Goal: Task Accomplishment & Management: Complete application form

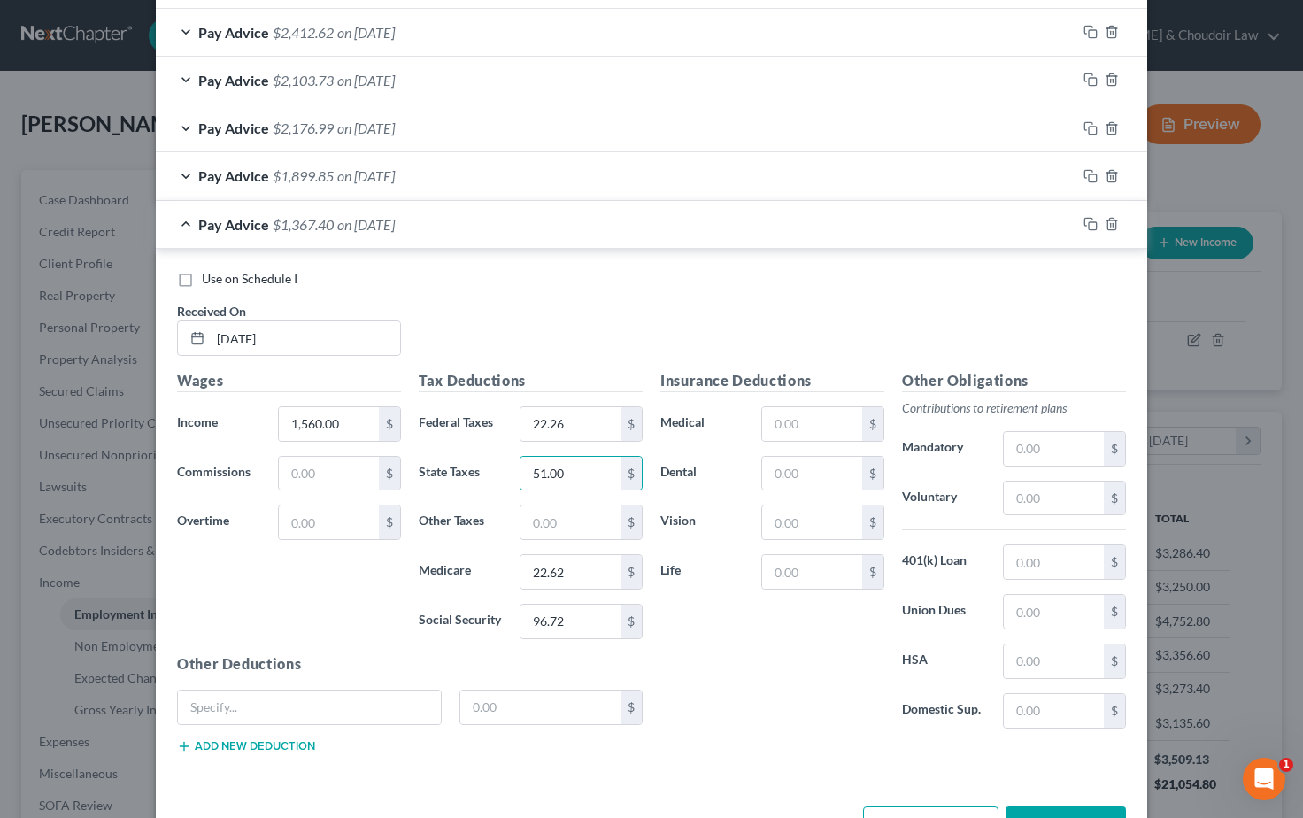
scroll to position [1043, 0]
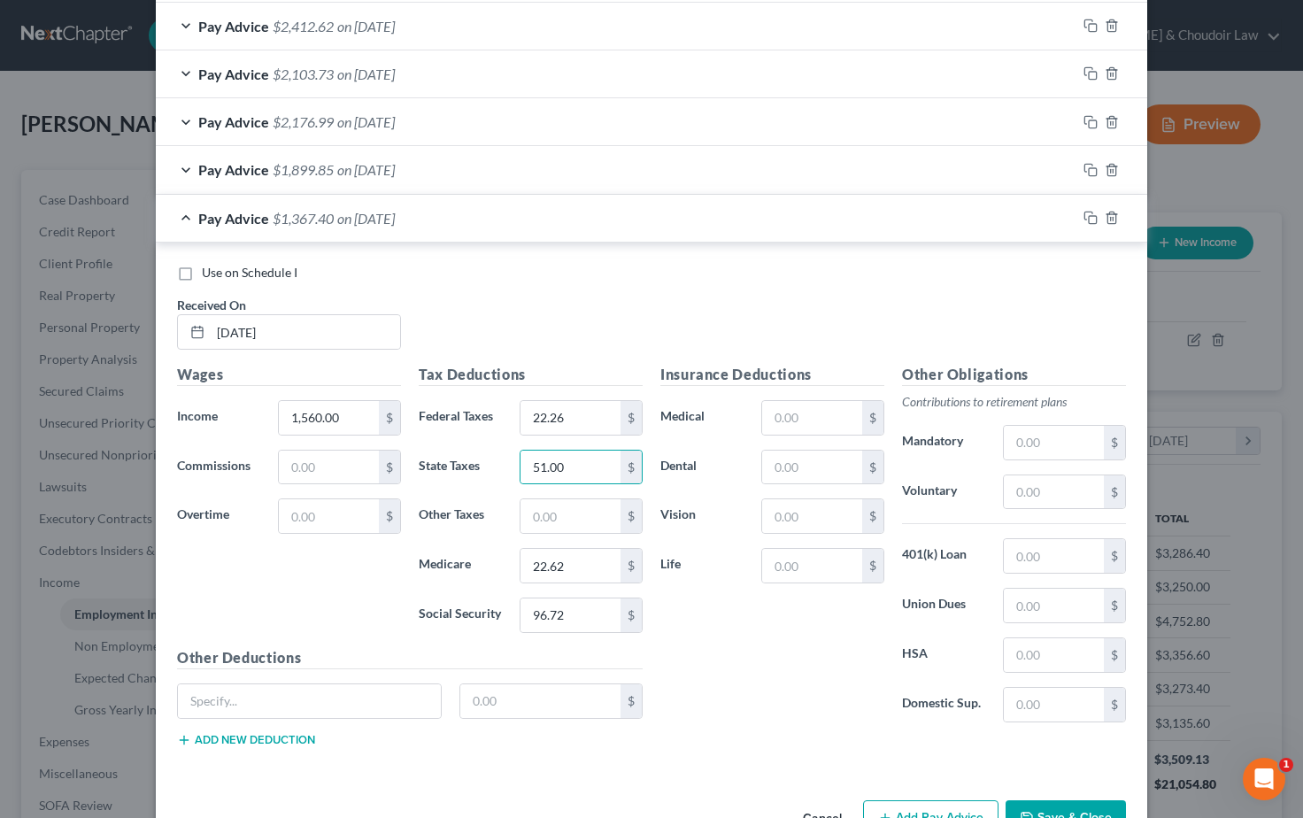
click at [709, 633] on div "Insurance Deductions Medical $ Dental $ Vision $ Life $" at bounding box center [773, 550] width 242 height 373
click at [1089, 210] on icon "button" at bounding box center [1091, 217] width 14 height 14
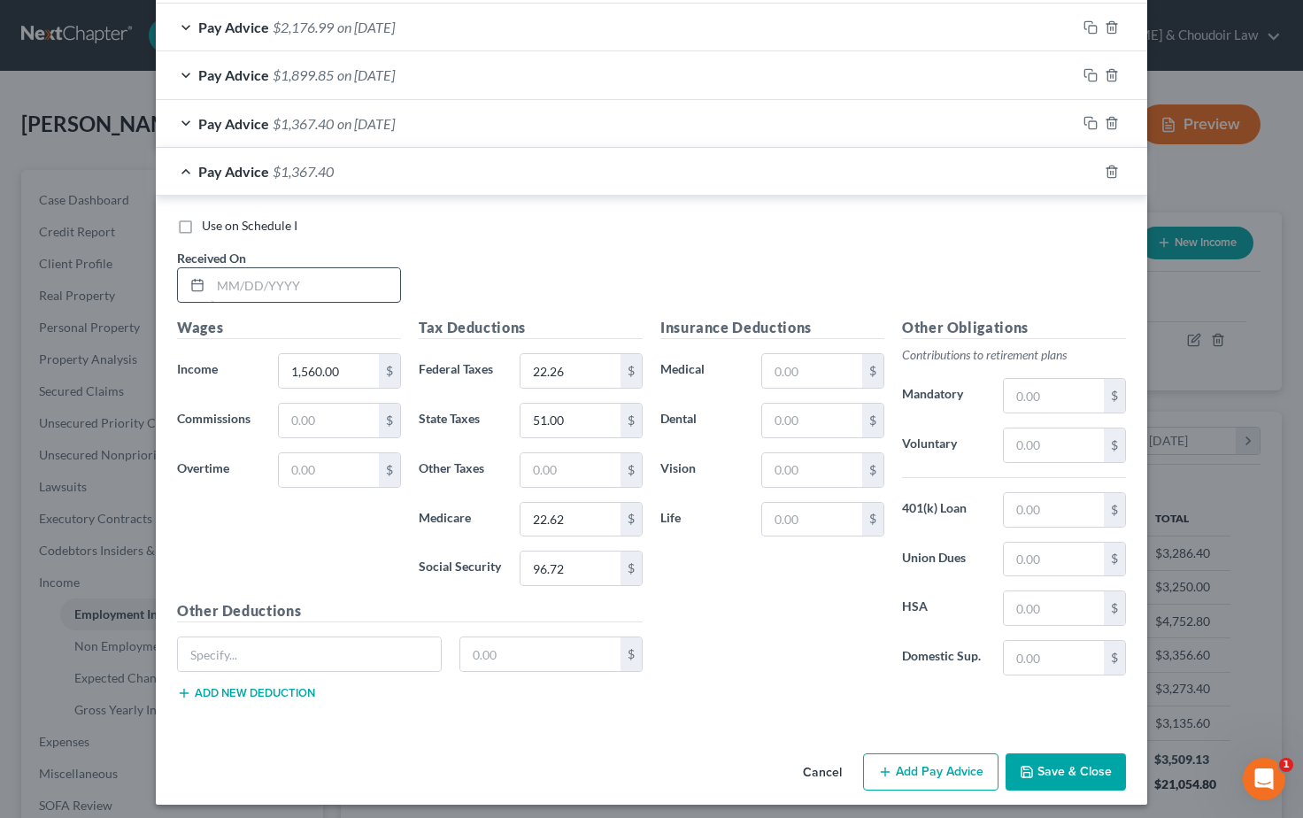
scroll to position [1136, 0]
click at [276, 279] on input "text" at bounding box center [305, 286] width 189 height 34
type input "04/18/2025"
click at [337, 459] on input "text" at bounding box center [329, 471] width 100 height 34
type input "120.00"
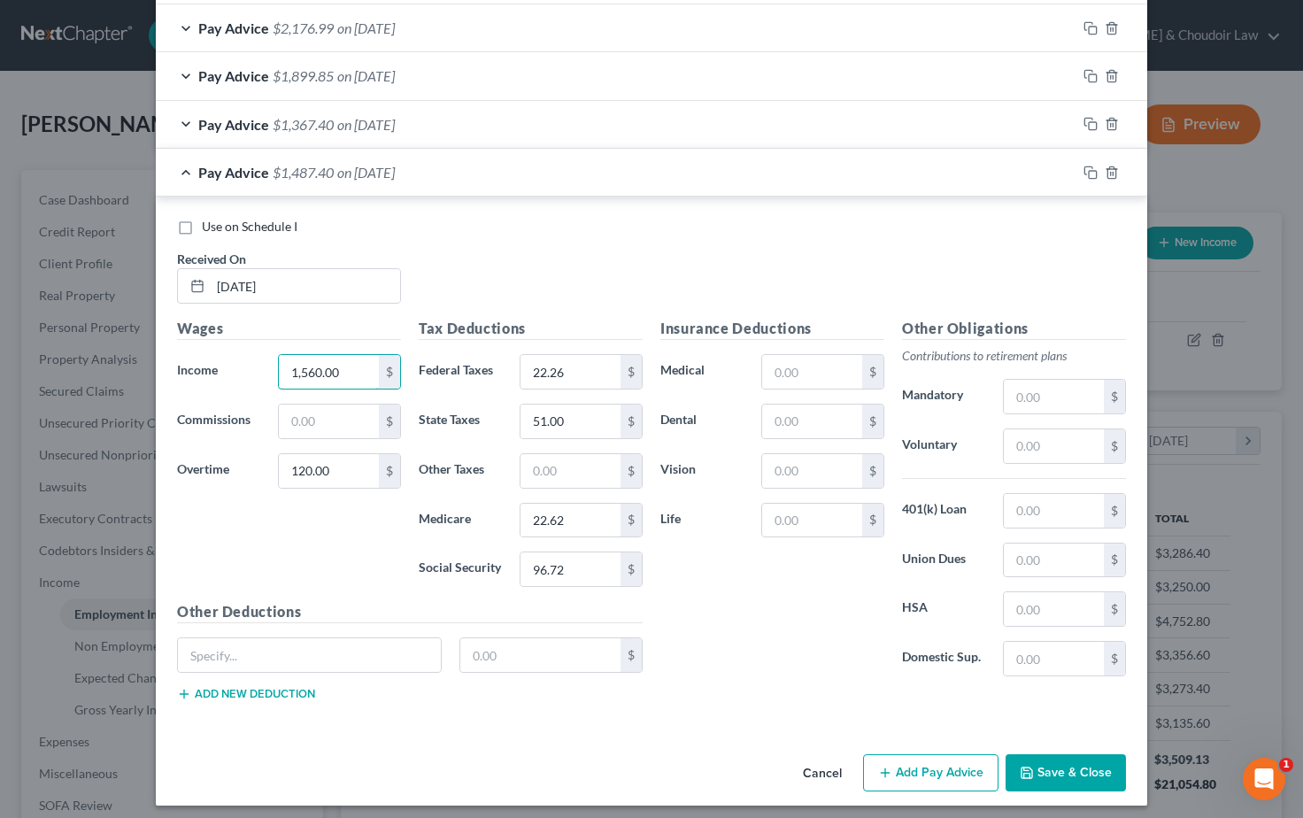
drag, startPoint x: 342, startPoint y: 362, endPoint x: 241, endPoint y: 358, distance: 101.0
click at [241, 358] on div "Income * 1,560.00 $" at bounding box center [289, 371] width 242 height 35
drag, startPoint x: 570, startPoint y: 364, endPoint x: 500, endPoint y: 359, distance: 70.1
click at [501, 359] on div "Federal Taxes 22.26 $" at bounding box center [531, 371] width 242 height 35
drag, startPoint x: 570, startPoint y: 560, endPoint x: 511, endPoint y: 561, distance: 59.3
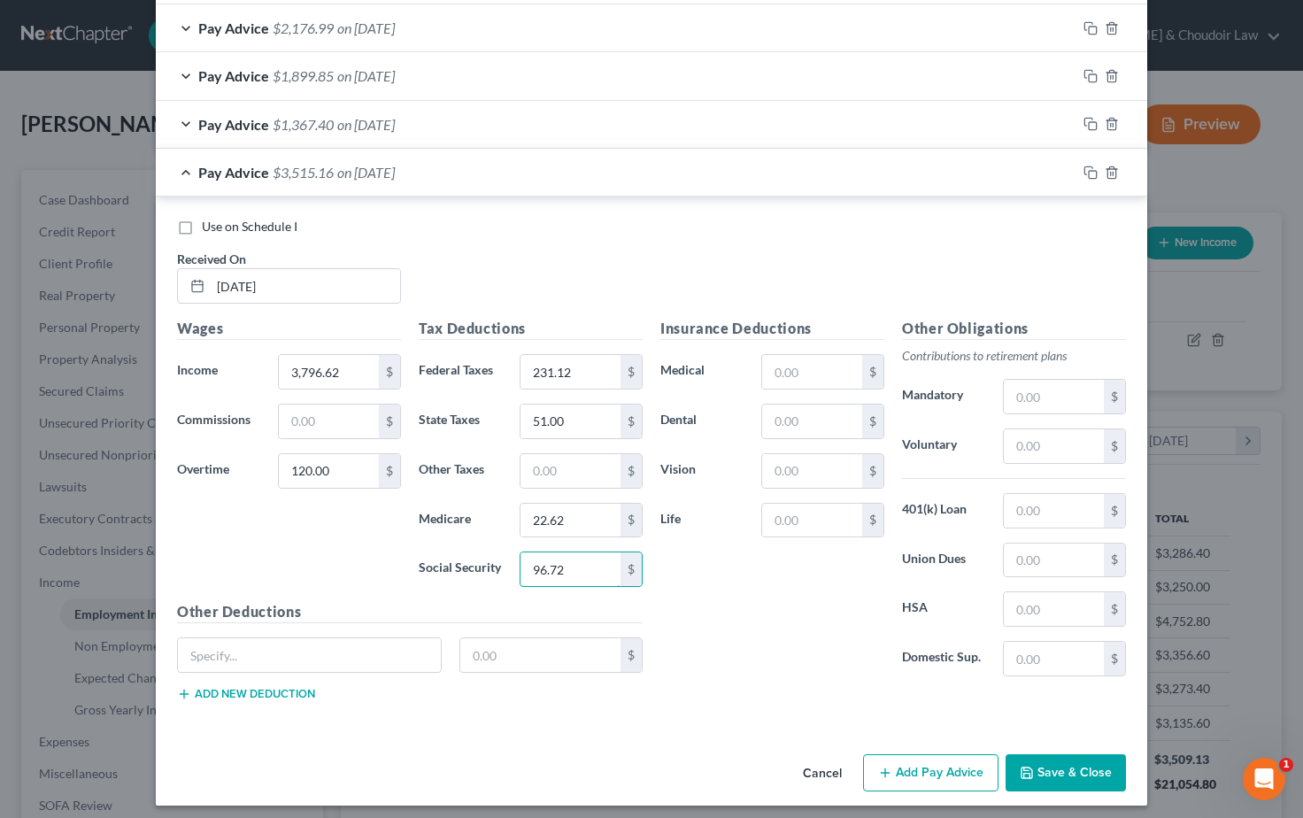
click at [511, 561] on div "96.72 $" at bounding box center [581, 569] width 141 height 35
drag, startPoint x: 568, startPoint y: 512, endPoint x: 506, endPoint y: 511, distance: 62.9
click at [506, 511] on div "Medicare 22.62 $" at bounding box center [531, 520] width 242 height 35
drag, startPoint x: 567, startPoint y: 413, endPoint x: 515, endPoint y: 412, distance: 51.4
click at [736, 600] on div "Insurance Deductions Medical $ Dental $ Vision $ Life $" at bounding box center [773, 504] width 242 height 373
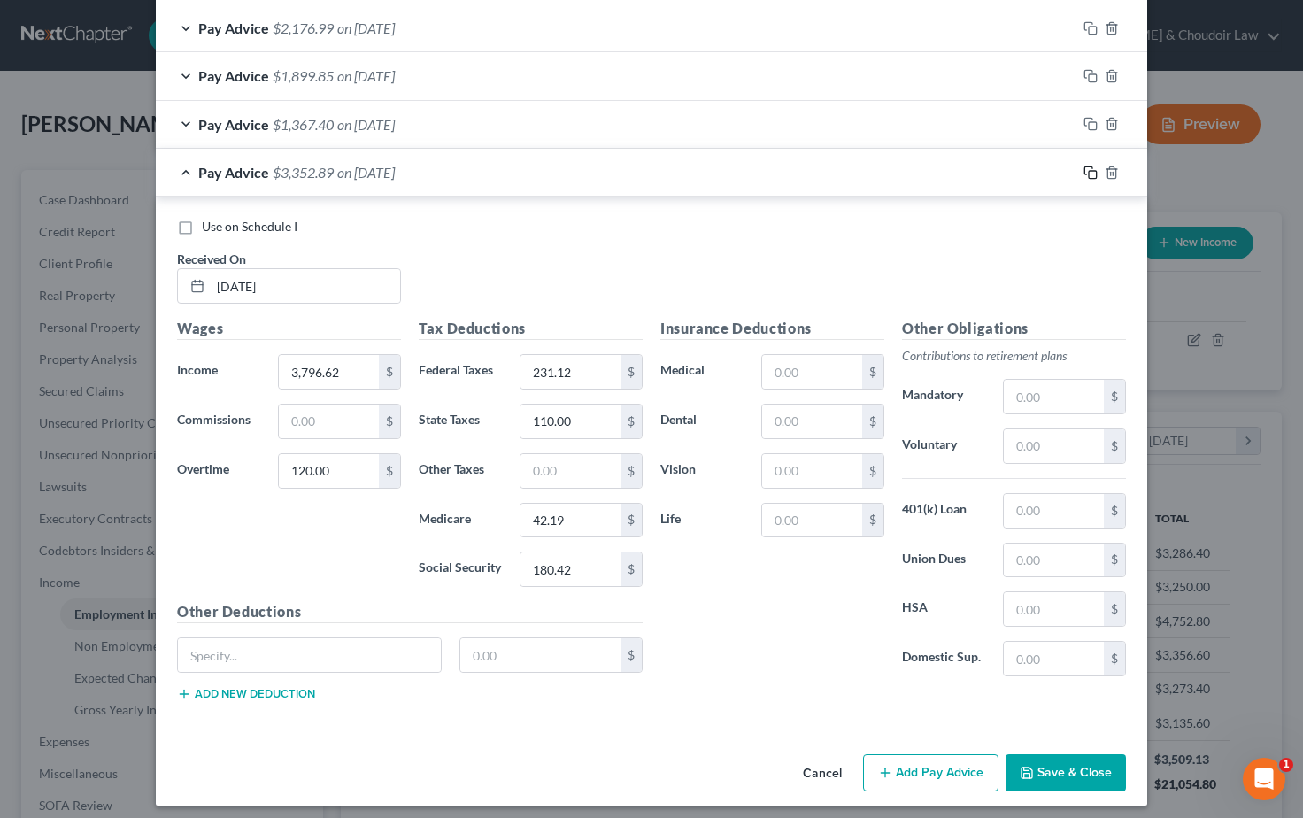
click at [1094, 168] on icon "button" at bounding box center [1091, 173] width 14 height 14
click at [259, 277] on input "text" at bounding box center [305, 287] width 189 height 34
drag, startPoint x: 346, startPoint y: 365, endPoint x: 236, endPoint y: 359, distance: 110.0
click at [236, 359] on div "Income * 3,796.62 $" at bounding box center [289, 372] width 242 height 35
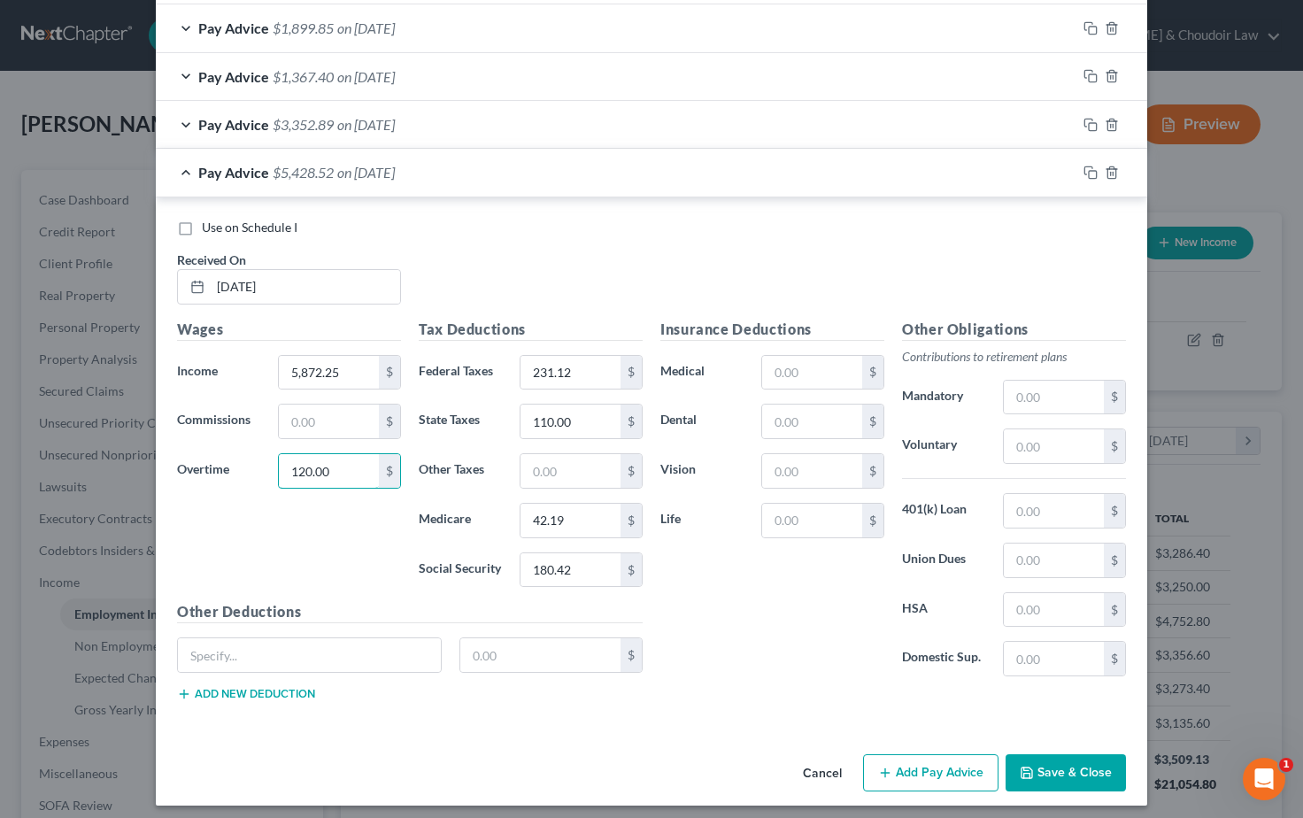
drag, startPoint x: 335, startPoint y: 460, endPoint x: 256, endPoint y: 461, distance: 78.8
click at [256, 461] on div "Overtime 120.00 $" at bounding box center [289, 470] width 242 height 35
drag, startPoint x: 578, startPoint y: 364, endPoint x: 447, endPoint y: 359, distance: 131.1
click at [455, 359] on div "Federal Taxes 231.12 $" at bounding box center [531, 372] width 242 height 35
drag, startPoint x: 553, startPoint y: 560, endPoint x: 499, endPoint y: 559, distance: 53.1
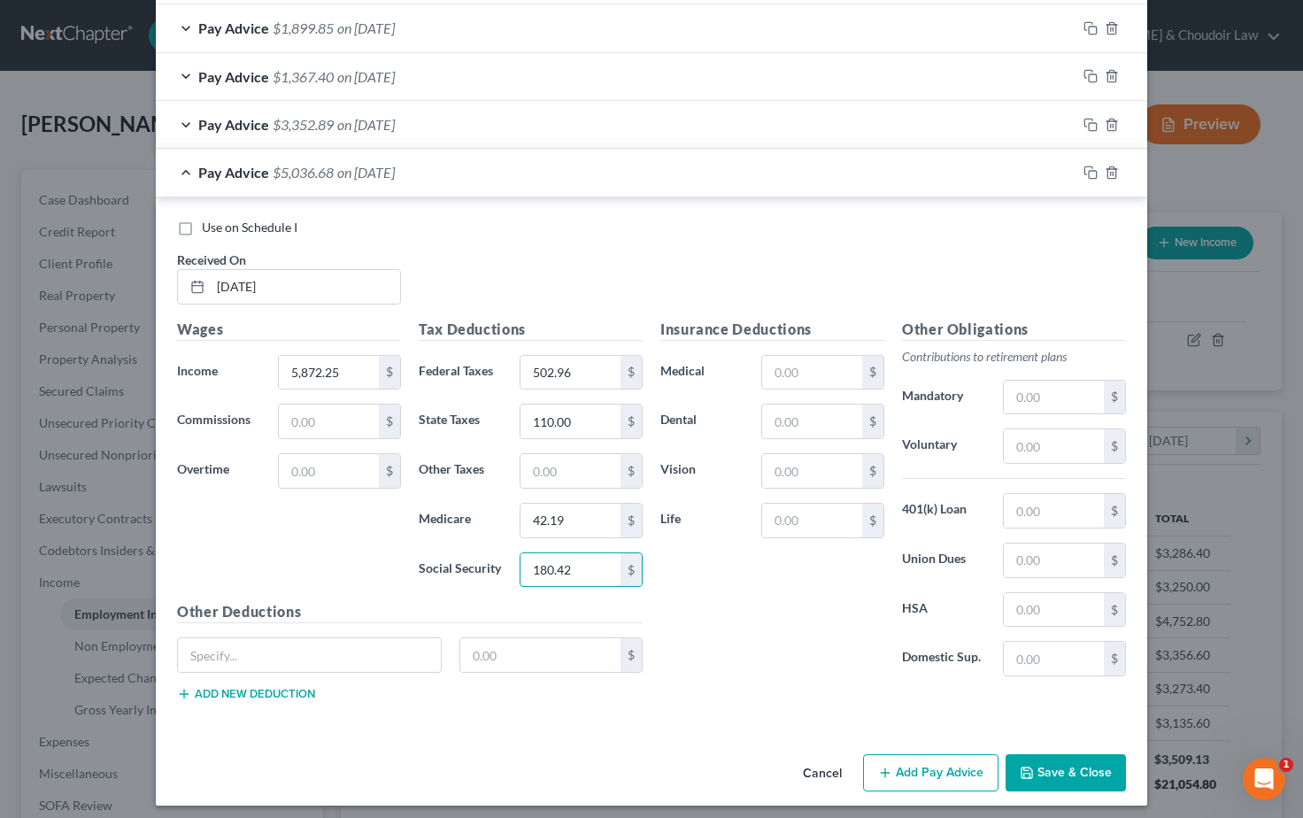
click at [499, 559] on div "Social Security 180.42 $" at bounding box center [531, 570] width 242 height 35
drag, startPoint x: 577, startPoint y: 511, endPoint x: 502, endPoint y: 511, distance: 75.3
click at [502, 511] on div "Medicare 42.19 $" at bounding box center [531, 520] width 242 height 35
drag, startPoint x: 581, startPoint y: 416, endPoint x: 489, endPoint y: 410, distance: 92.3
click at [1094, 171] on rect "button" at bounding box center [1093, 175] width 8 height 8
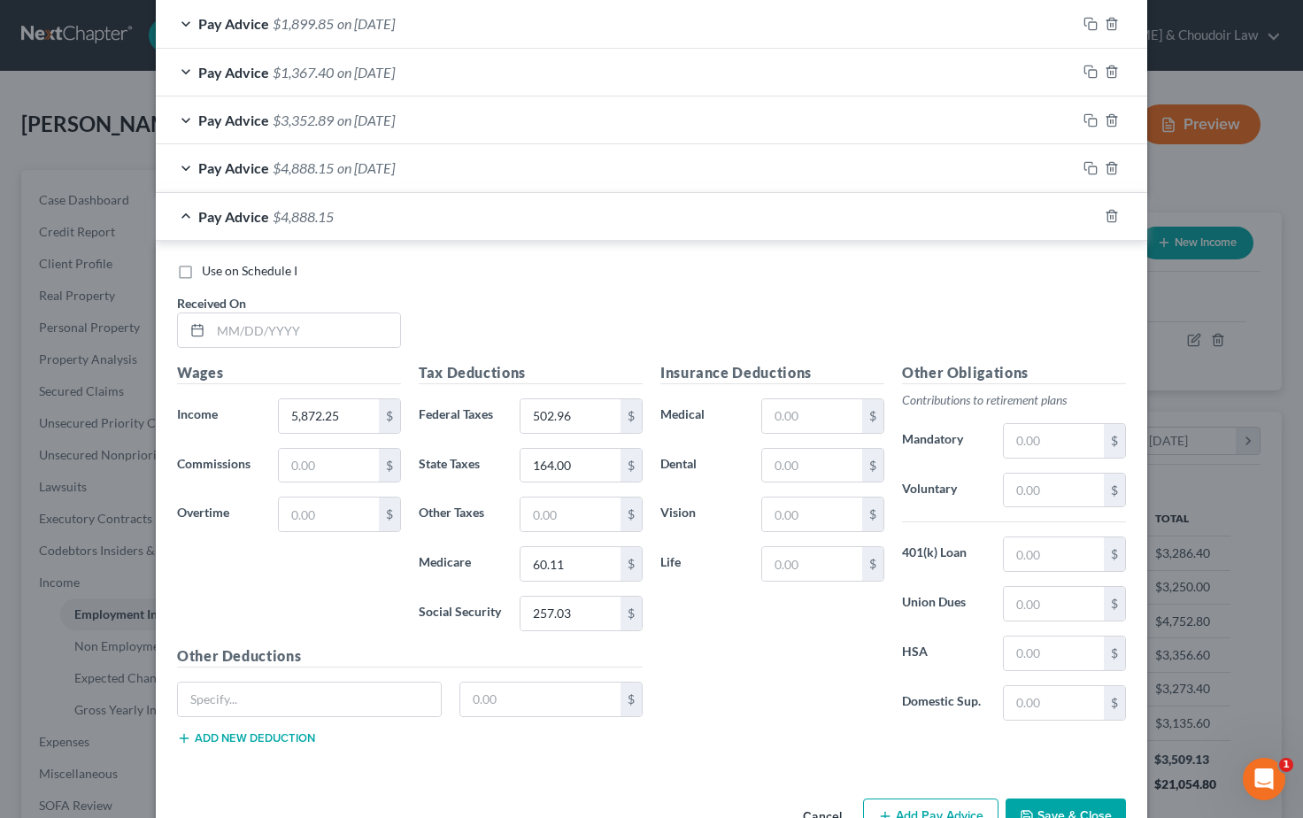
scroll to position [1220, 0]
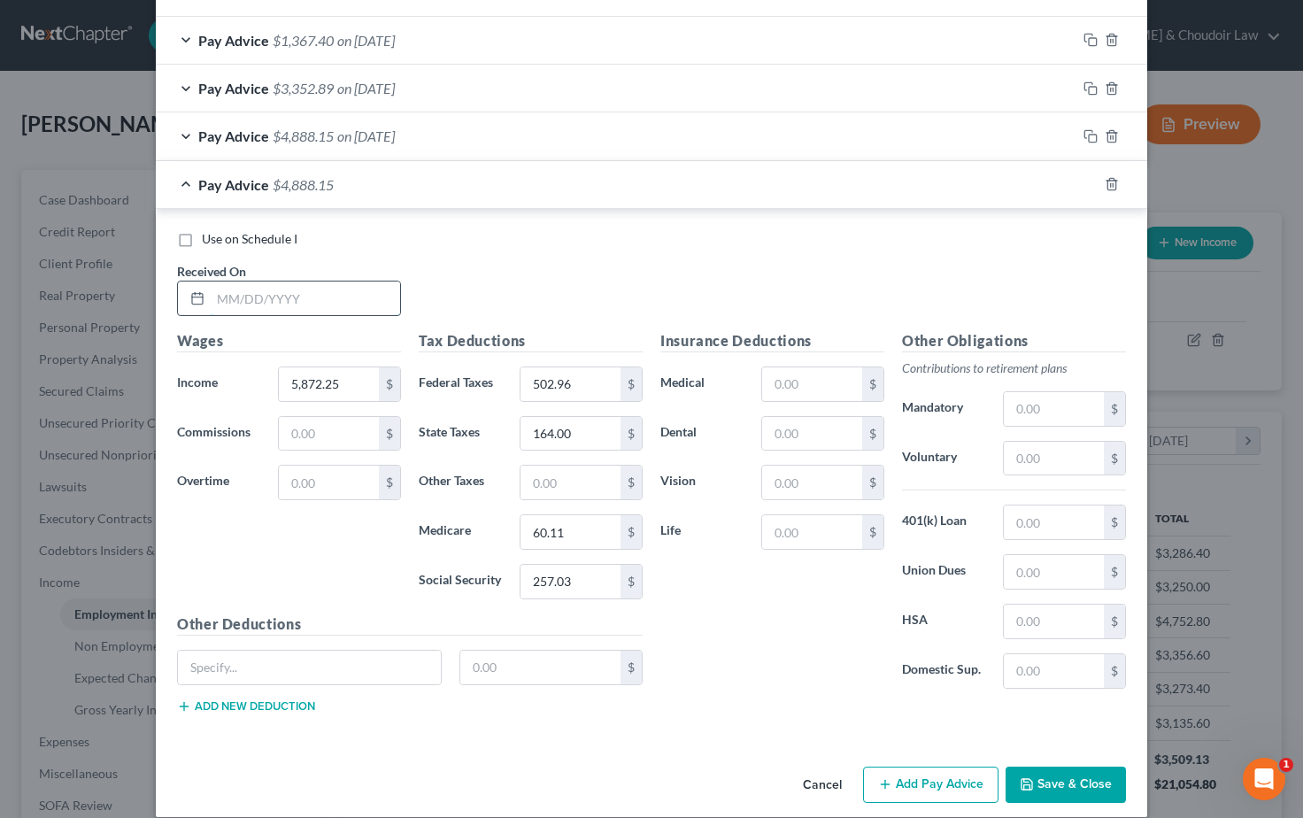
click at [248, 289] on input "text" at bounding box center [305, 299] width 189 height 34
click at [319, 466] on input "text" at bounding box center [329, 483] width 100 height 34
drag, startPoint x: 330, startPoint y: 375, endPoint x: 261, endPoint y: 371, distance: 69.2
click at [261, 371] on div "Income * 5,872.25 $" at bounding box center [289, 384] width 242 height 35
drag, startPoint x: 570, startPoint y: 373, endPoint x: 508, endPoint y: 373, distance: 62.0
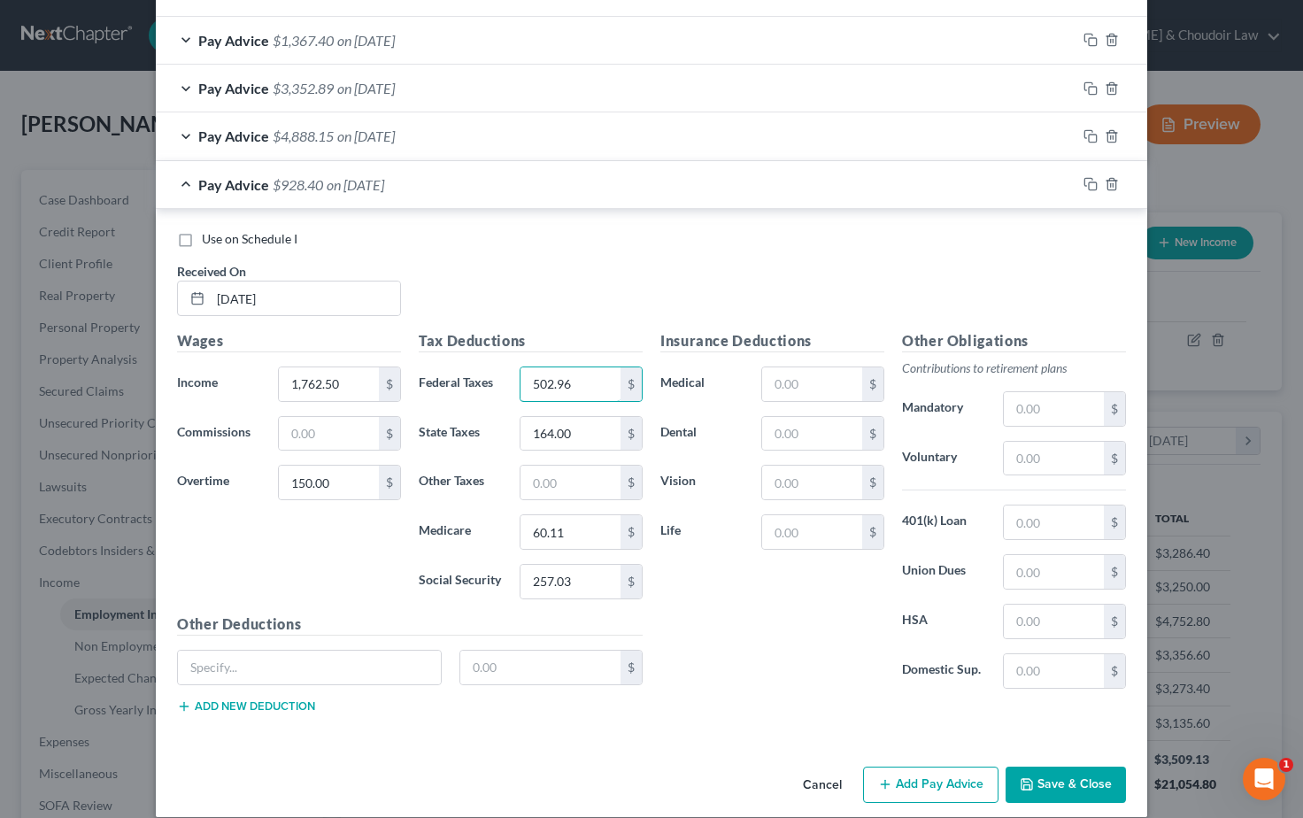
click at [508, 373] on div "Federal Taxes 502.96 $" at bounding box center [531, 384] width 242 height 35
drag, startPoint x: 546, startPoint y: 576, endPoint x: 496, endPoint y: 572, distance: 50.6
click at [497, 572] on div "Social Security 257.03 $" at bounding box center [531, 581] width 242 height 35
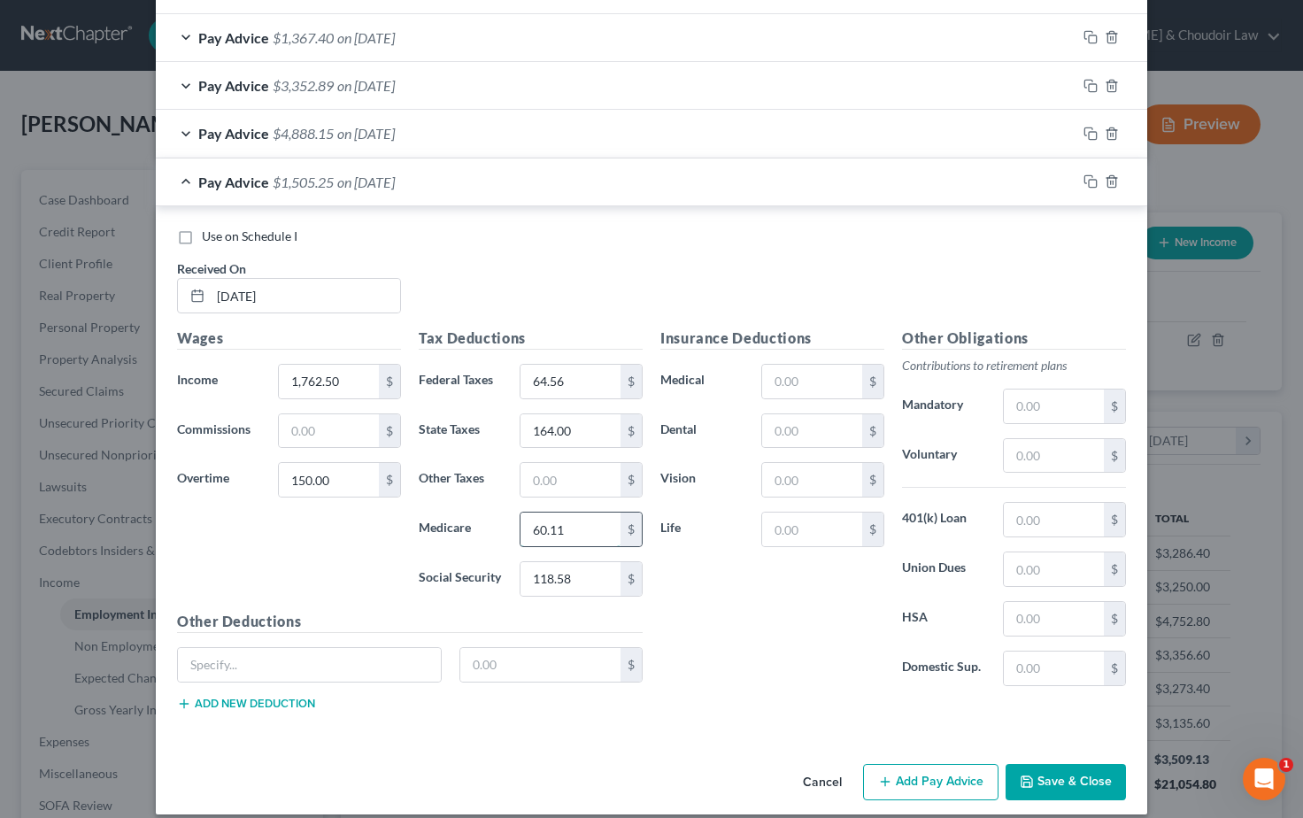
drag, startPoint x: 568, startPoint y: 521, endPoint x: 519, endPoint y: 522, distance: 48.7
click at [520, 522] on div "60.11 $" at bounding box center [581, 529] width 123 height 35
drag, startPoint x: 543, startPoint y: 419, endPoint x: 487, endPoint y: 419, distance: 55.8
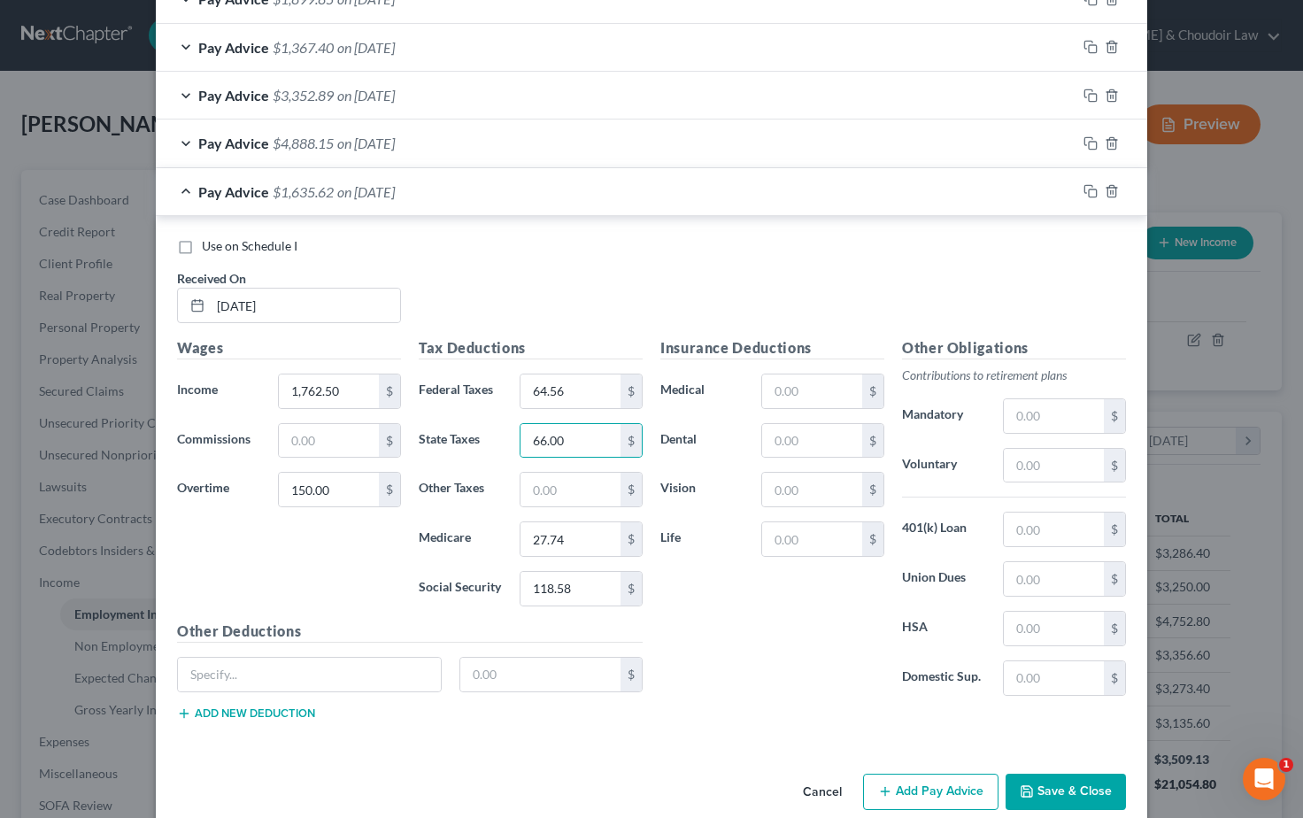
click at [1091, 798] on button "Save & Close" at bounding box center [1066, 792] width 120 height 37
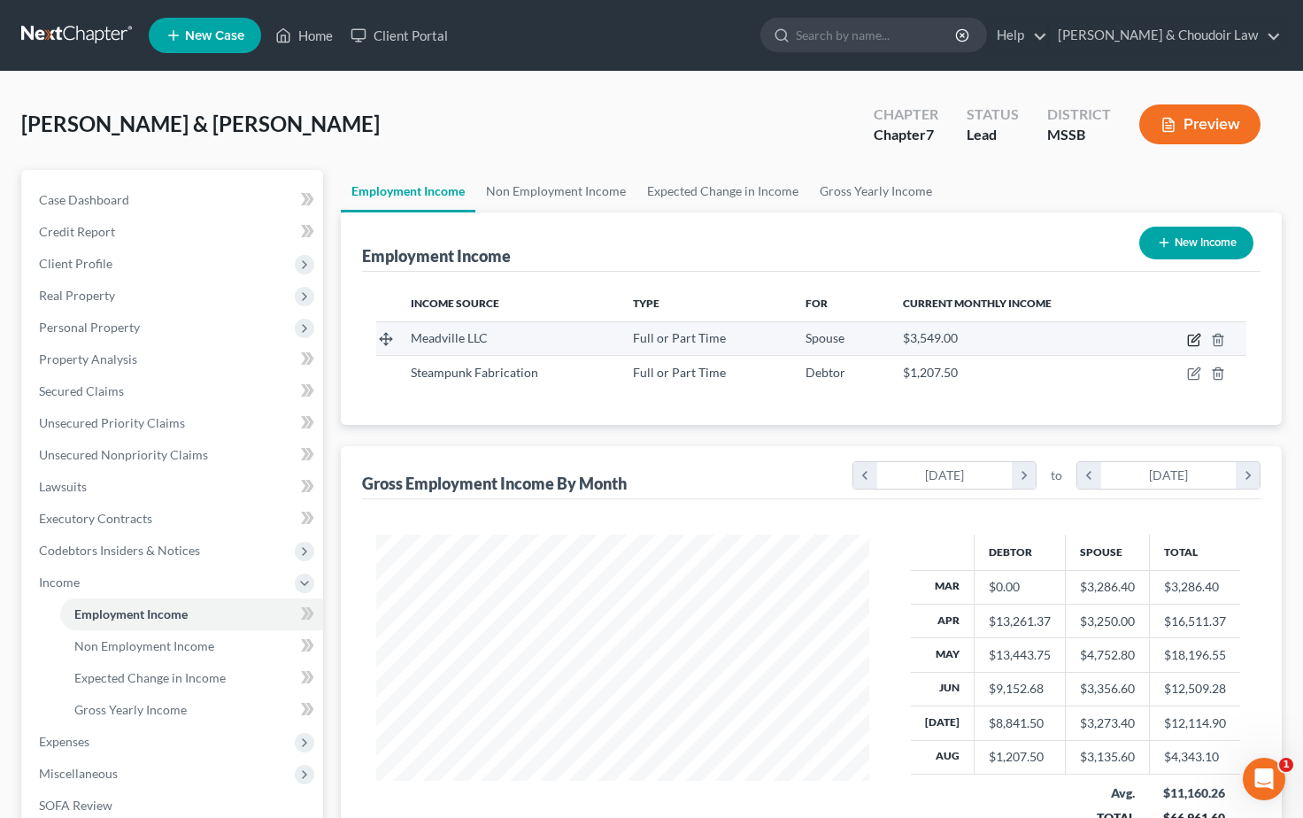
scroll to position [0, 0]
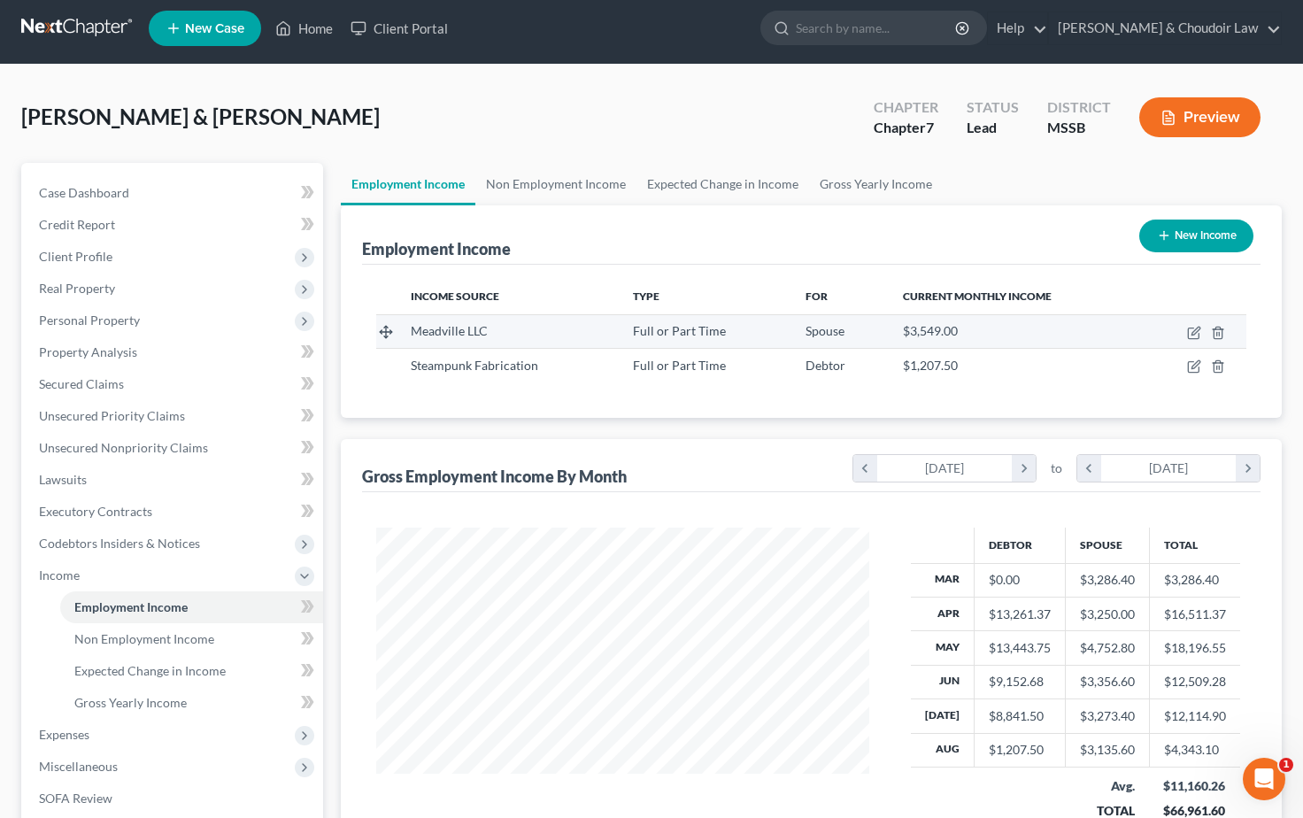
click at [1194, 340] on icon "button" at bounding box center [1194, 333] width 14 height 14
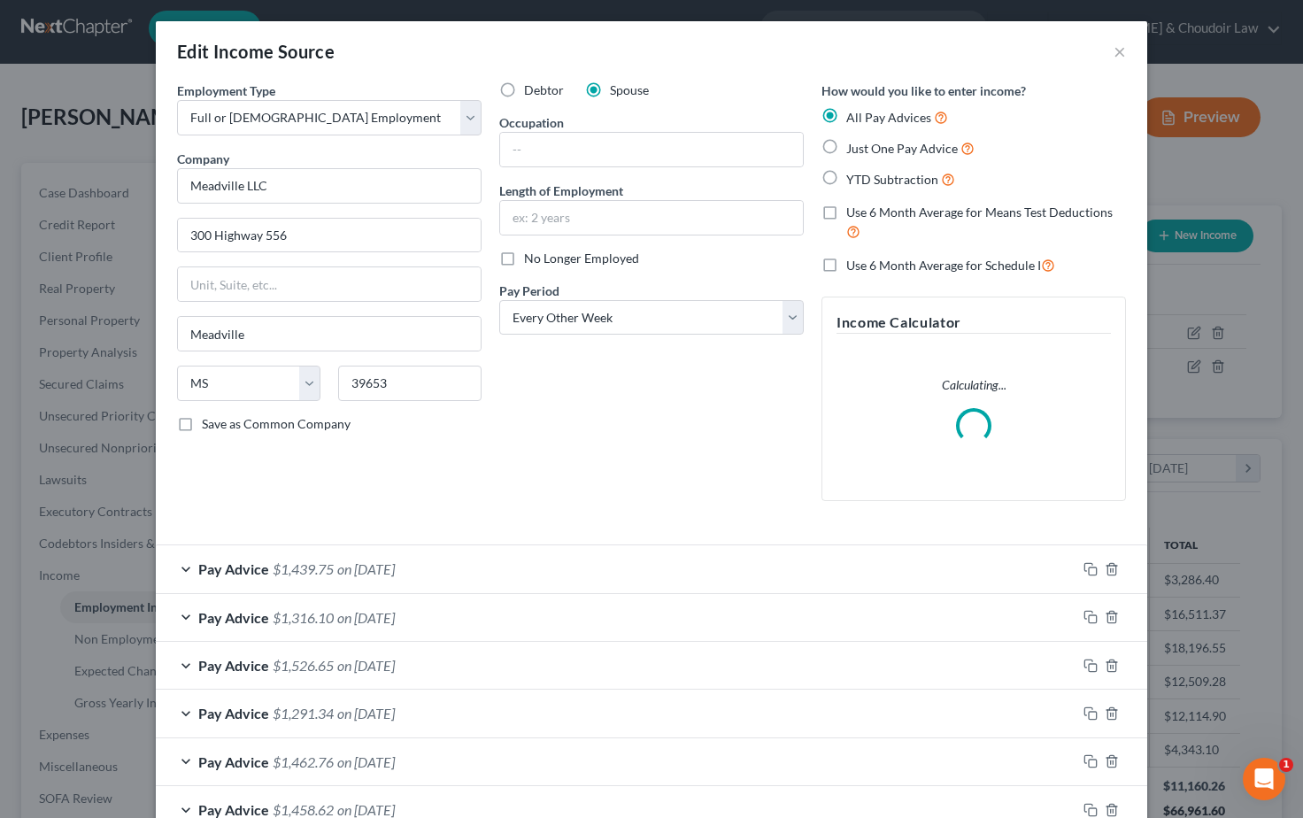
scroll to position [6, 0]
click at [1123, 55] on button "×" at bounding box center [1120, 51] width 12 height 21
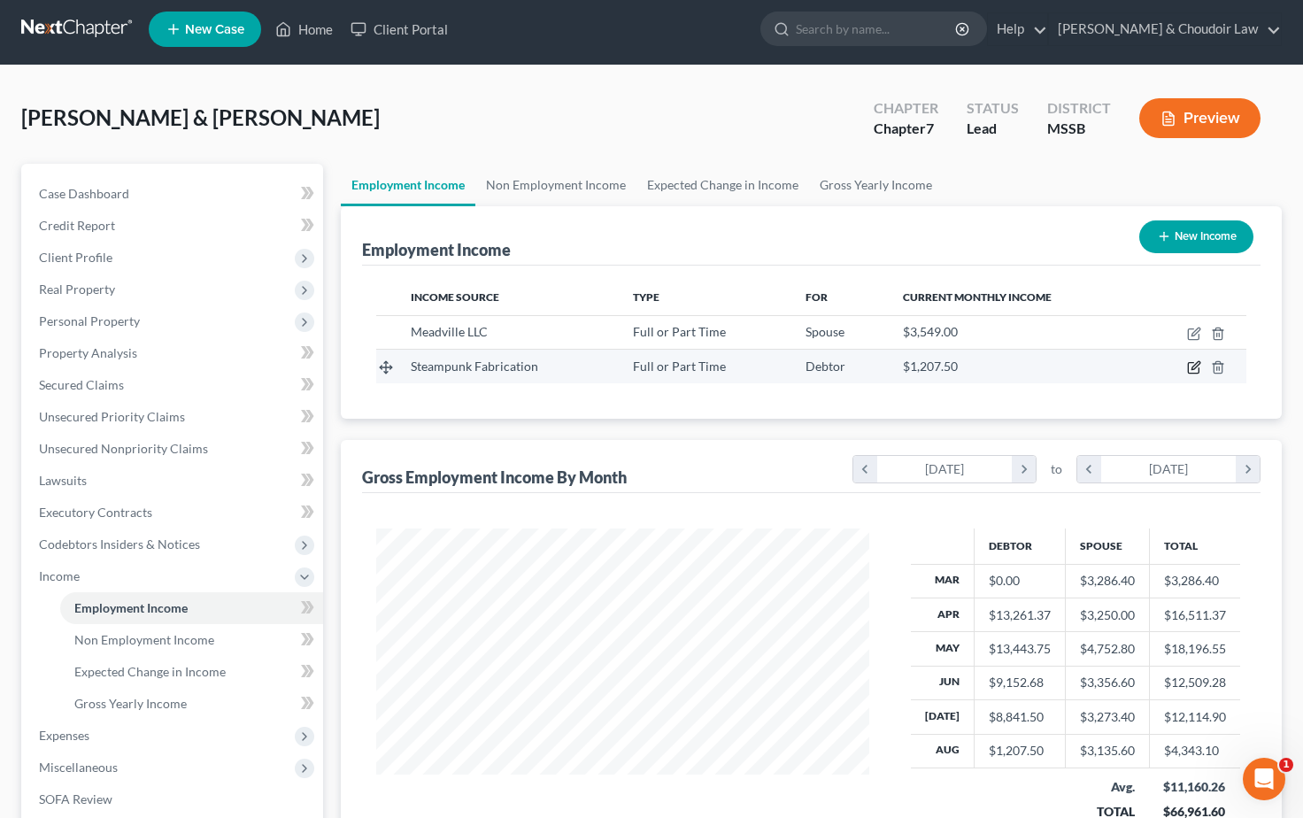
click at [1194, 369] on icon "button" at bounding box center [1196, 366] width 8 height 8
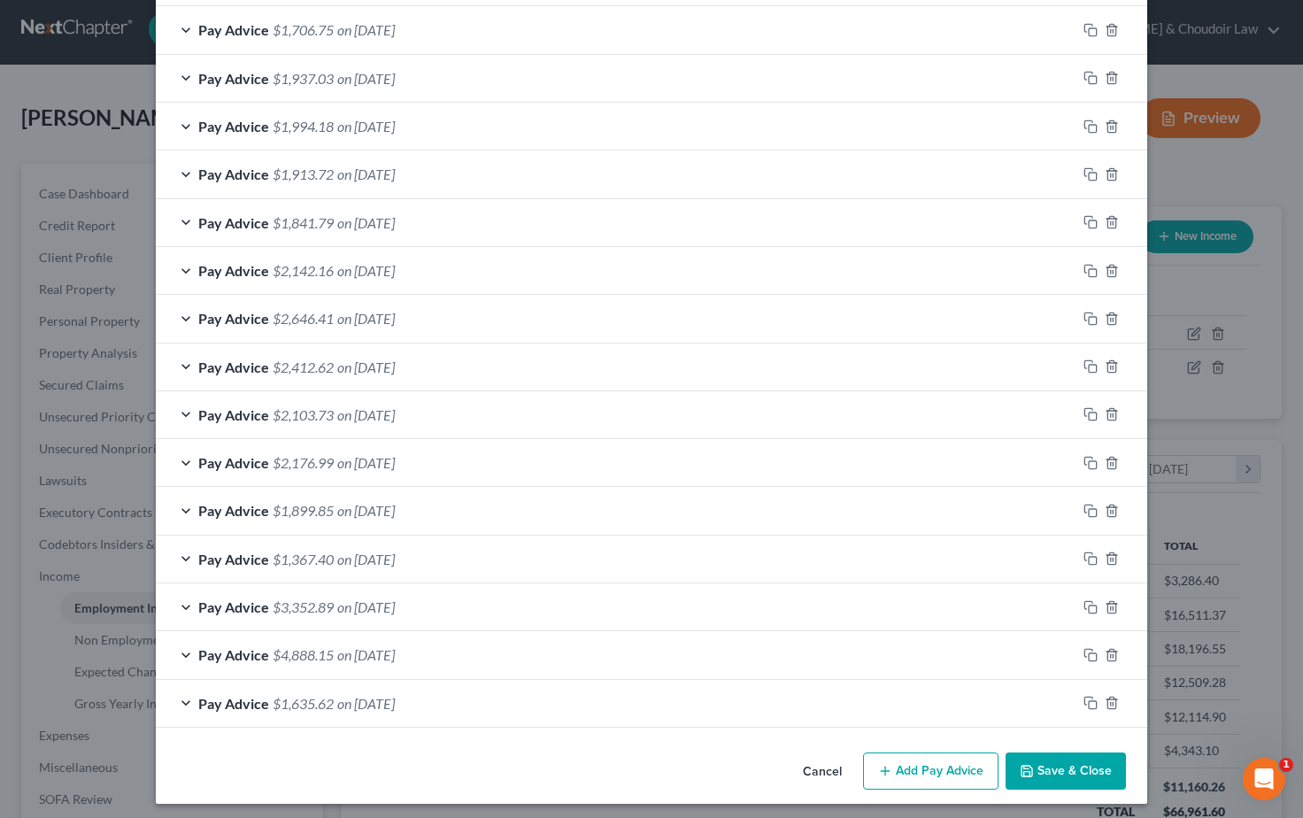
scroll to position [735, 0]
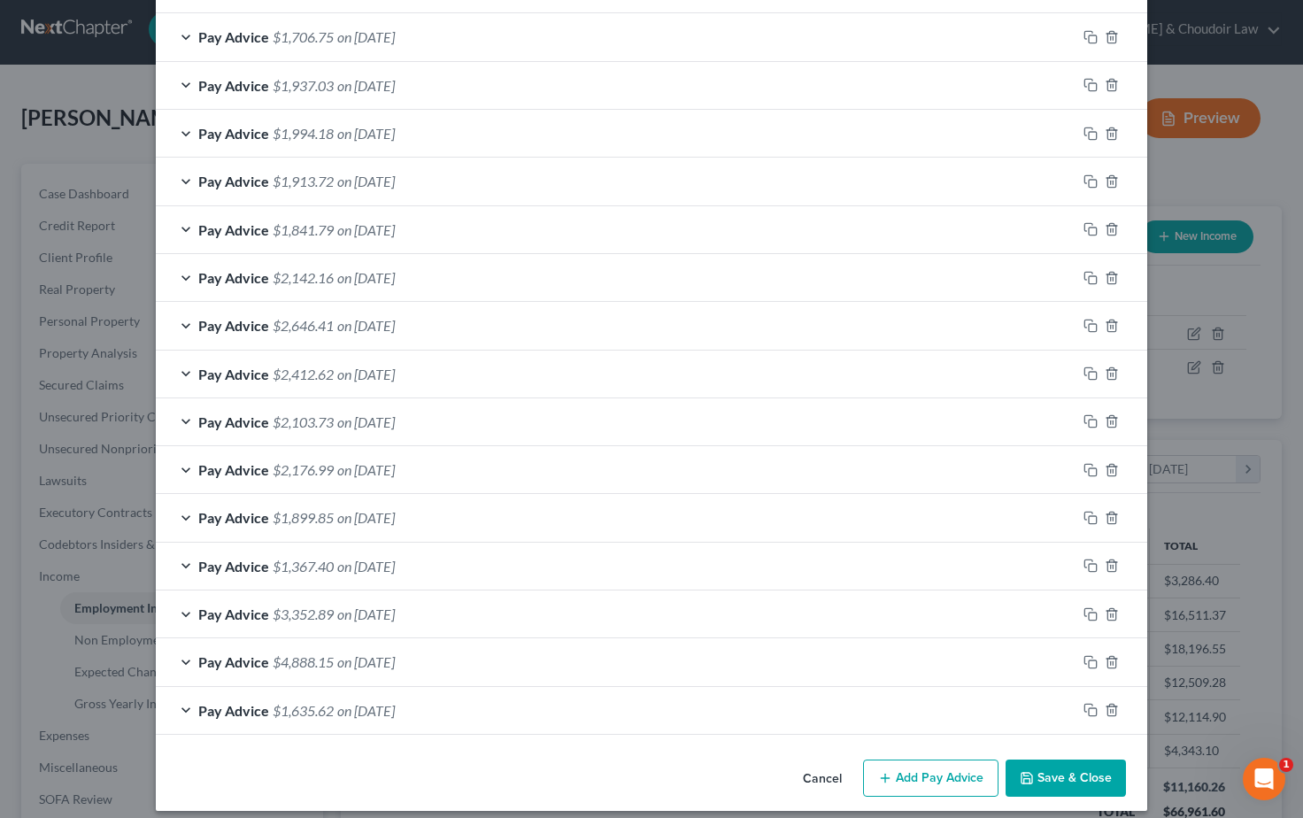
click at [1053, 773] on button "Save & Close" at bounding box center [1066, 778] width 120 height 37
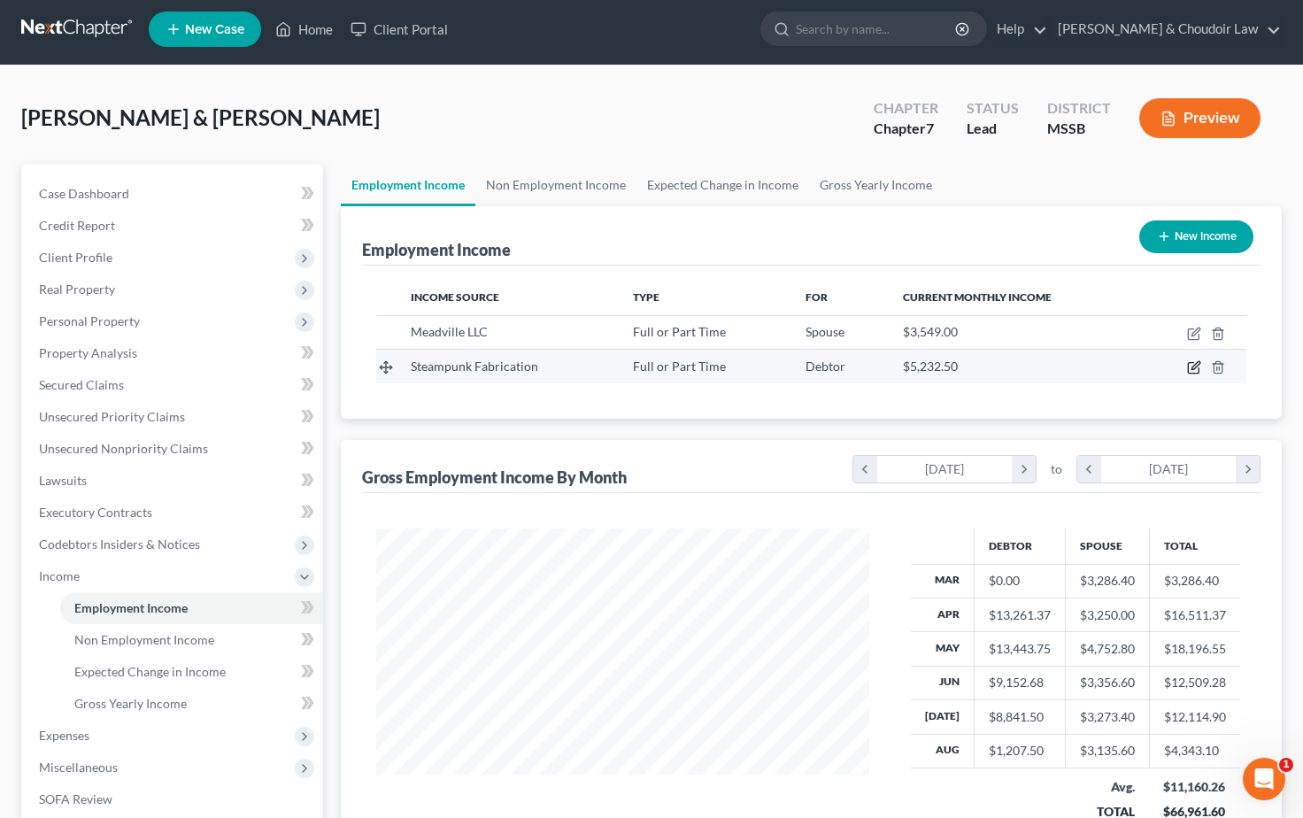
click at [1193, 369] on icon "button" at bounding box center [1196, 366] width 8 height 8
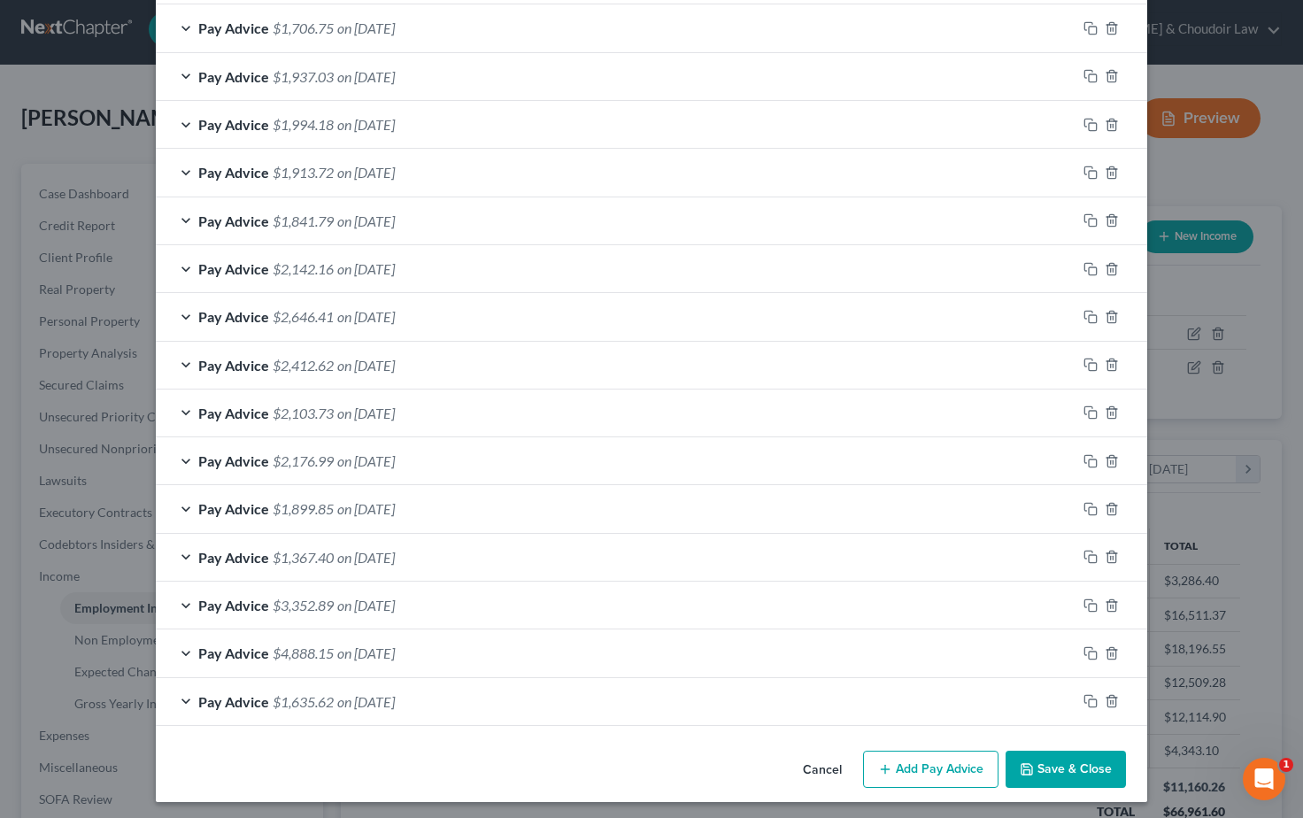
scroll to position [735, 0]
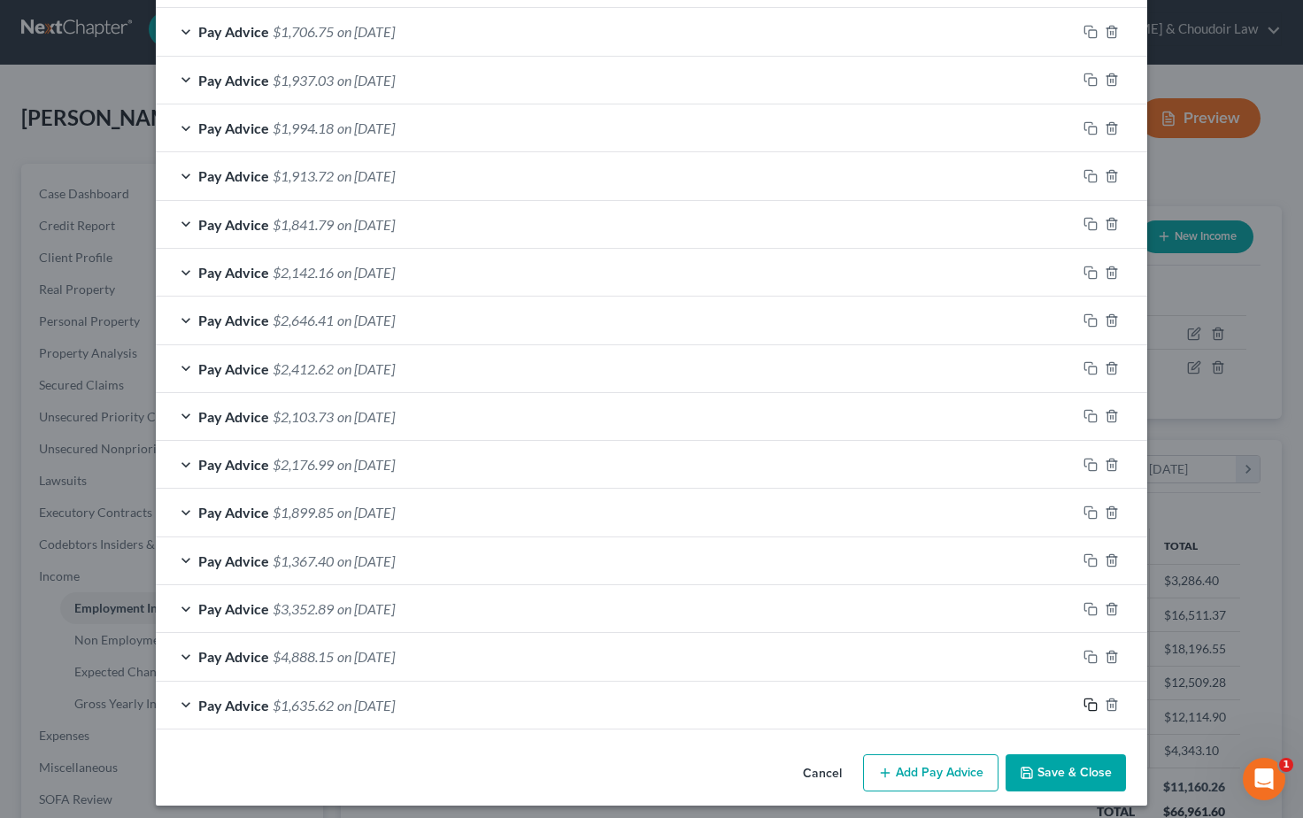
click at [1092, 699] on icon "button" at bounding box center [1091, 705] width 14 height 14
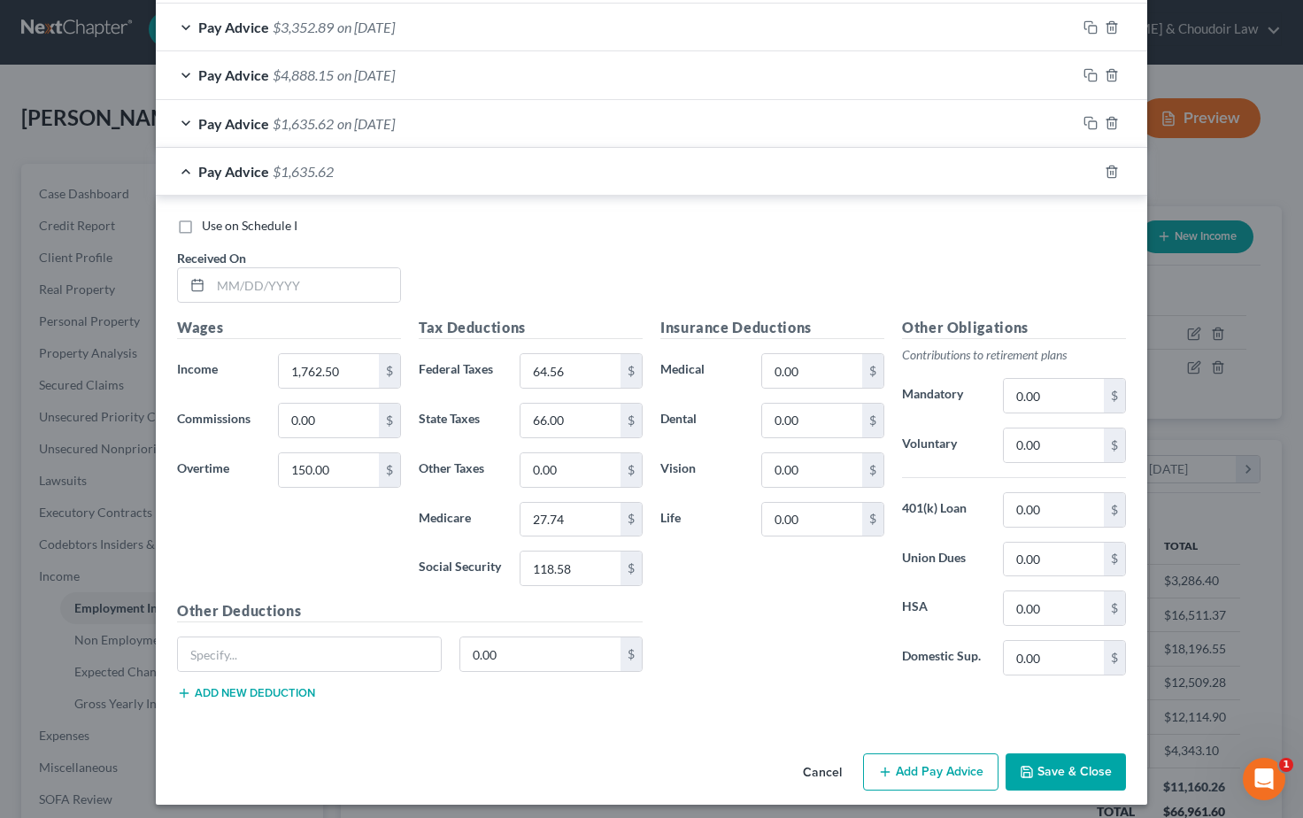
scroll to position [1315, 0]
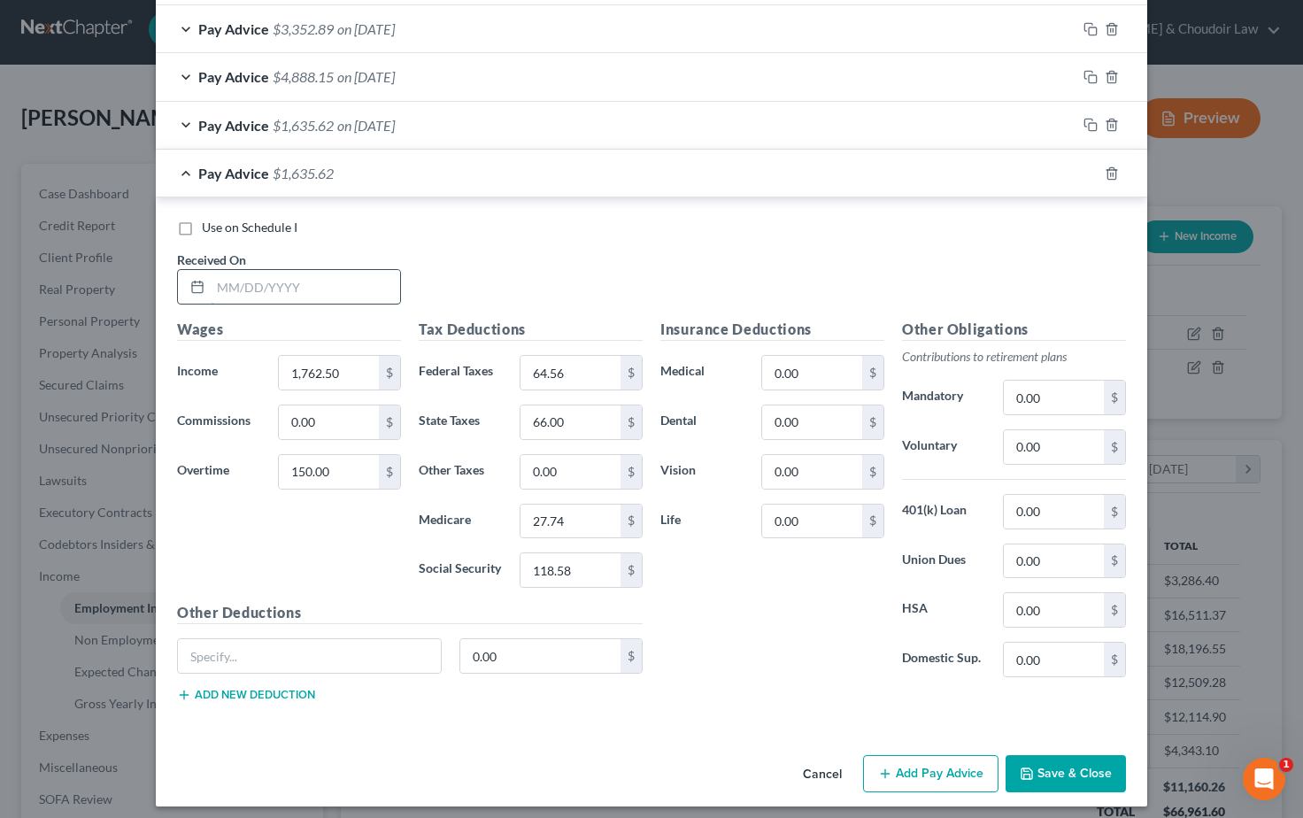
click at [242, 283] on input "text" at bounding box center [305, 287] width 189 height 34
drag, startPoint x: 269, startPoint y: 458, endPoint x: 235, endPoint y: 457, distance: 34.5
click at [235, 457] on div "Overtime 150.00 $" at bounding box center [289, 471] width 242 height 35
drag, startPoint x: 343, startPoint y: 357, endPoint x: 279, endPoint y: 357, distance: 63.8
click at [279, 357] on input "1,762.50" at bounding box center [329, 373] width 100 height 34
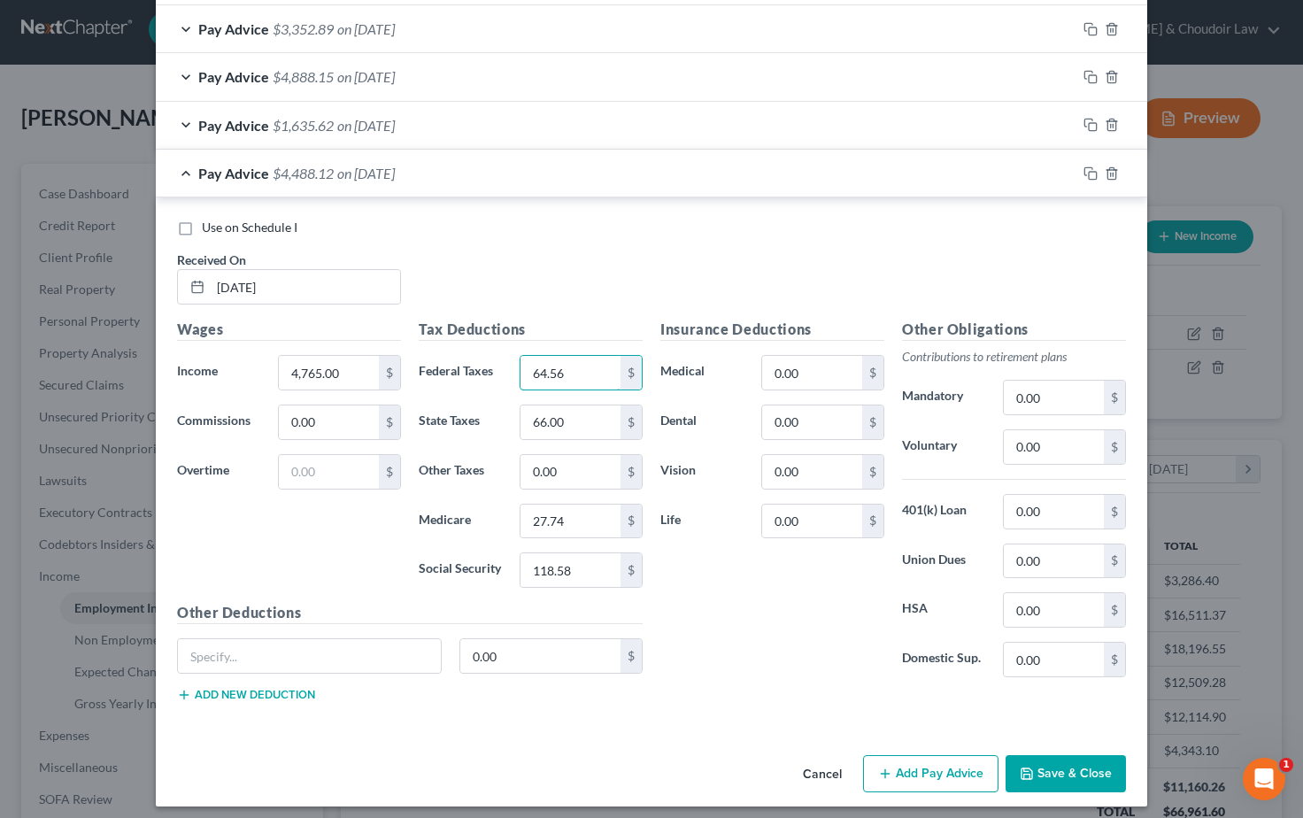
drag, startPoint x: 569, startPoint y: 364, endPoint x: 512, endPoint y: 361, distance: 57.6
click at [512, 361] on div "64.56 $" at bounding box center [581, 372] width 141 height 35
drag, startPoint x: 574, startPoint y: 565, endPoint x: 520, endPoint y: 563, distance: 54.0
click at [521, 563] on input "118.58" at bounding box center [571, 570] width 100 height 34
drag, startPoint x: 562, startPoint y: 507, endPoint x: 515, endPoint y: 509, distance: 47.0
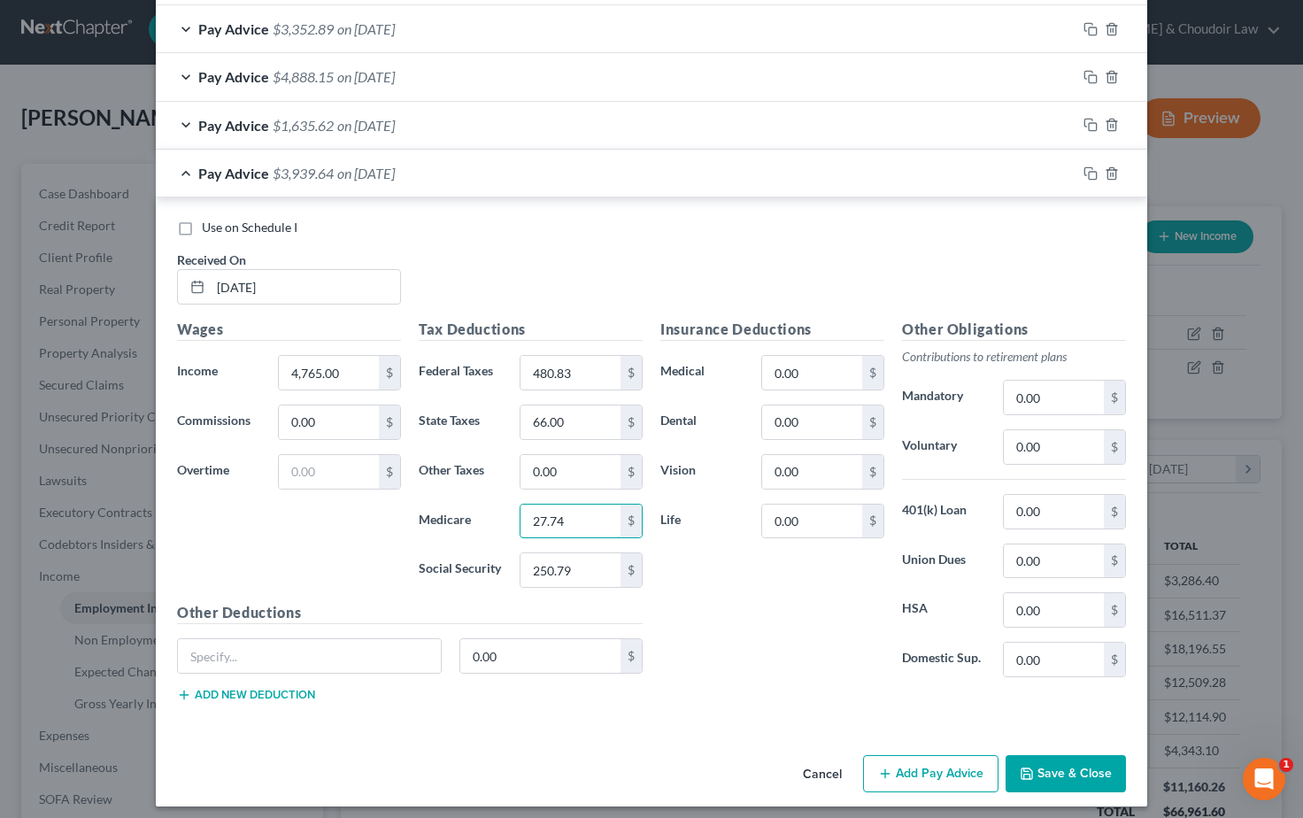
click at [515, 509] on div "27.74 $" at bounding box center [581, 521] width 141 height 35
drag, startPoint x: 576, startPoint y: 414, endPoint x: 521, endPoint y: 413, distance: 54.9
click at [1092, 166] on icon "button" at bounding box center [1091, 173] width 14 height 14
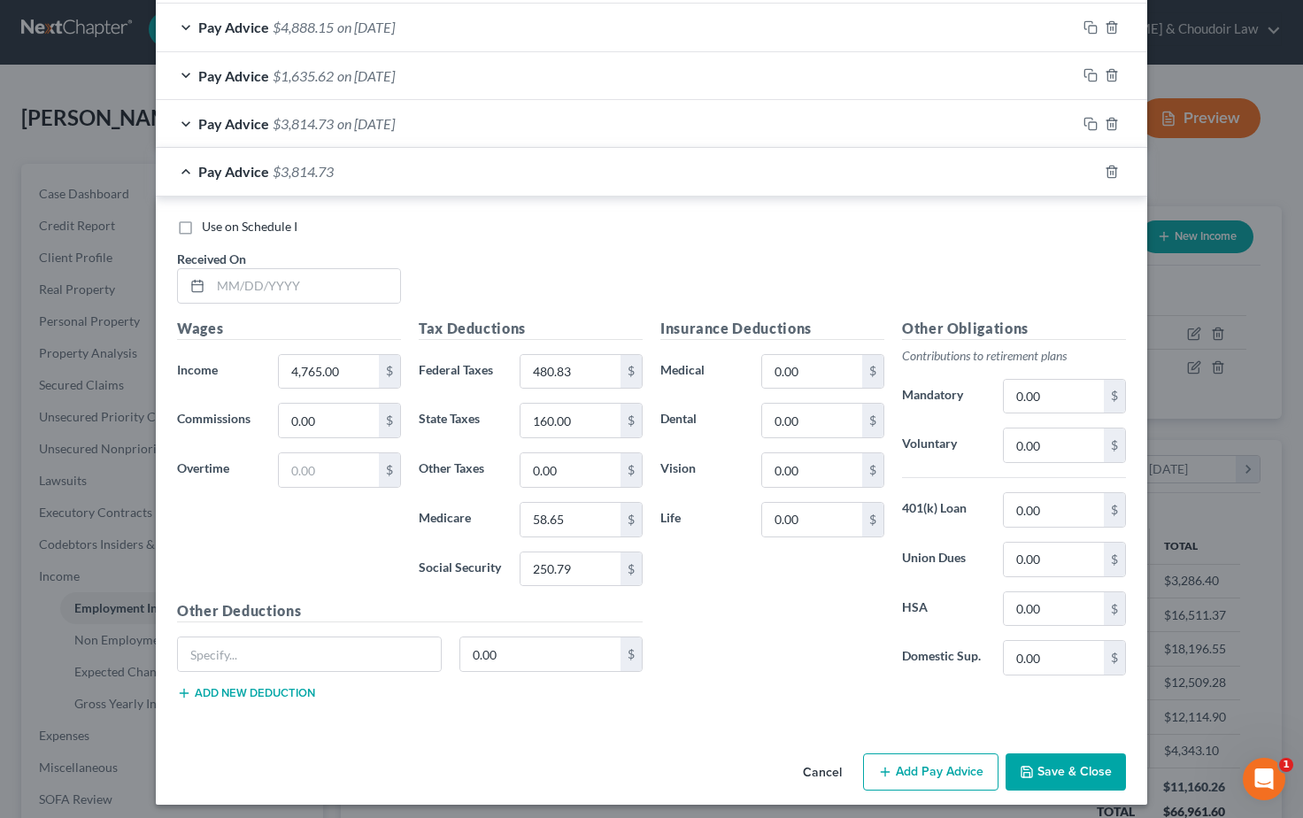
scroll to position [1363, 0]
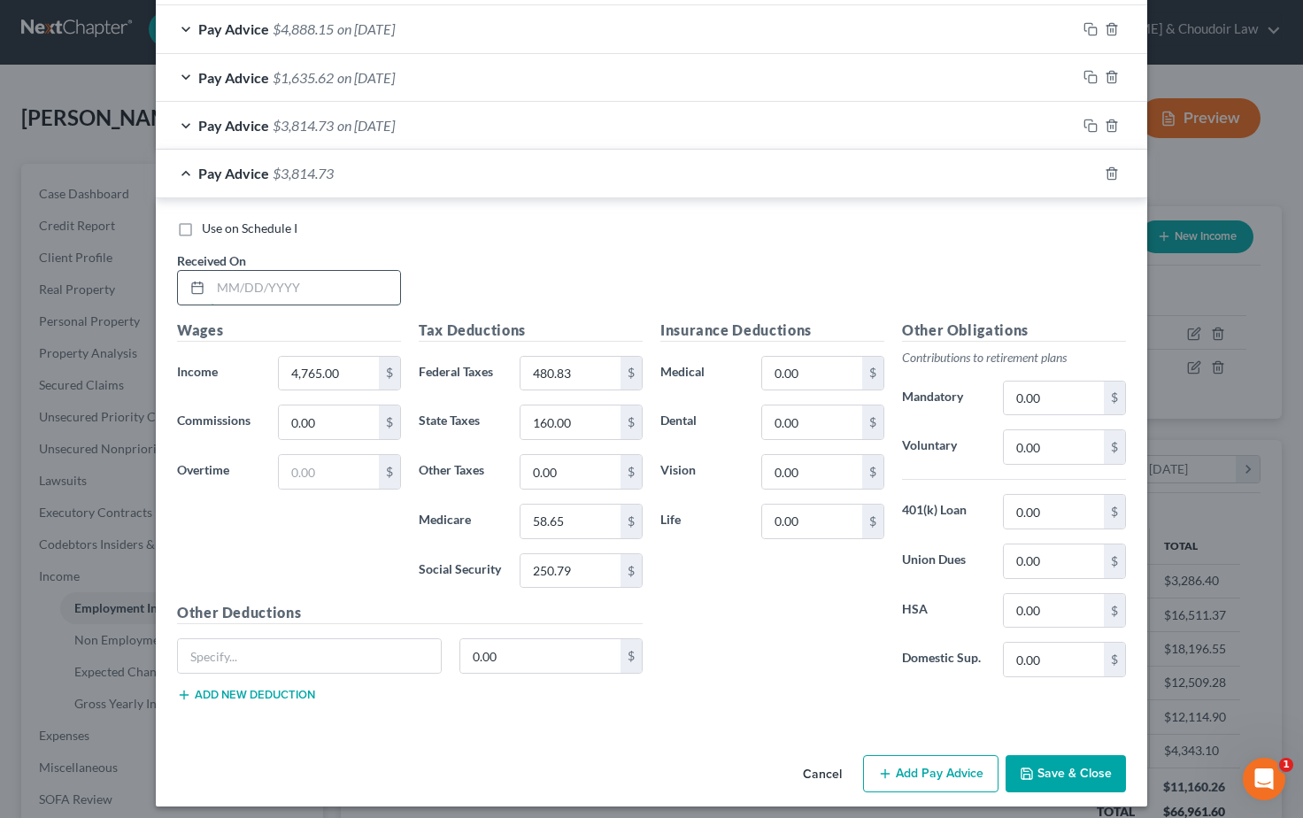
click at [234, 276] on input "text" at bounding box center [305, 288] width 189 height 34
drag, startPoint x: 343, startPoint y: 359, endPoint x: 241, endPoint y: 358, distance: 101.8
click at [241, 358] on div "Income * 4,765.00 $" at bounding box center [289, 373] width 242 height 35
drag, startPoint x: 573, startPoint y: 368, endPoint x: 487, endPoint y: 365, distance: 86.0
click at [487, 365] on div "Federal Taxes 480.83 $" at bounding box center [531, 373] width 242 height 35
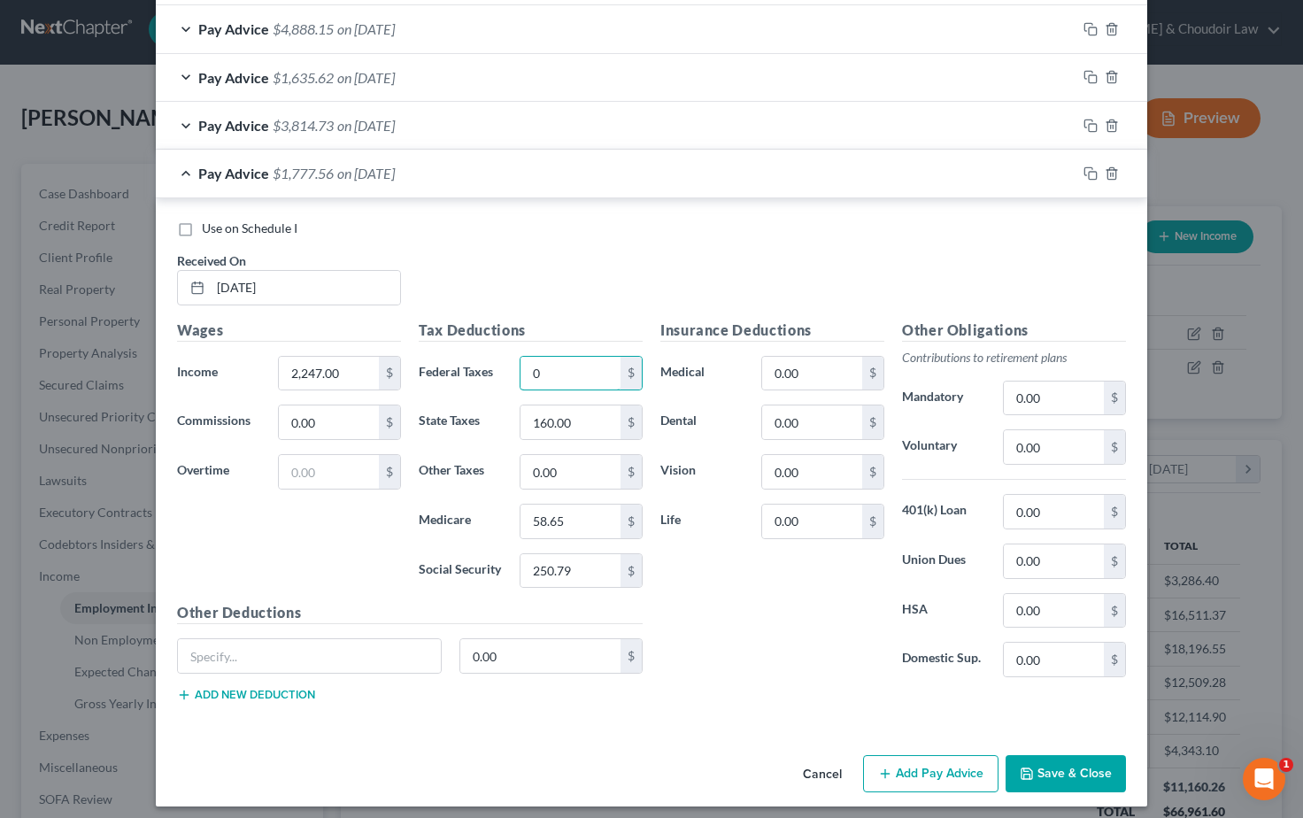
scroll to position [1344, 0]
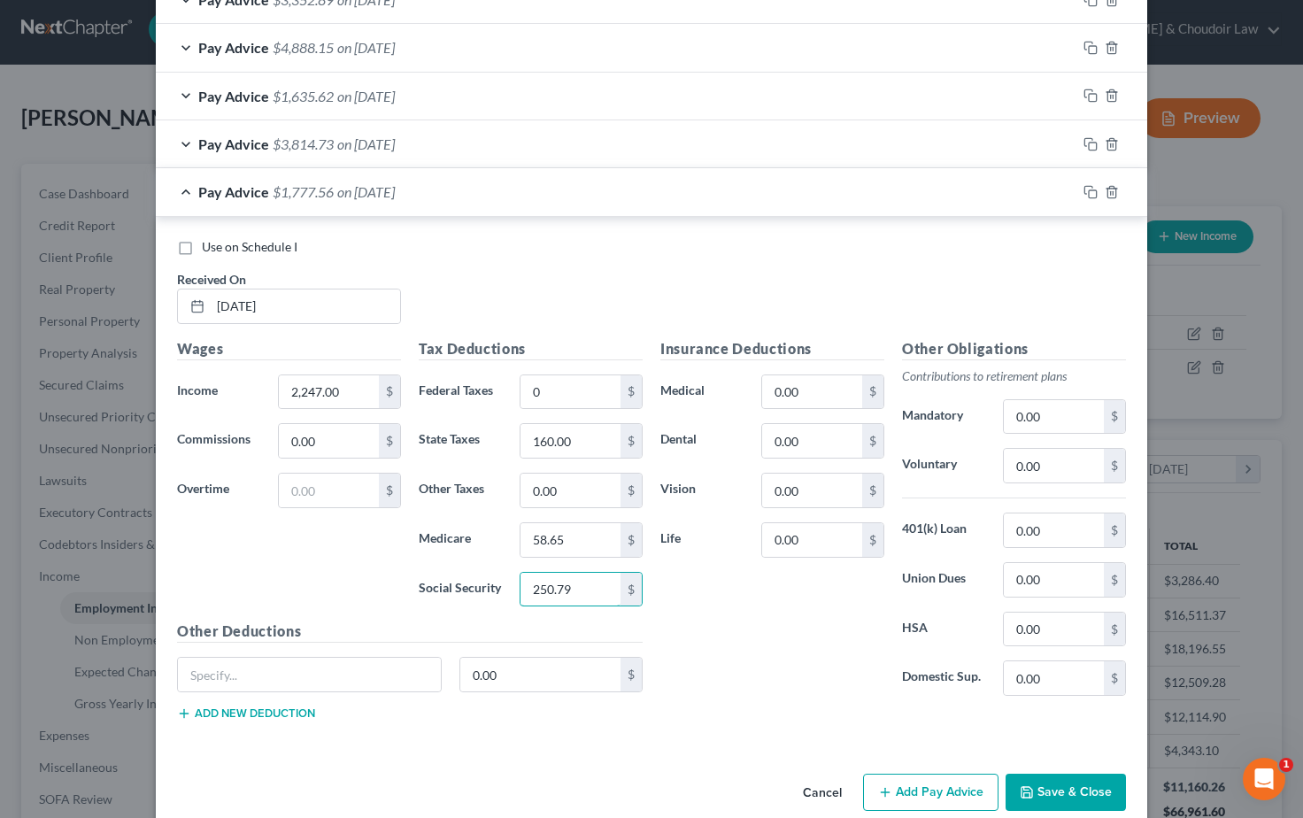
drag, startPoint x: 576, startPoint y: 579, endPoint x: 503, endPoint y: 575, distance: 73.6
click at [504, 575] on div "Social Security 250.79 $" at bounding box center [531, 589] width 242 height 35
drag, startPoint x: 555, startPoint y: 529, endPoint x: 521, endPoint y: 527, distance: 34.6
click at [520, 527] on div "58.65 $" at bounding box center [581, 539] width 123 height 35
drag, startPoint x: 573, startPoint y: 527, endPoint x: 506, endPoint y: 527, distance: 66.4
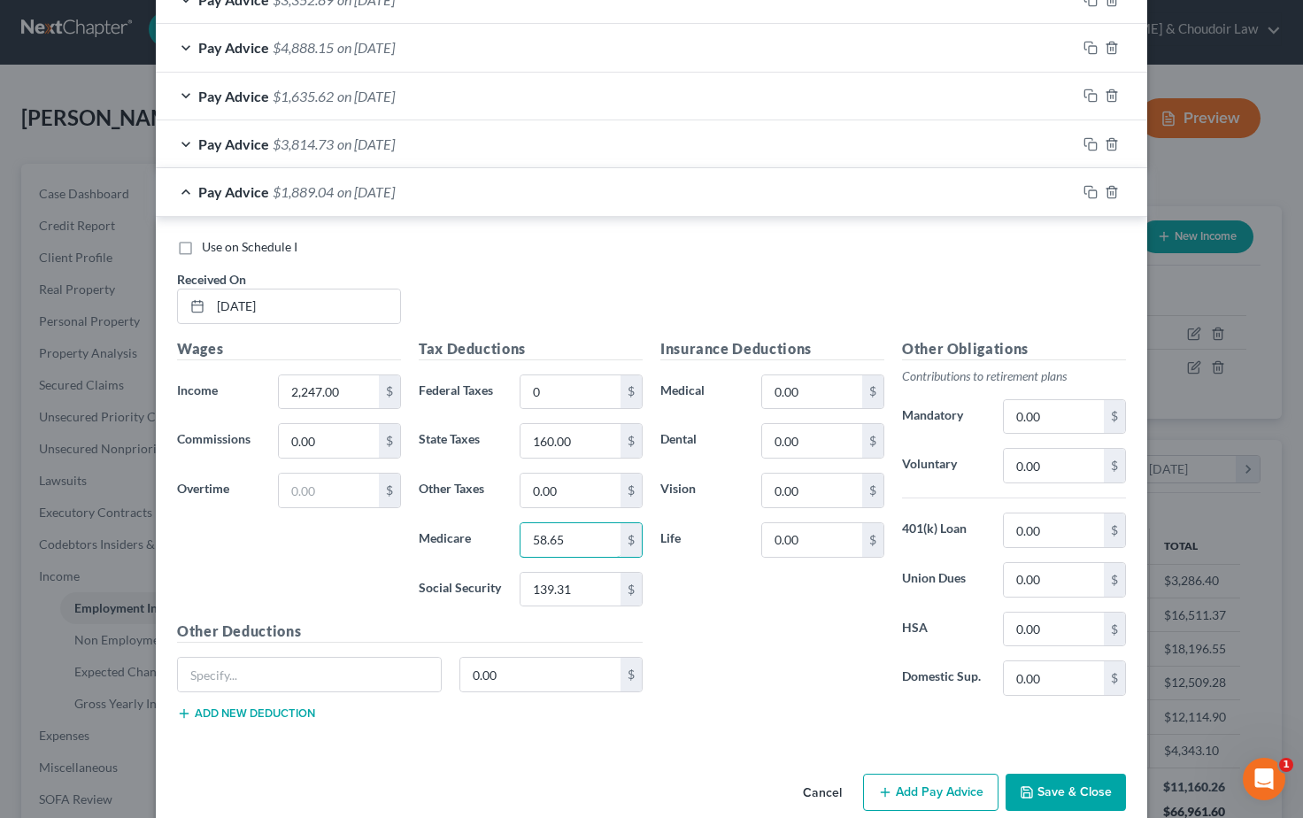
click at [506, 527] on div "Medicare 58.65 $" at bounding box center [531, 539] width 242 height 35
drag, startPoint x: 578, startPoint y: 432, endPoint x: 512, endPoint y: 430, distance: 66.4
click at [711, 624] on div "Insurance Deductions Medical 0.00 $ Dental 0.00 $ Vision 0.00 $ Life 0.00 $" at bounding box center [773, 524] width 242 height 373
drag, startPoint x: 1086, startPoint y: 182, endPoint x: 1069, endPoint y: 189, distance: 19.1
click at [1086, 185] on icon "button" at bounding box center [1091, 192] width 14 height 14
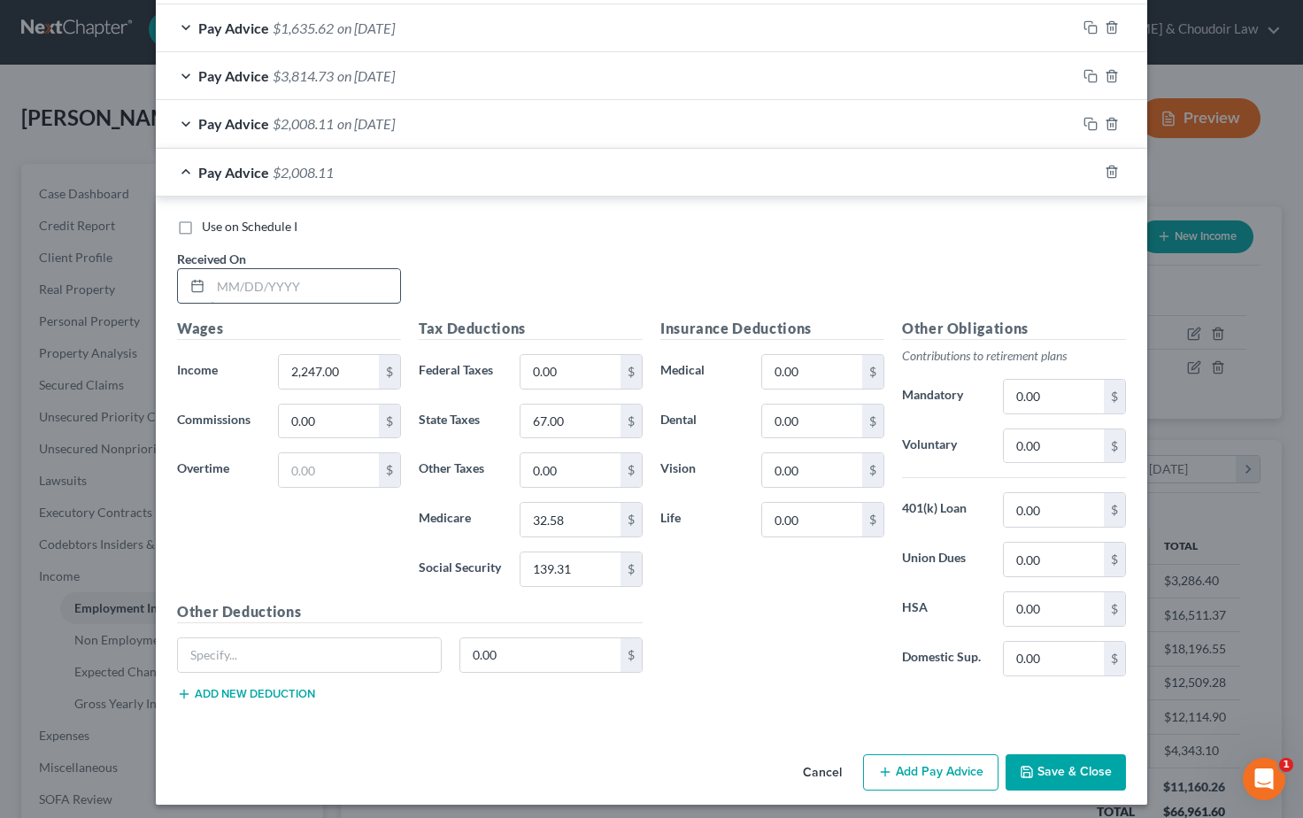
scroll to position [1410, 0]
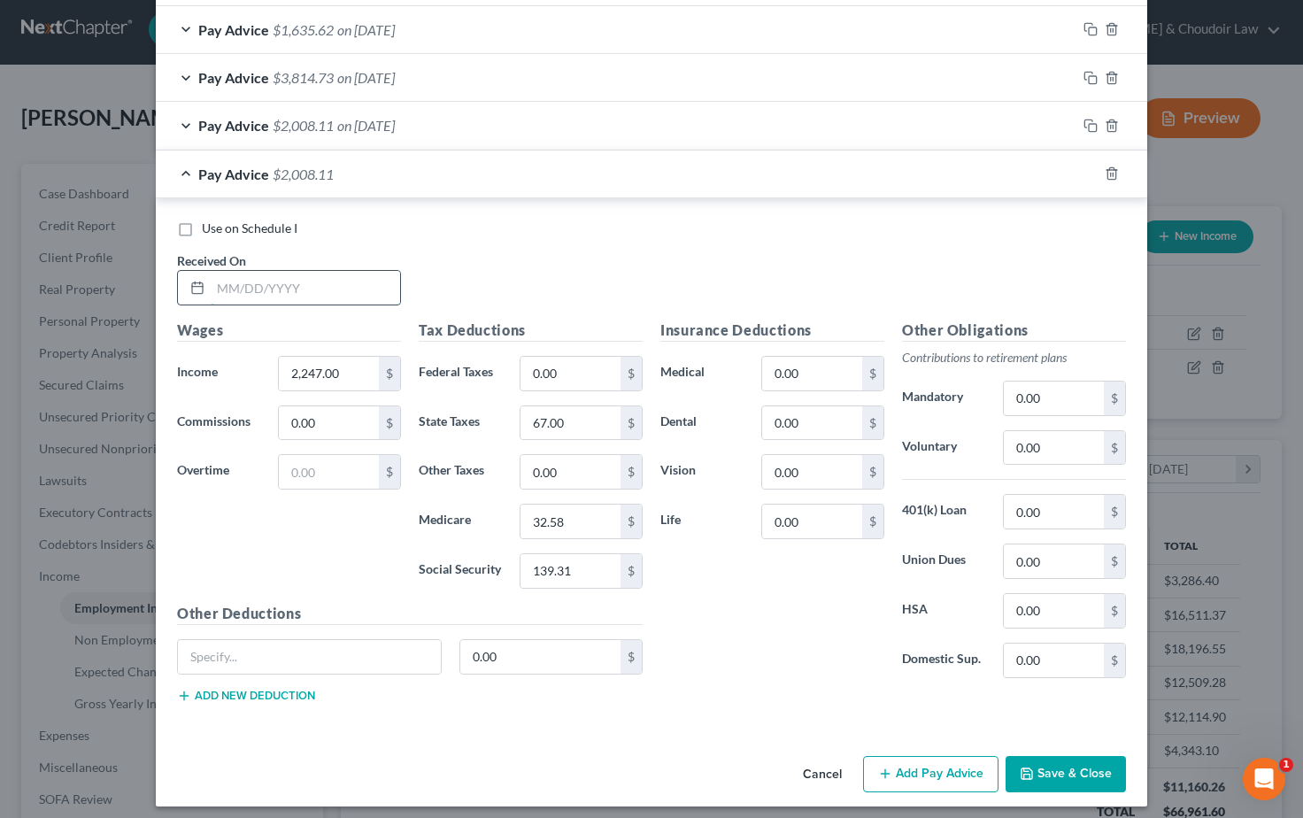
click at [275, 277] on input "text" at bounding box center [305, 288] width 189 height 34
drag, startPoint x: 348, startPoint y: 359, endPoint x: 253, endPoint y: 356, distance: 94.8
click at [253, 356] on div "Income * 2,247.00 $" at bounding box center [289, 373] width 242 height 35
drag, startPoint x: 568, startPoint y: 366, endPoint x: 514, endPoint y: 363, distance: 54.1
click at [514, 363] on div "0.00 $" at bounding box center [581, 373] width 141 height 35
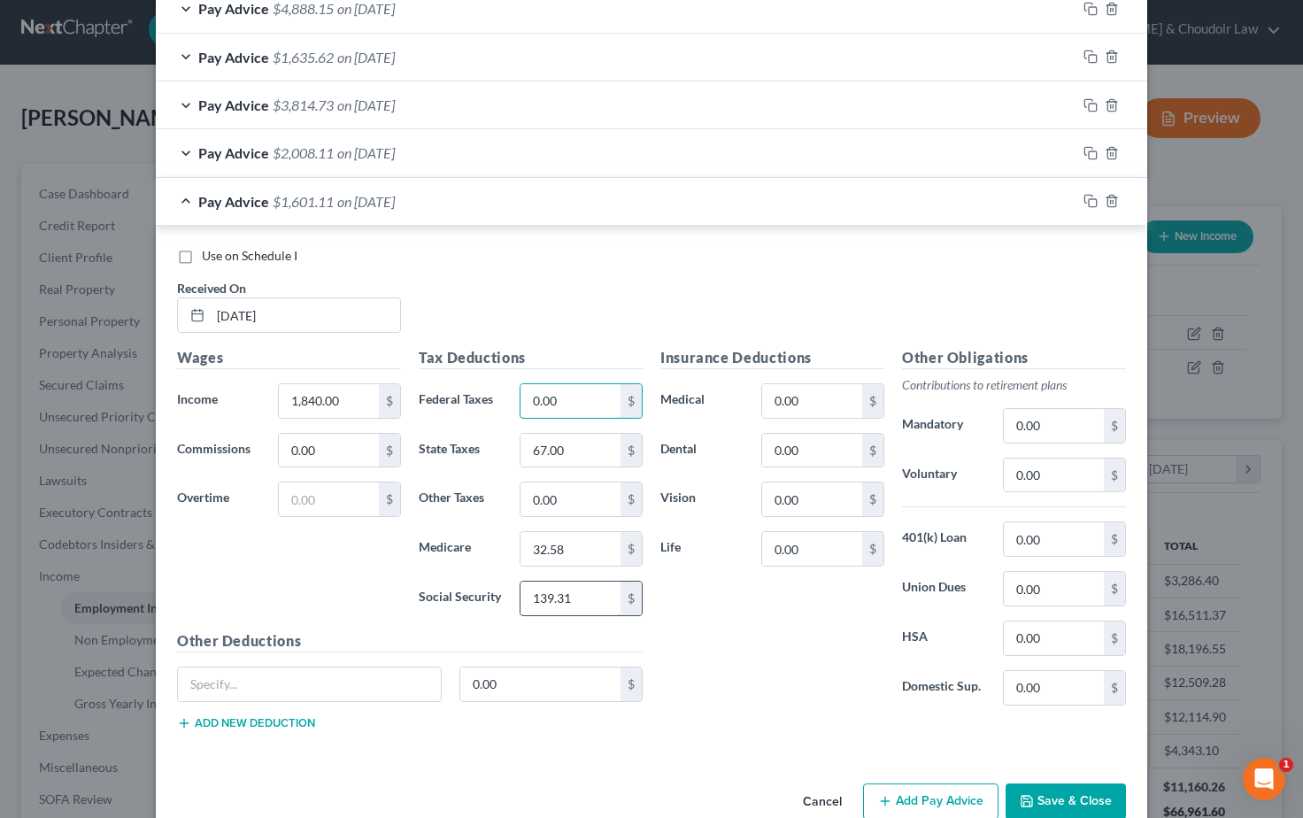
scroll to position [1382, 0]
drag, startPoint x: 580, startPoint y: 589, endPoint x: 520, endPoint y: 587, distance: 60.2
click at [521, 587] on input "139.31" at bounding box center [571, 600] width 100 height 34
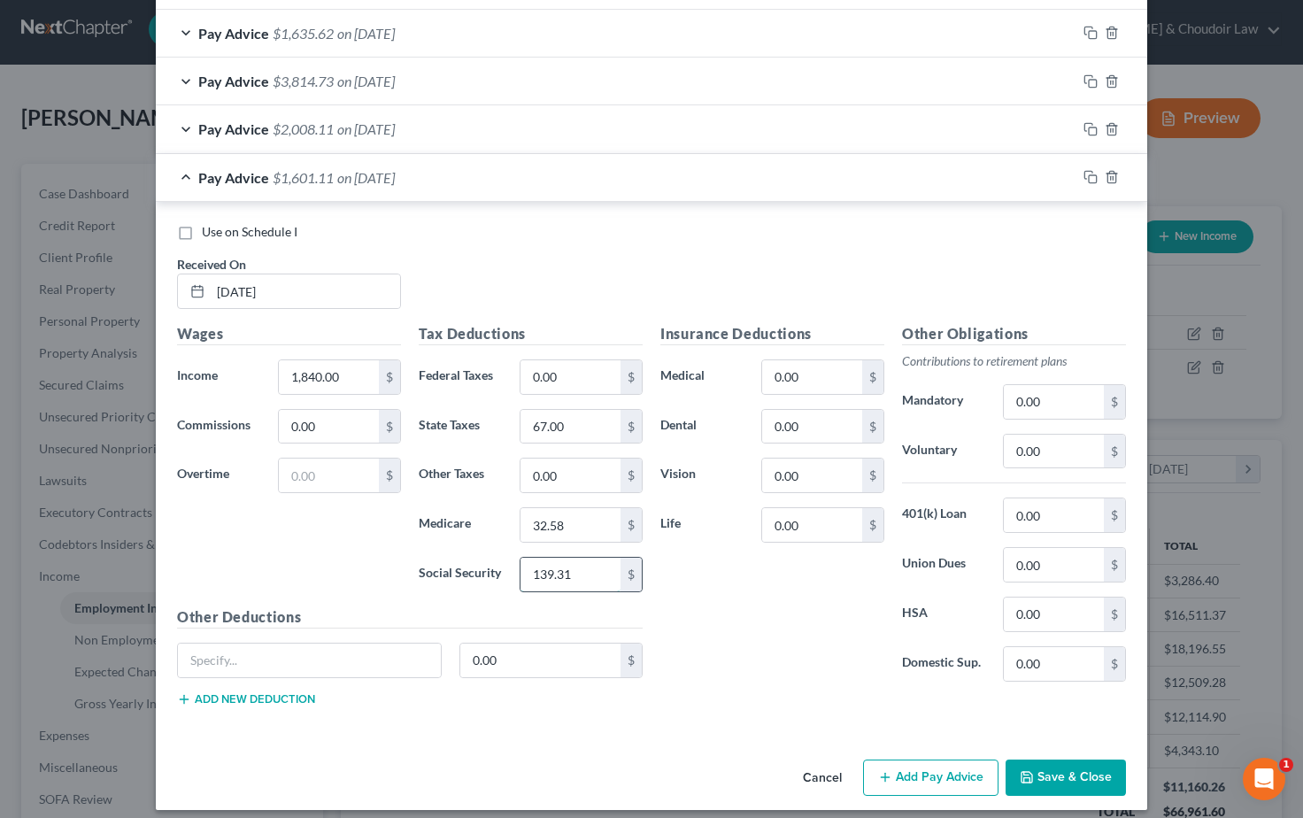
scroll to position [1409, 0]
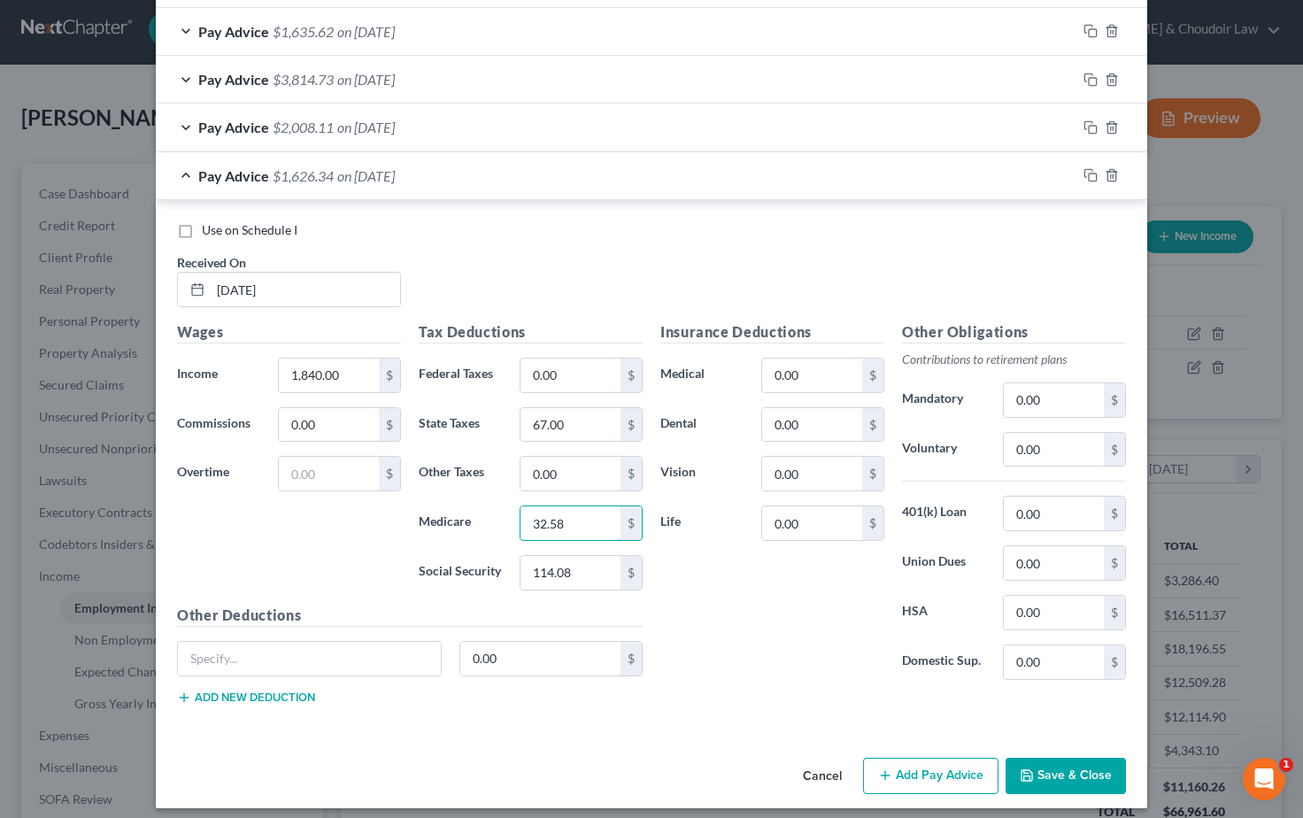
drag, startPoint x: 561, startPoint y: 515, endPoint x: 476, endPoint y: 510, distance: 85.2
click at [478, 510] on div "Medicare 32.58 $" at bounding box center [531, 523] width 242 height 35
drag, startPoint x: 559, startPoint y: 416, endPoint x: 508, endPoint y: 414, distance: 50.5
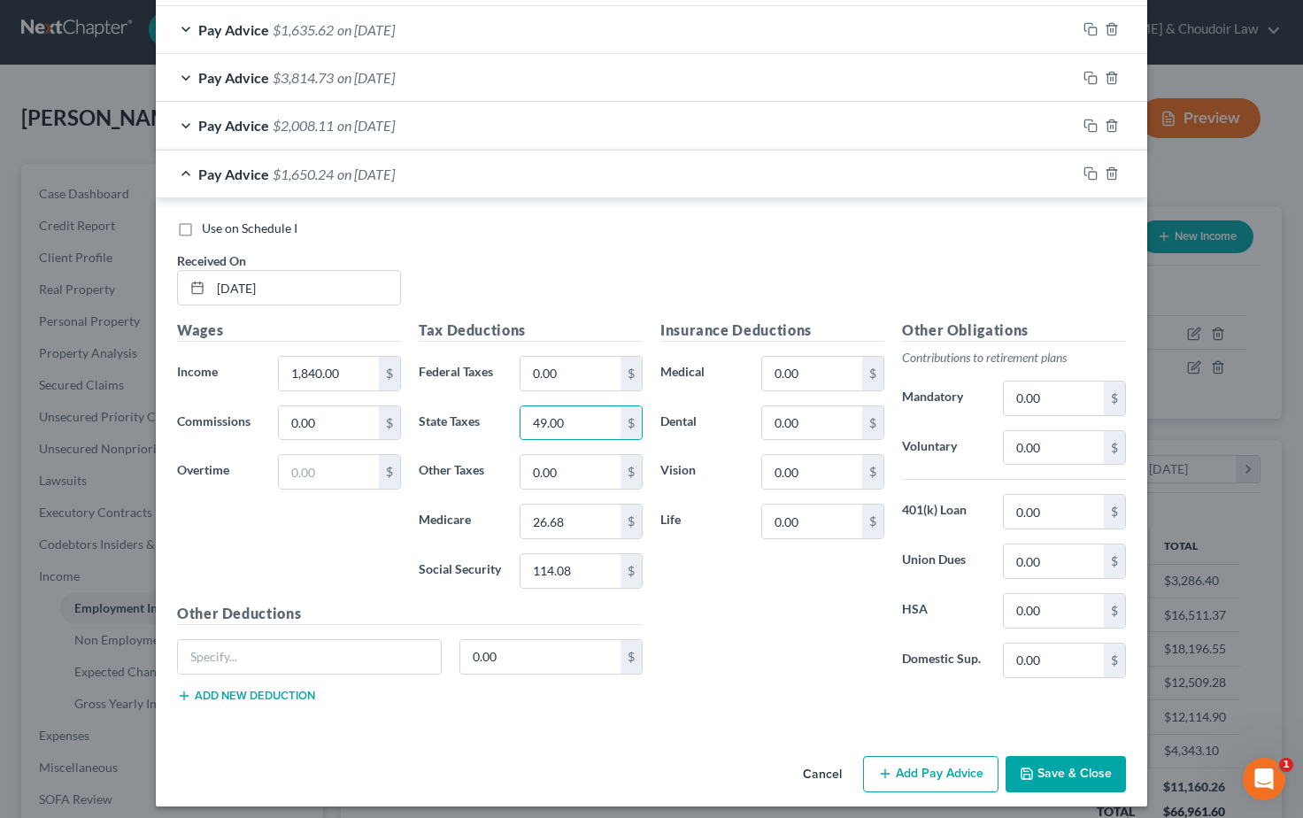
drag, startPoint x: 722, startPoint y: 651, endPoint x: 712, endPoint y: 651, distance: 9.7
click at [717, 651] on div "Insurance Deductions Medical 0.00 $ Dental 0.00 $ Vision 0.00 $ Life 0.00 $" at bounding box center [773, 506] width 242 height 373
click at [1094, 166] on icon "button" at bounding box center [1091, 173] width 14 height 14
click at [231, 274] on input "text" at bounding box center [305, 288] width 189 height 34
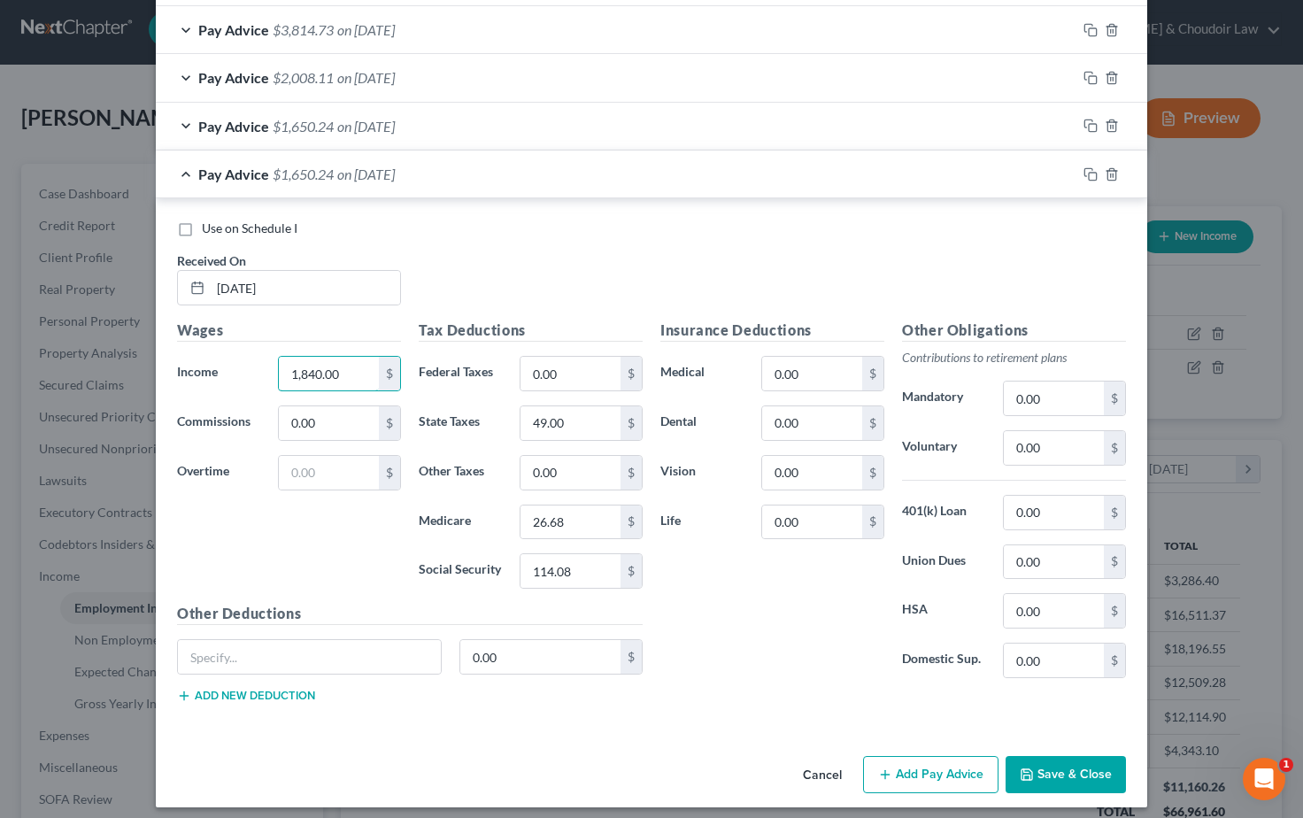
drag, startPoint x: 341, startPoint y: 363, endPoint x: 260, endPoint y: 364, distance: 80.6
click at [262, 364] on div "Income * 1,840.00 $" at bounding box center [289, 373] width 242 height 35
drag, startPoint x: 561, startPoint y: 562, endPoint x: 506, endPoint y: 560, distance: 55.8
click at [506, 560] on div "Social Security 114.08 $" at bounding box center [531, 570] width 242 height 35
drag, startPoint x: 568, startPoint y: 512, endPoint x: 524, endPoint y: 511, distance: 44.3
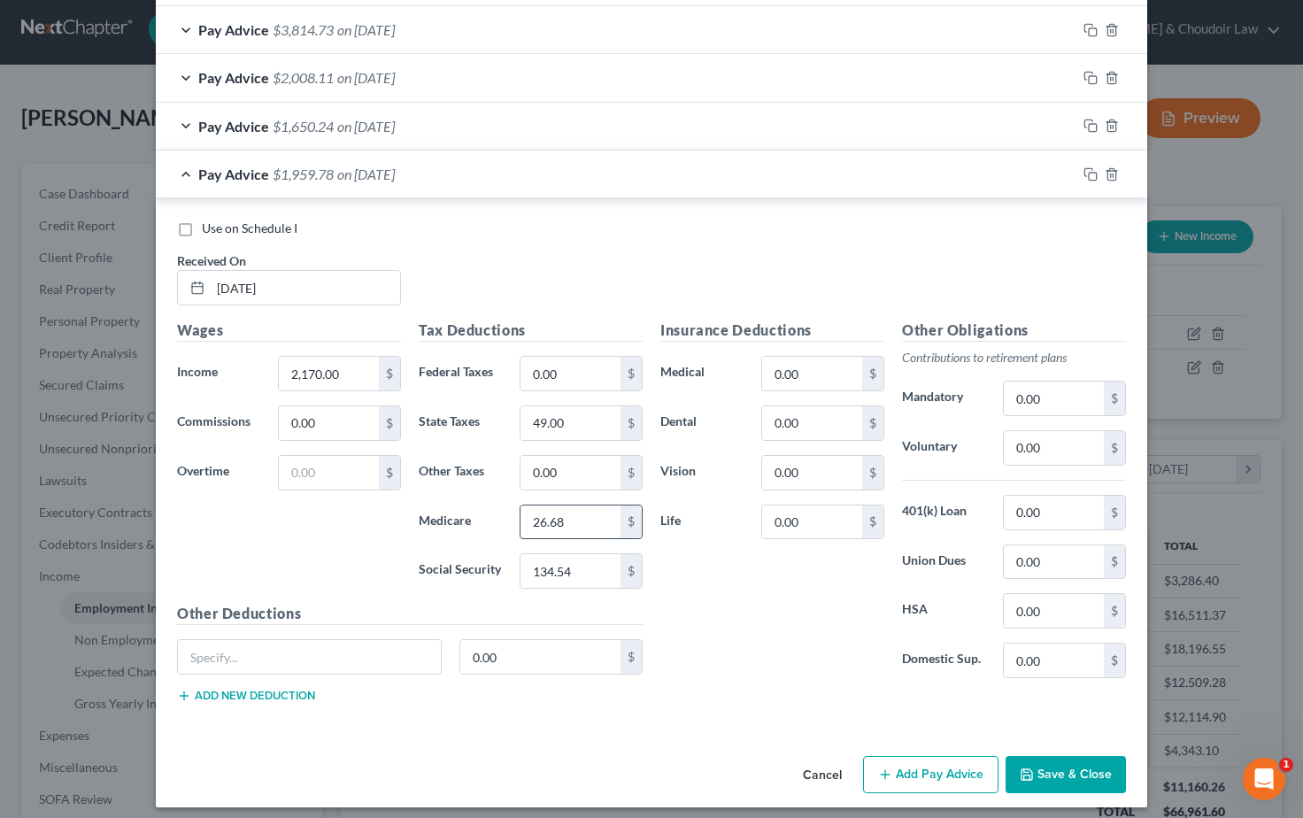
click at [525, 511] on input "26.68" at bounding box center [571, 523] width 100 height 34
drag, startPoint x: 583, startPoint y: 413, endPoint x: 522, endPoint y: 411, distance: 61.2
click at [1091, 167] on icon "button" at bounding box center [1091, 174] width 14 height 14
click at [287, 280] on input "text" at bounding box center [305, 289] width 189 height 34
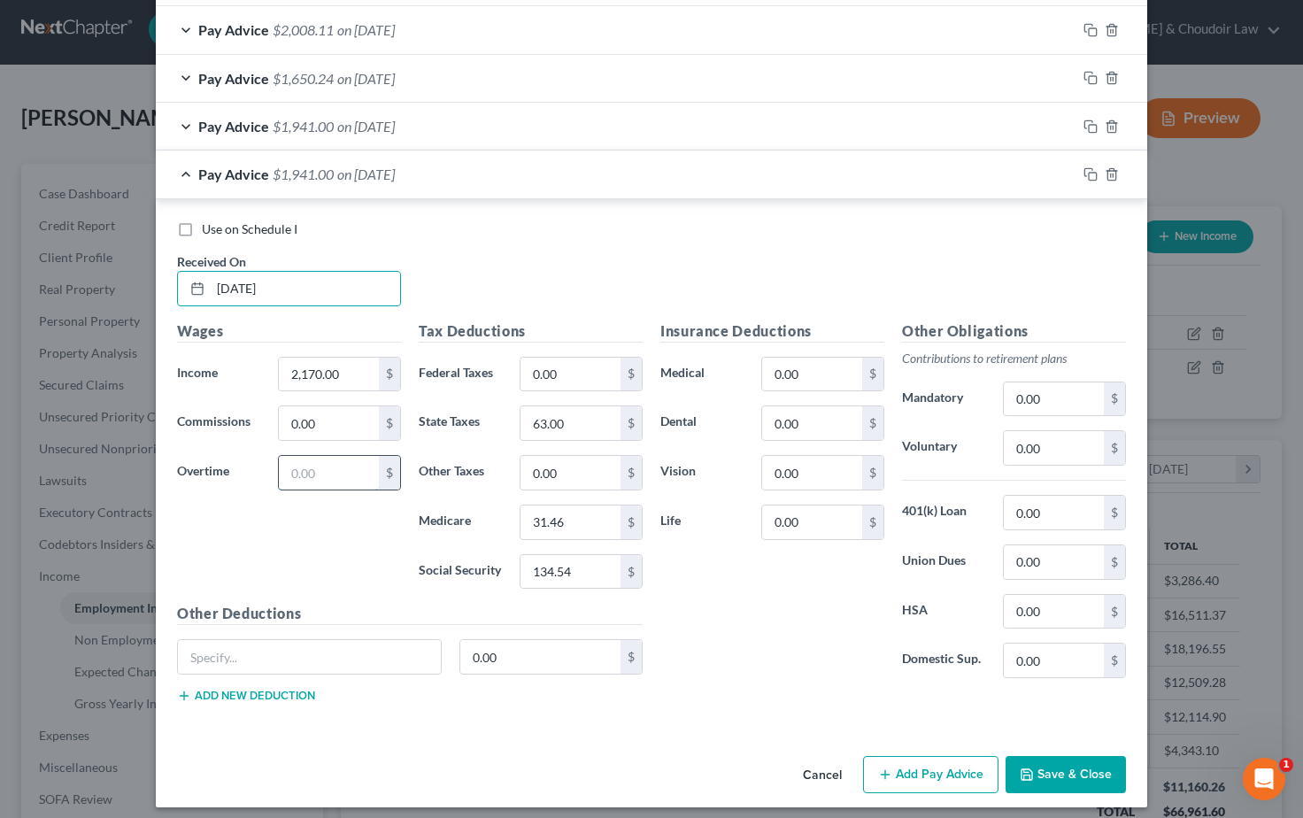
click at [339, 467] on input "text" at bounding box center [329, 473] width 100 height 34
drag, startPoint x: 341, startPoint y: 363, endPoint x: 248, endPoint y: 361, distance: 93.0
click at [248, 361] on div "Income * 2,170.00 $" at bounding box center [289, 374] width 242 height 35
drag, startPoint x: 574, startPoint y: 561, endPoint x: 489, endPoint y: 559, distance: 85.0
click at [489, 559] on div "Social Security 134.54 $" at bounding box center [531, 571] width 242 height 35
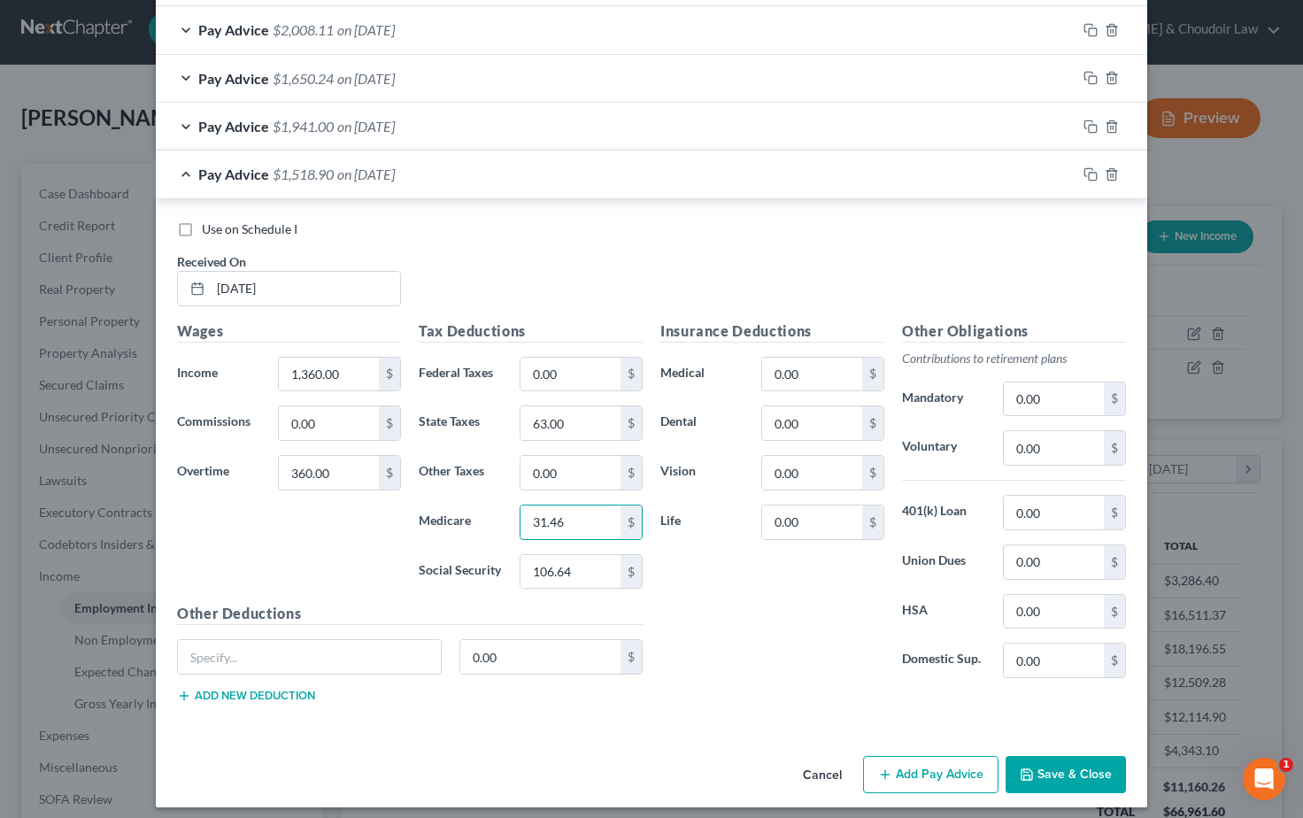
drag, startPoint x: 571, startPoint y: 513, endPoint x: 517, endPoint y: 510, distance: 54.1
click at [517, 510] on div "31.46 $" at bounding box center [581, 522] width 141 height 35
drag, startPoint x: 544, startPoint y: 414, endPoint x: 501, endPoint y: 413, distance: 42.5
click at [1090, 173] on rect "button" at bounding box center [1093, 177] width 8 height 8
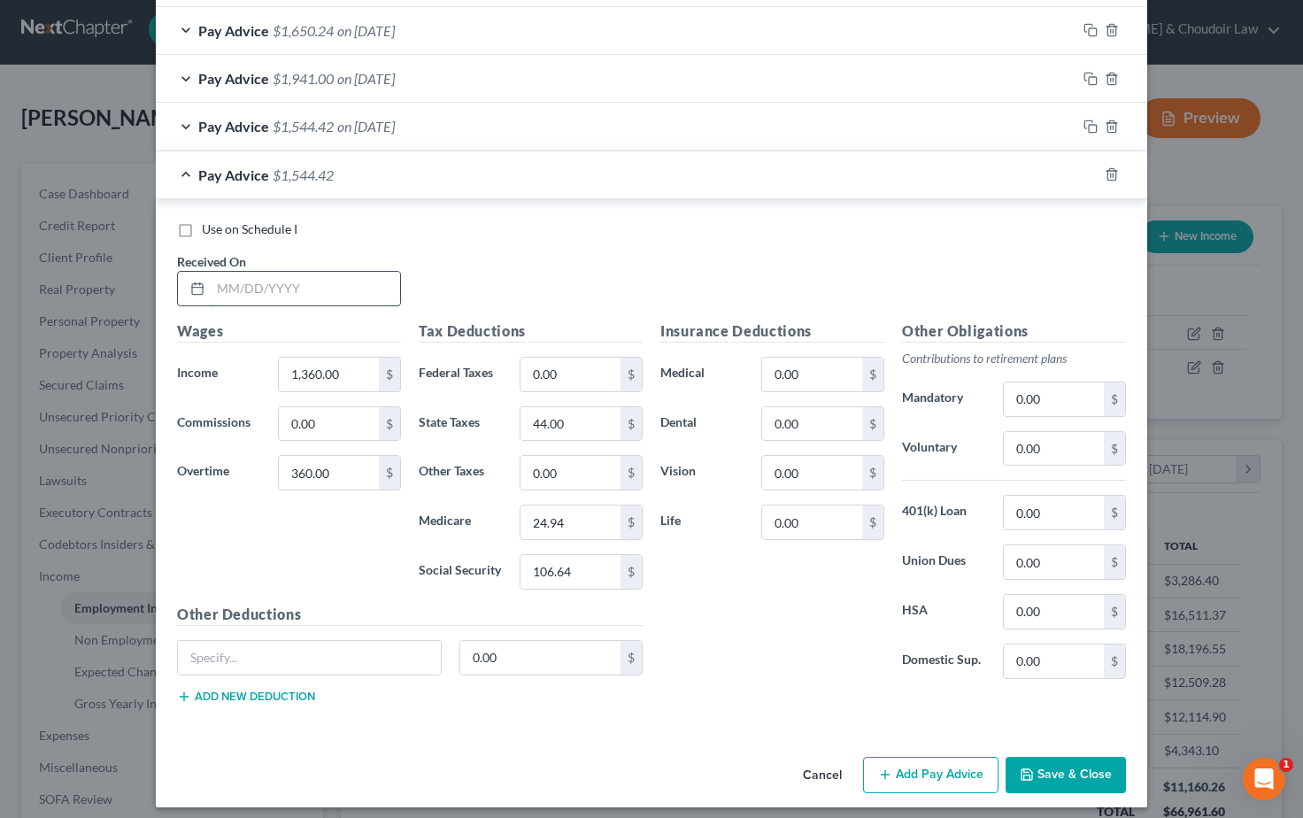
click at [317, 286] on input "text" at bounding box center [305, 289] width 189 height 34
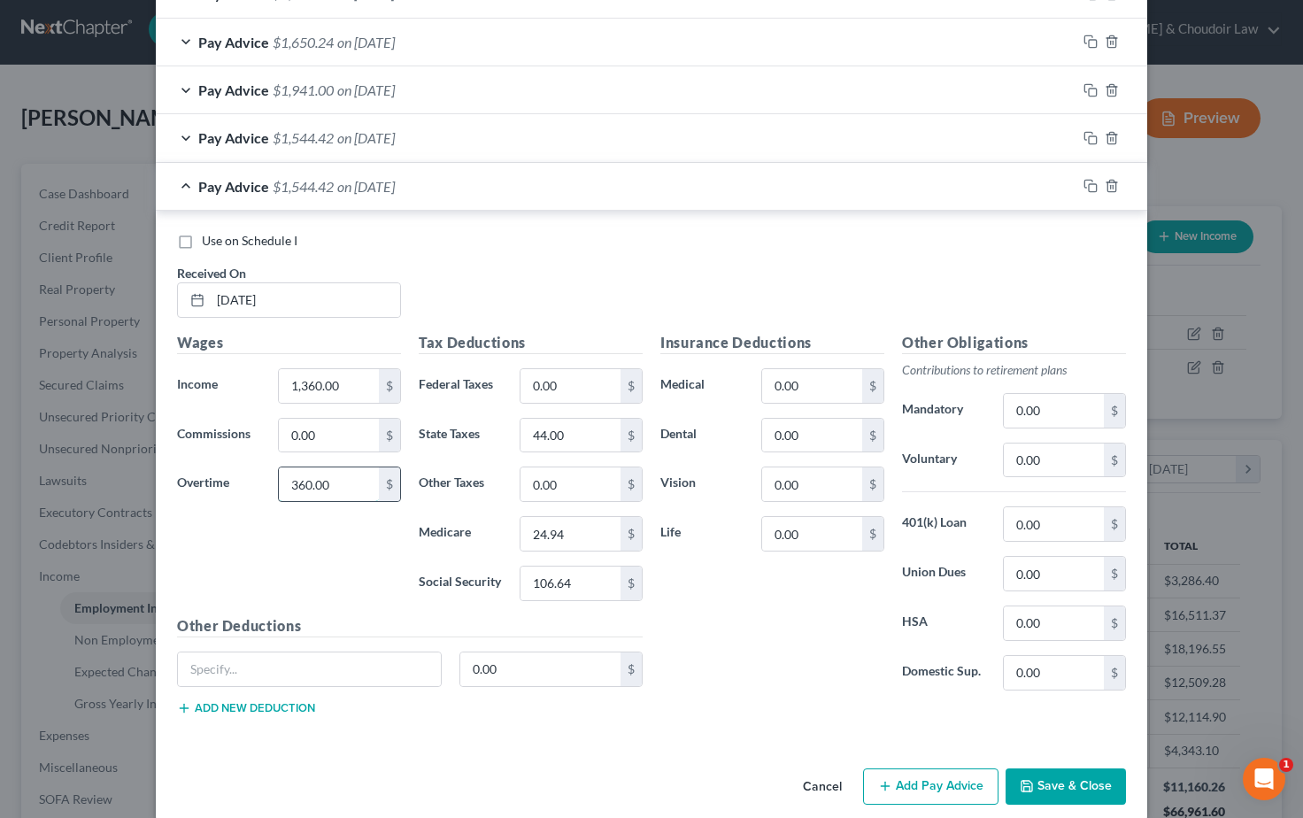
scroll to position [1545, 0]
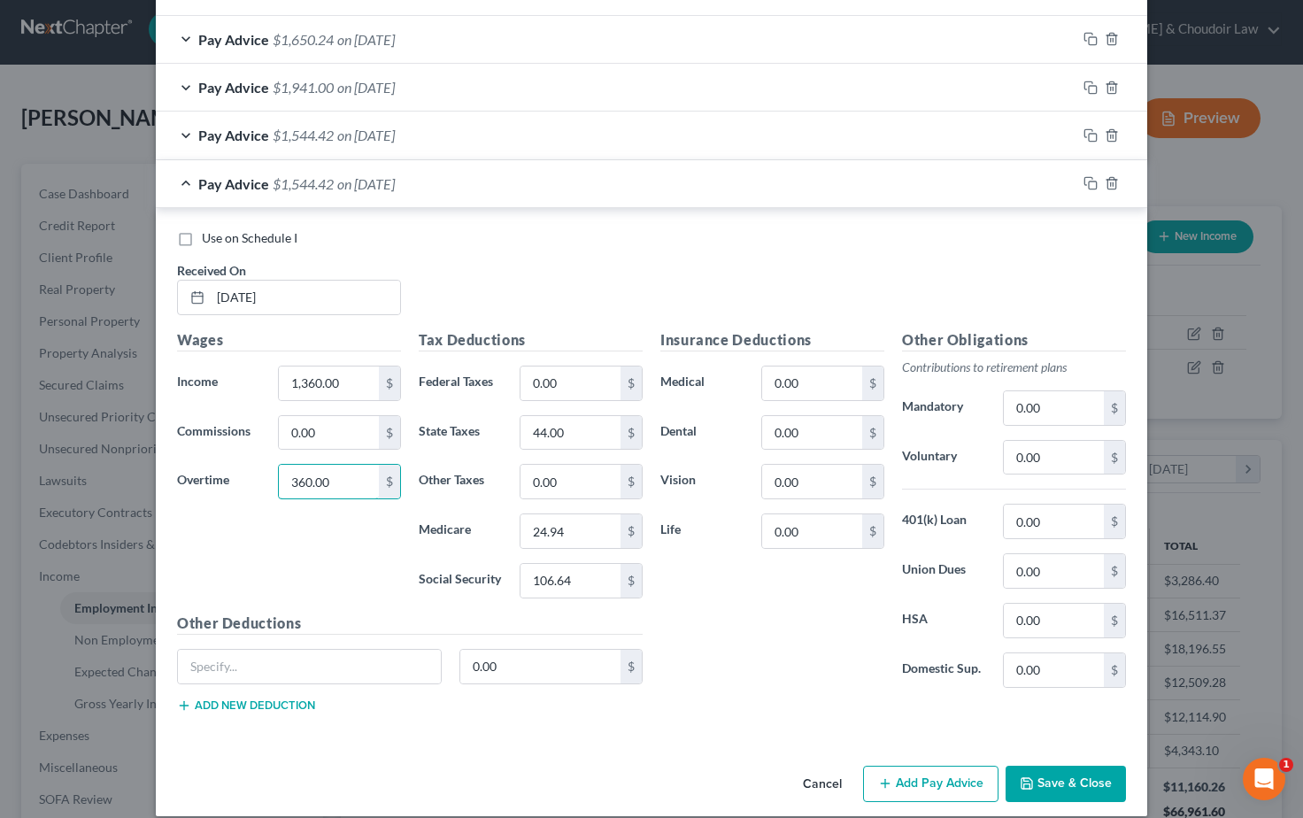
drag, startPoint x: 330, startPoint y: 472, endPoint x: 259, endPoint y: 472, distance: 70.8
click at [259, 472] on div "Overtime 360.00 $" at bounding box center [289, 481] width 242 height 35
drag, startPoint x: 338, startPoint y: 374, endPoint x: 249, endPoint y: 369, distance: 89.5
click at [249, 369] on div "Income * 1,360.00 $" at bounding box center [289, 383] width 242 height 35
drag, startPoint x: 304, startPoint y: 368, endPoint x: 253, endPoint y: 367, distance: 50.5
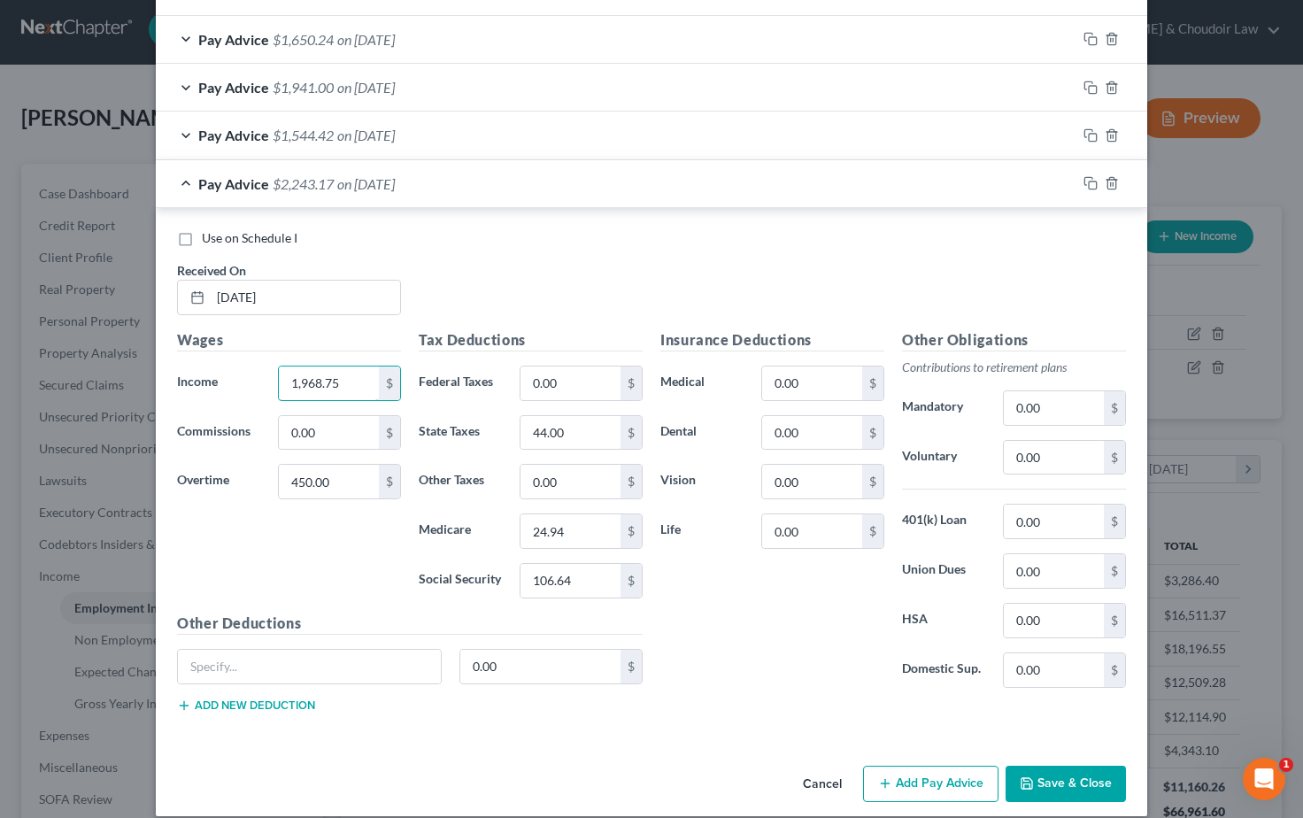
click at [253, 367] on div "Income * 1,968.75 $" at bounding box center [289, 383] width 242 height 35
drag, startPoint x: 339, startPoint y: 471, endPoint x: 265, endPoint y: 470, distance: 74.4
click at [265, 470] on div "Overtime 450.00 $" at bounding box center [289, 481] width 242 height 35
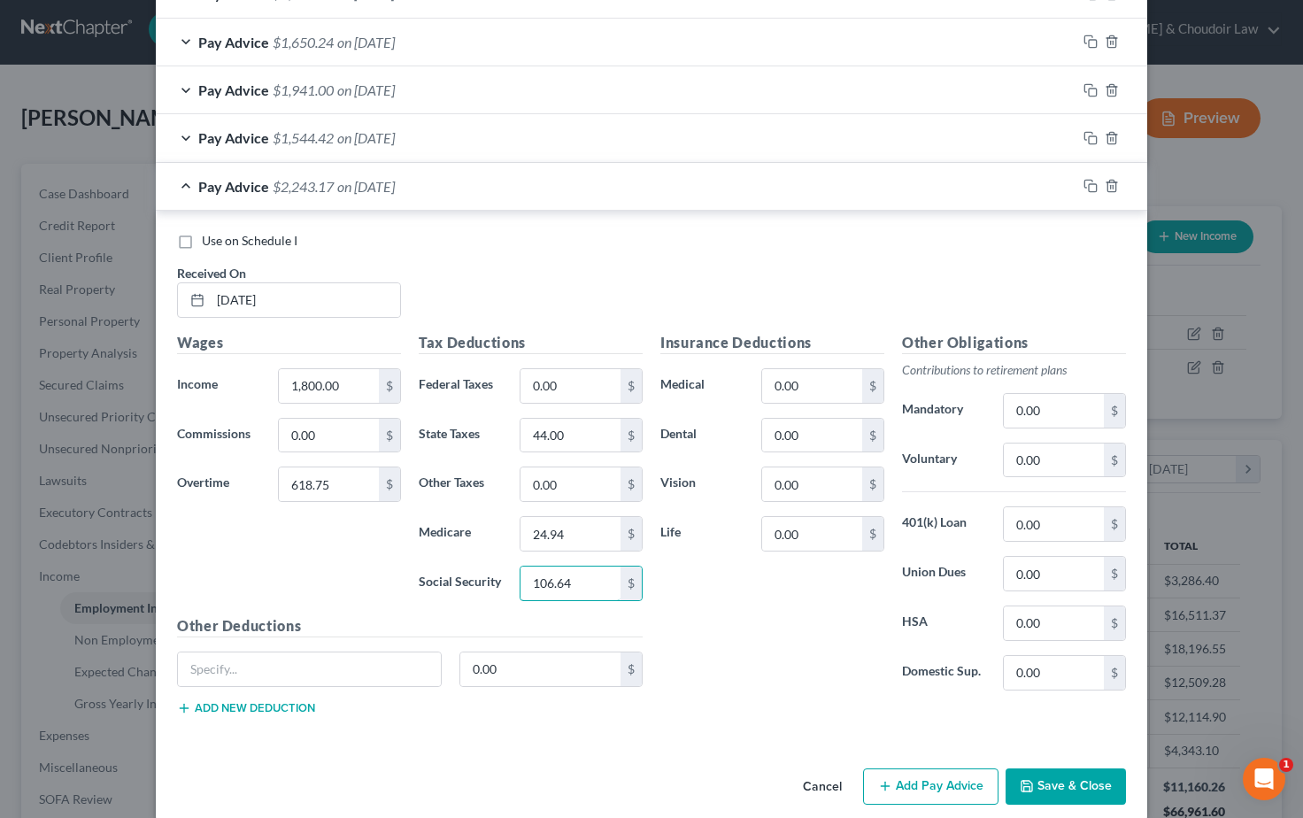
drag, startPoint x: 576, startPoint y: 572, endPoint x: 514, endPoint y: 571, distance: 62.9
click at [514, 571] on div "106.64 $" at bounding box center [581, 583] width 141 height 35
drag, startPoint x: 568, startPoint y: 522, endPoint x: 488, endPoint y: 516, distance: 80.7
click at [488, 516] on div "Medicare 24.94 $" at bounding box center [531, 533] width 242 height 35
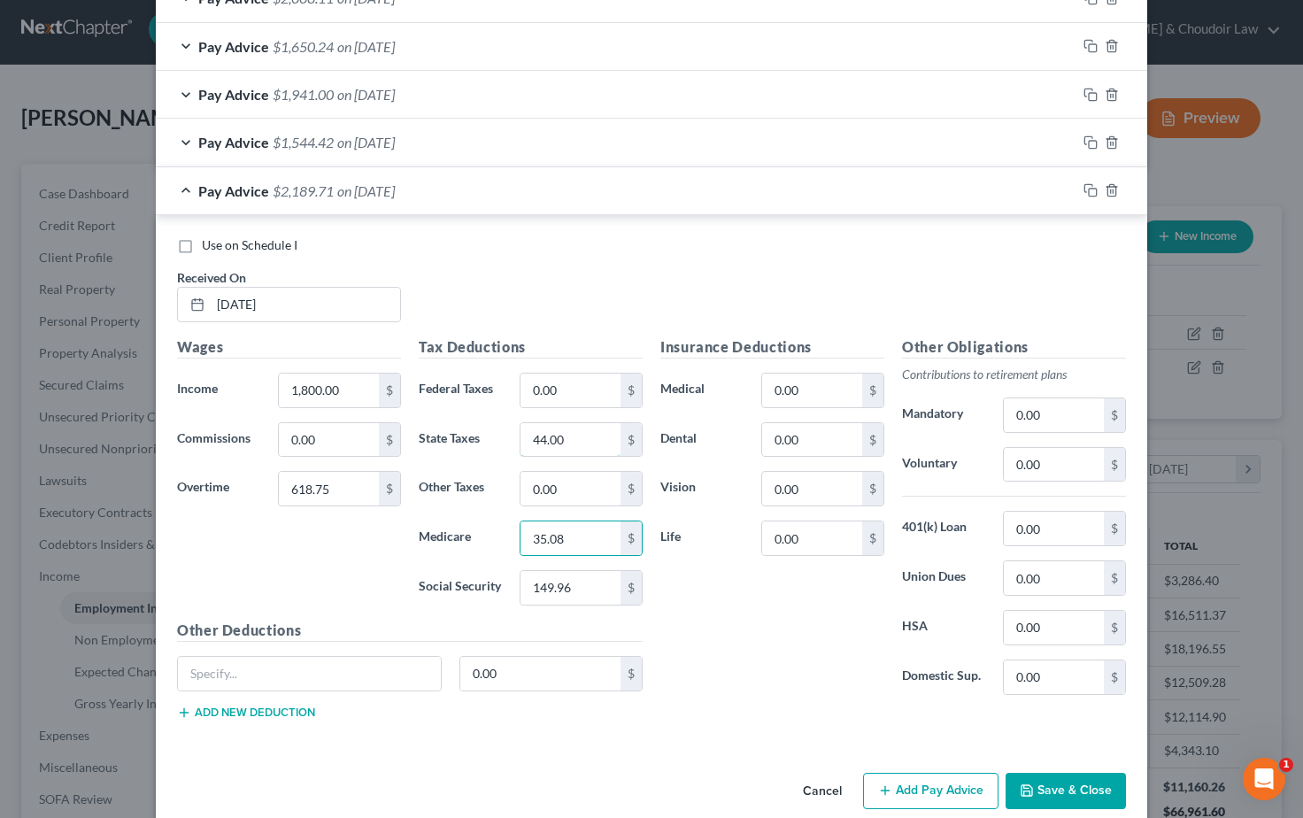
scroll to position [1535, 0]
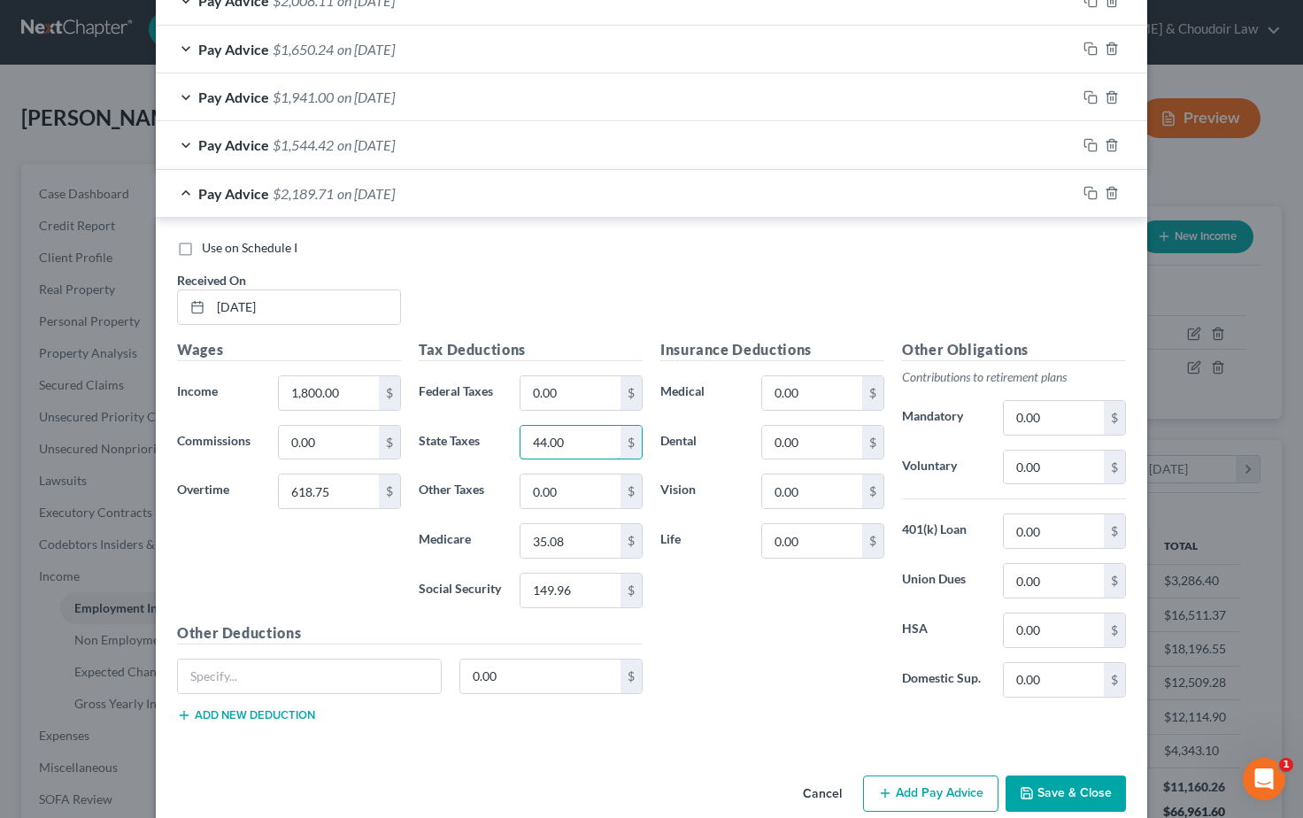
drag, startPoint x: 576, startPoint y: 425, endPoint x: 451, endPoint y: 422, distance: 125.8
click at [1086, 186] on icon "button" at bounding box center [1091, 193] width 14 height 14
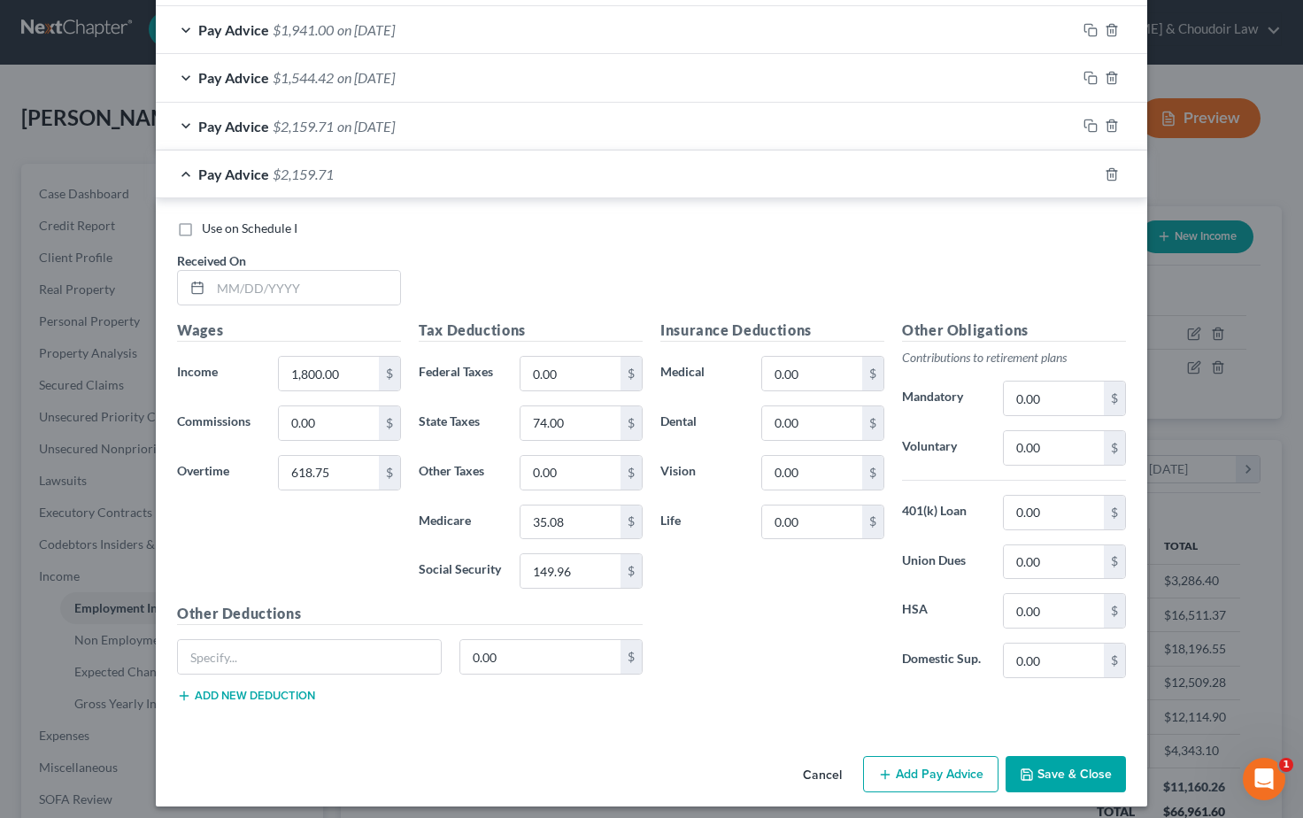
scroll to position [1602, 0]
click at [238, 279] on input "text" at bounding box center [305, 289] width 189 height 34
drag, startPoint x: 324, startPoint y: 461, endPoint x: 232, endPoint y: 459, distance: 92.1
click at [234, 460] on div "Overtime 618.75 $" at bounding box center [289, 473] width 242 height 35
drag, startPoint x: 578, startPoint y: 563, endPoint x: 498, endPoint y: 559, distance: 79.8
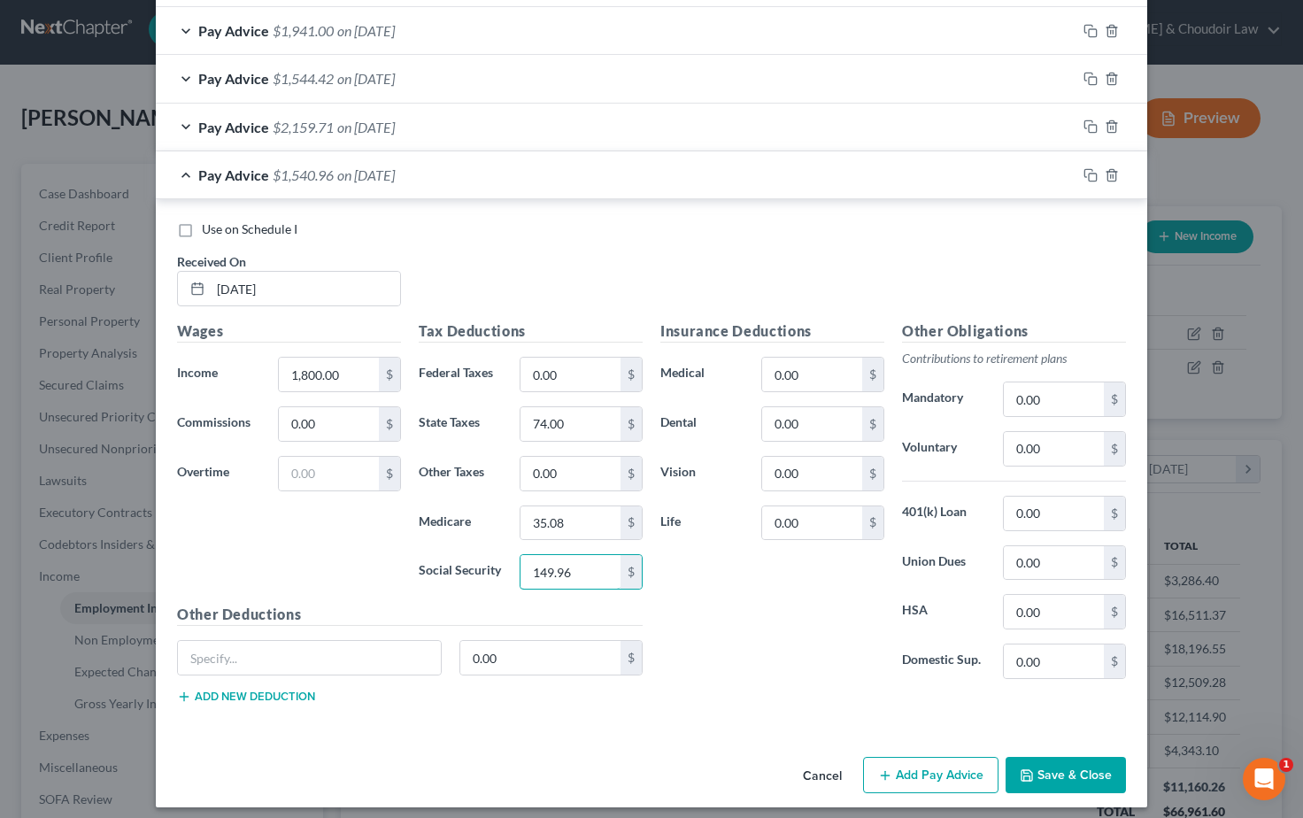
click at [498, 559] on div "Social Security 149.96 $" at bounding box center [531, 571] width 242 height 35
drag, startPoint x: 560, startPoint y: 513, endPoint x: 574, endPoint y: 517, distance: 14.0
click at [514, 514] on div "35.08 $" at bounding box center [581, 523] width 141 height 35
drag, startPoint x: 576, startPoint y: 518, endPoint x: 506, endPoint y: 516, distance: 70.9
click at [506, 516] on div "Medicare 35.08 $" at bounding box center [531, 523] width 242 height 35
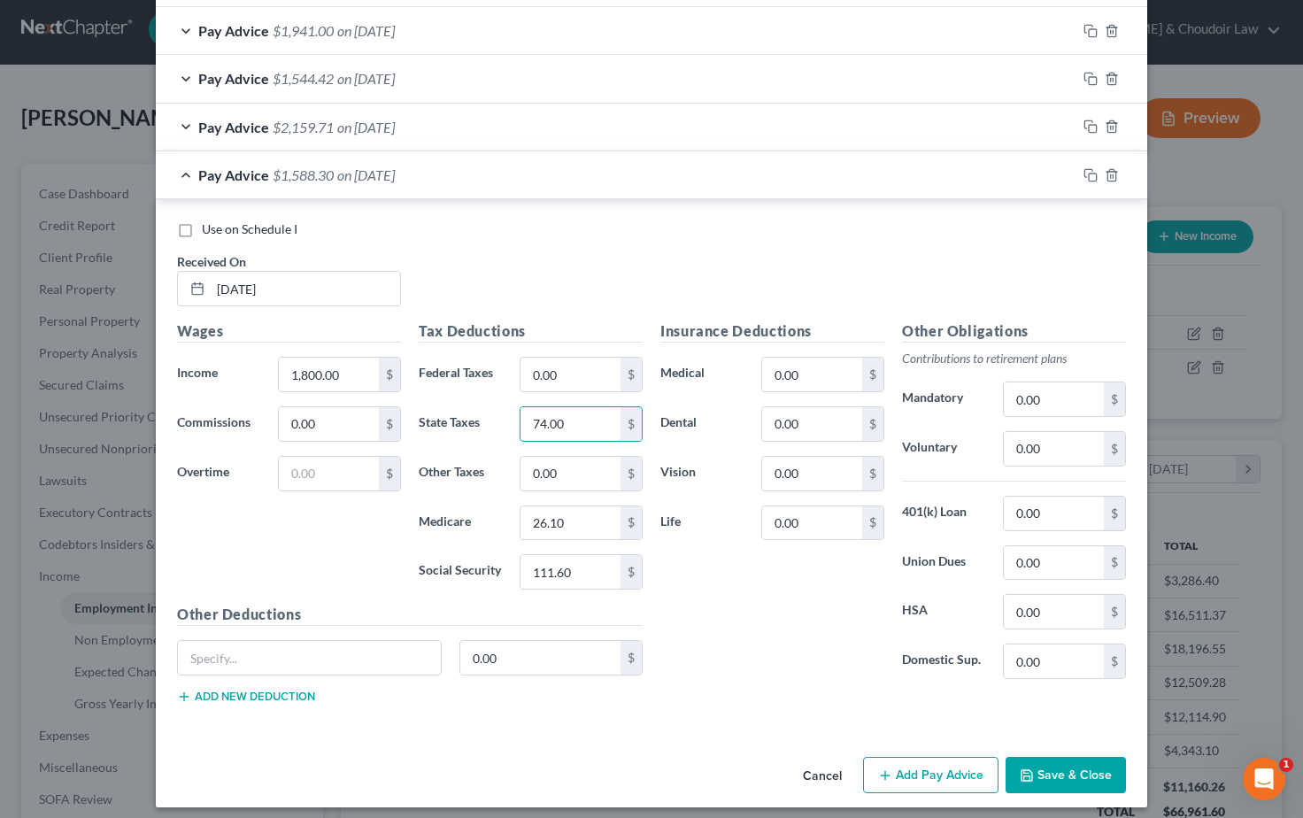
drag, startPoint x: 568, startPoint y: 413, endPoint x: 491, endPoint y: 412, distance: 77.9
click at [1088, 168] on icon "button" at bounding box center [1091, 175] width 14 height 14
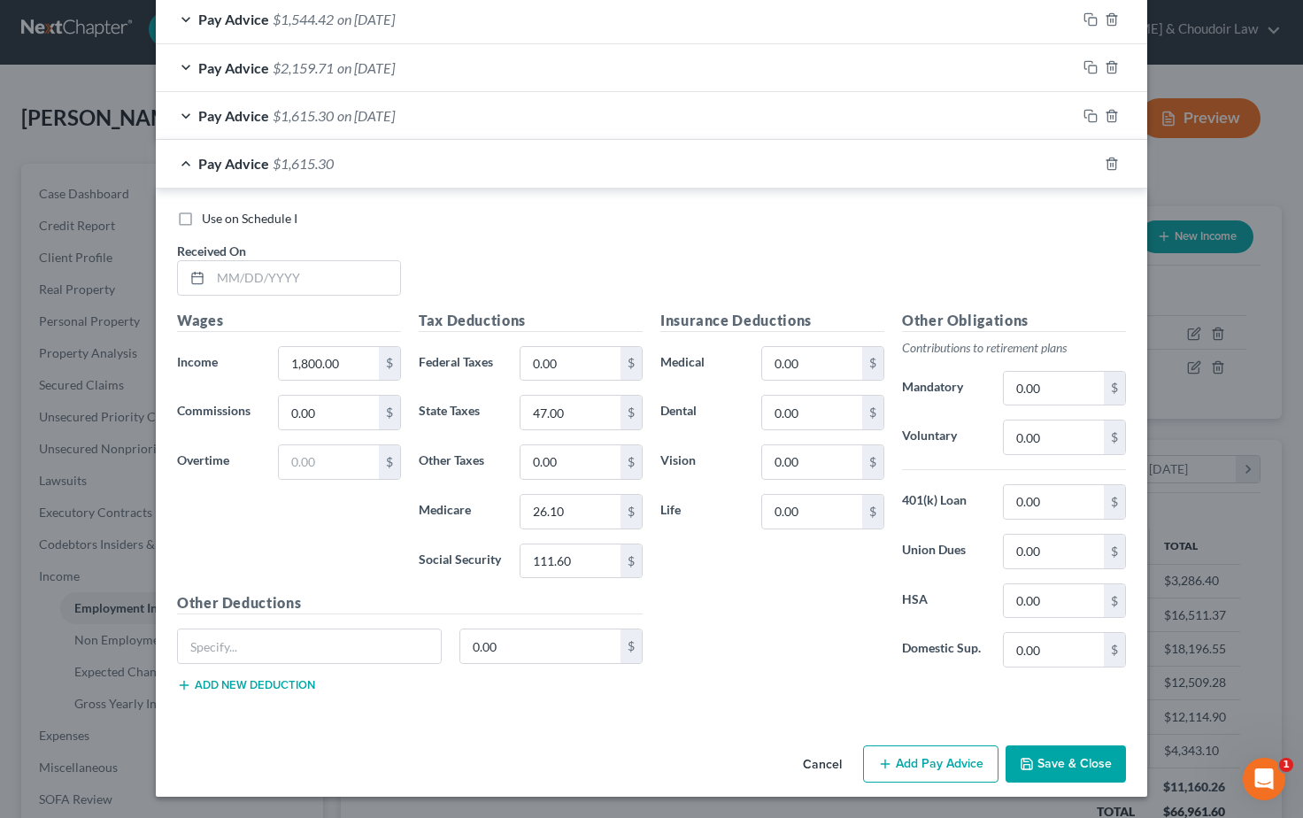
scroll to position [1650, 0]
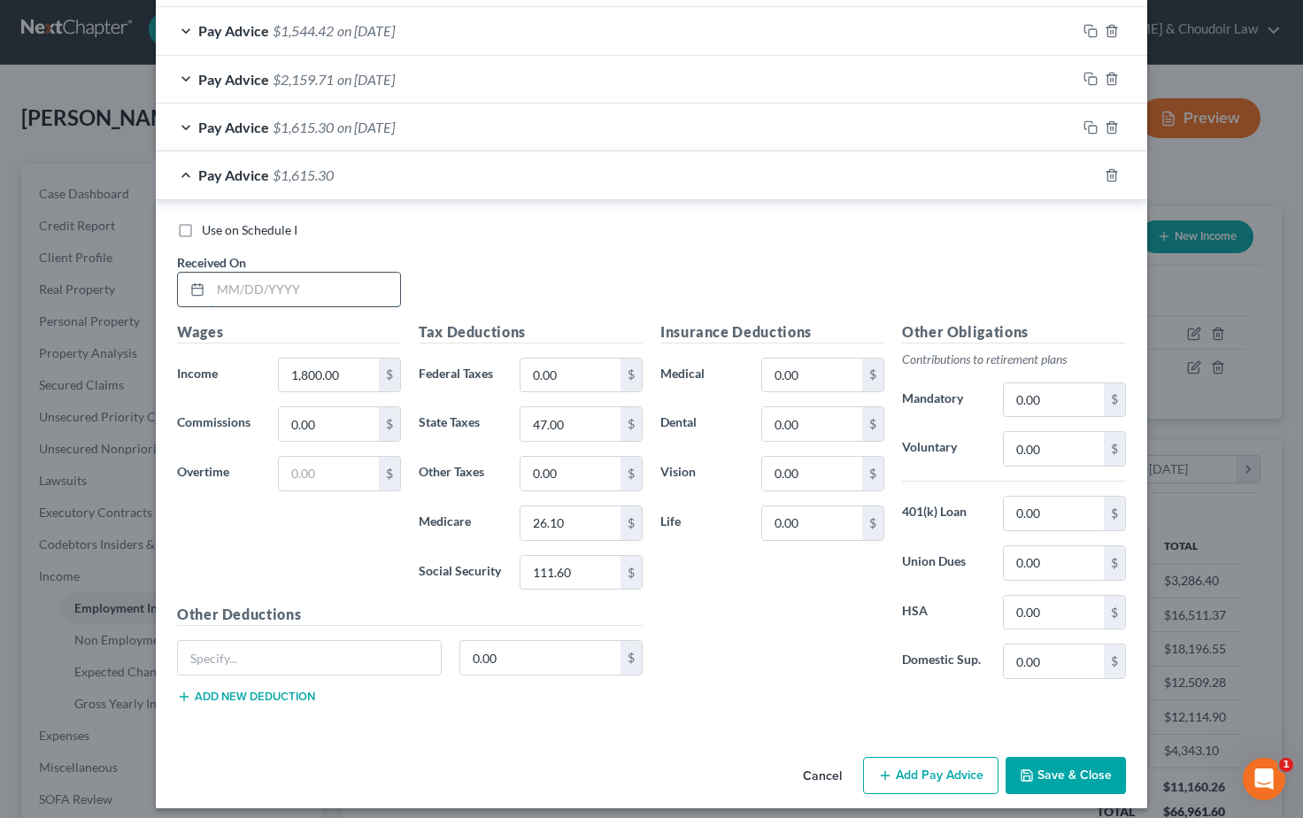
click at [276, 275] on input "text" at bounding box center [305, 290] width 189 height 34
click at [337, 467] on input "text" at bounding box center [329, 474] width 100 height 34
drag, startPoint x: 566, startPoint y: 561, endPoint x: 474, endPoint y: 558, distance: 92.2
click at [474, 558] on div "Social Security 111.60 $" at bounding box center [531, 572] width 242 height 35
drag, startPoint x: 573, startPoint y: 508, endPoint x: 482, endPoint y: 507, distance: 91.2
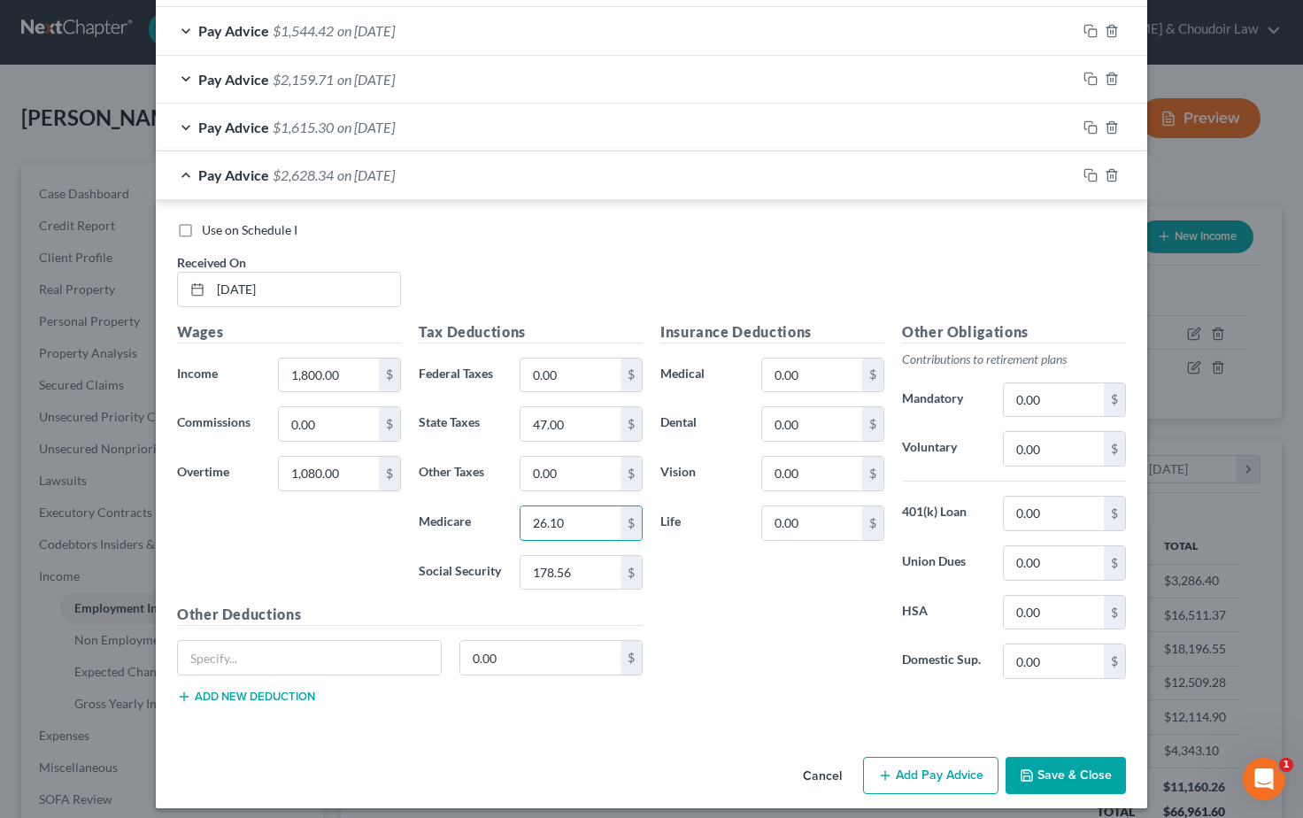
click at [482, 507] on div "Medicare 26.10 $" at bounding box center [531, 523] width 242 height 35
drag, startPoint x: 570, startPoint y: 413, endPoint x: 491, endPoint y: 407, distance: 79.0
click at [682, 278] on div "Use on Schedule I Received On * 02/07/2025" at bounding box center [651, 271] width 967 height 100
click at [1083, 759] on button "Save & Close" at bounding box center [1066, 775] width 120 height 37
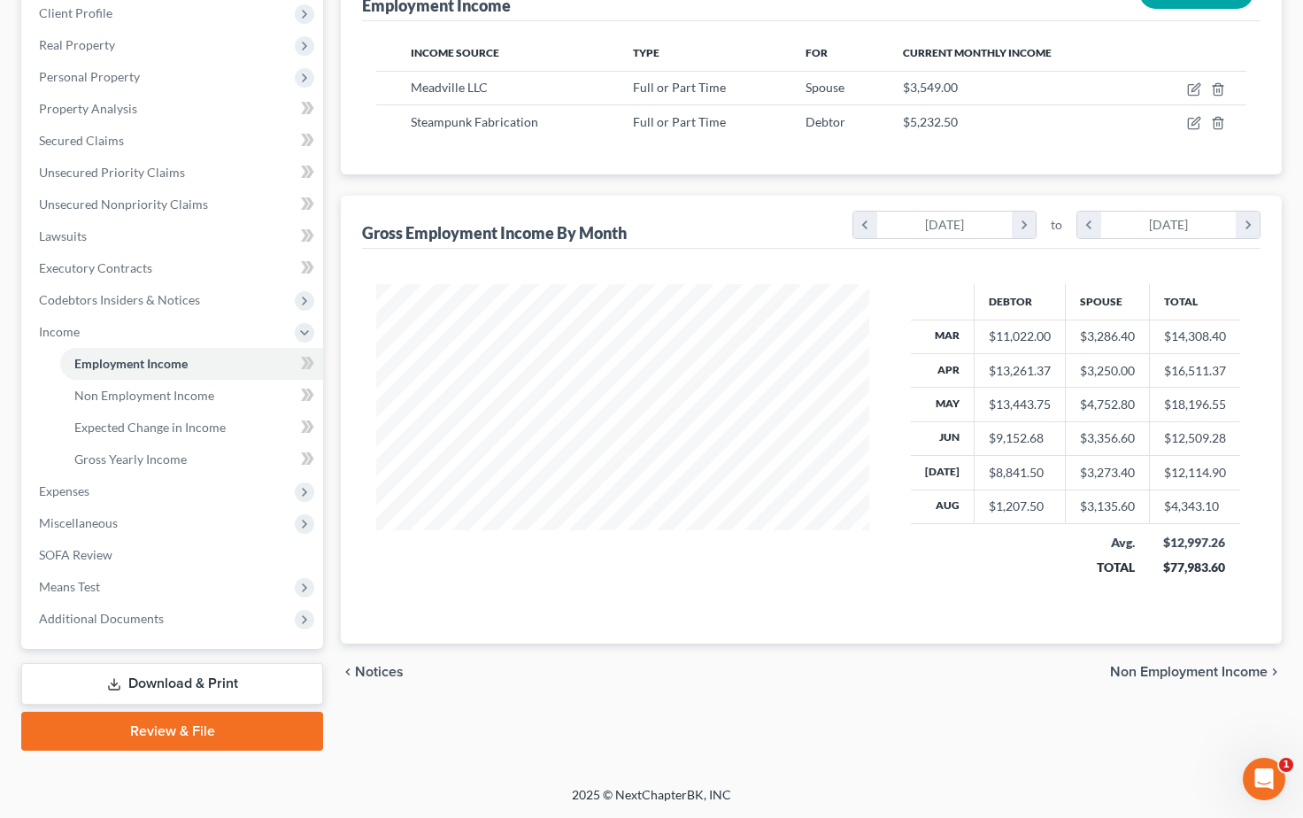
scroll to position [251, 0]
click at [86, 582] on span "Means Test" at bounding box center [69, 586] width 61 height 15
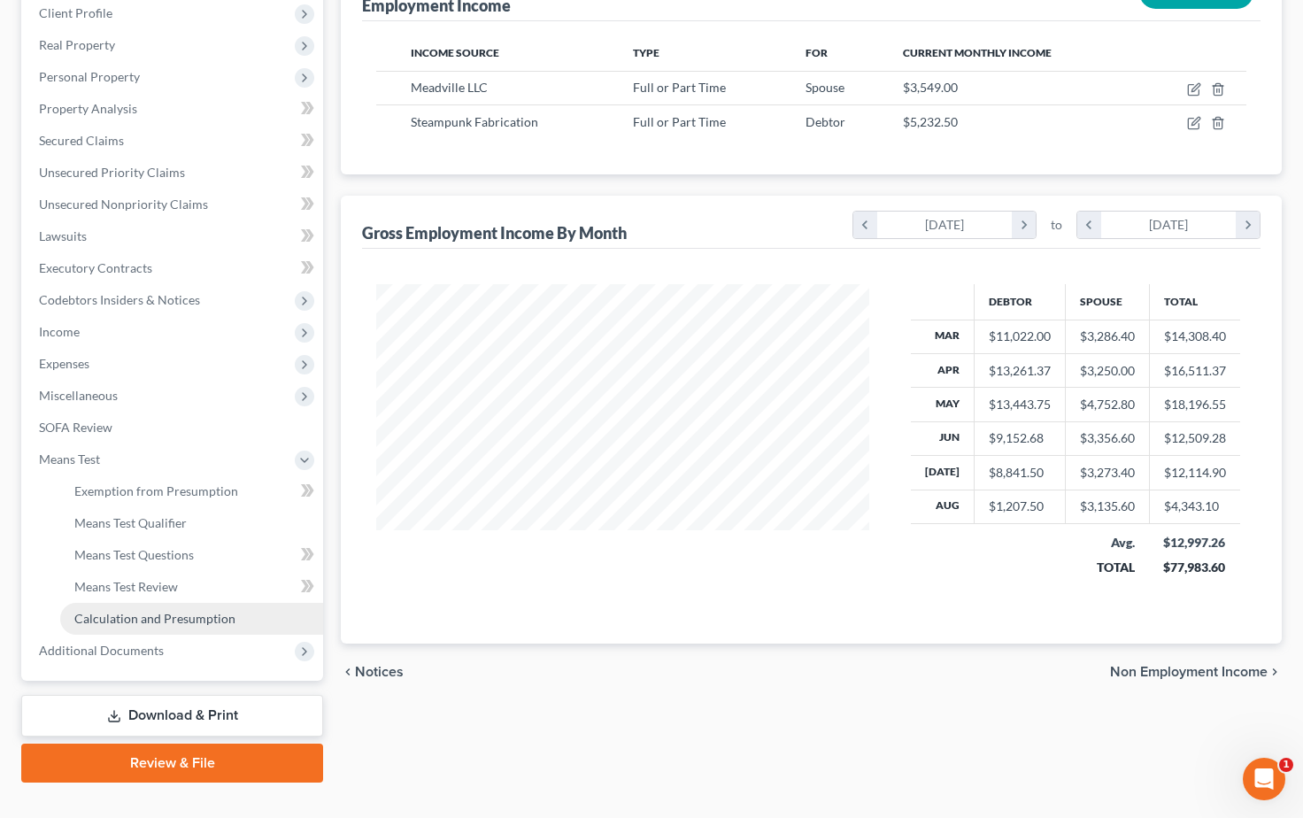
click at [186, 614] on span "Calculation and Presumption" at bounding box center [154, 618] width 161 height 15
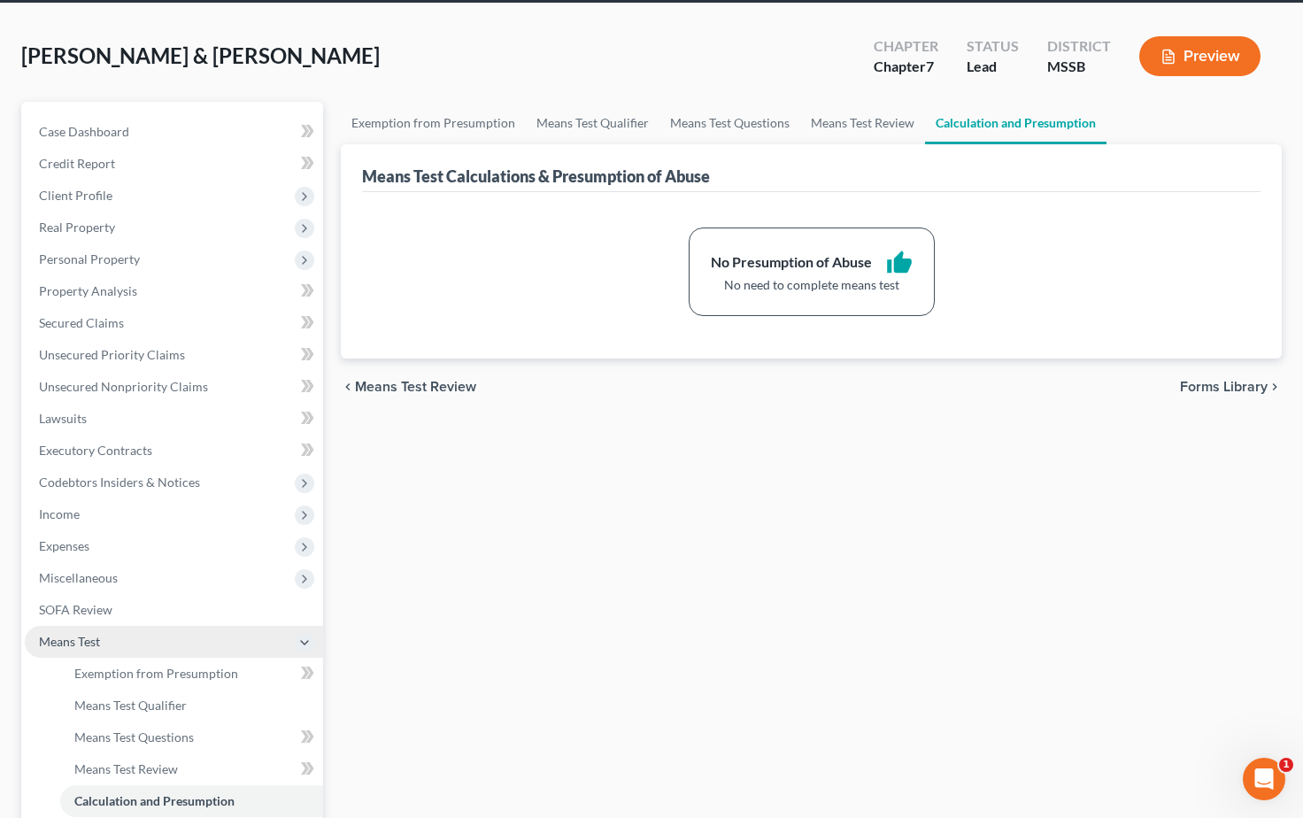
scroll to position [74, 0]
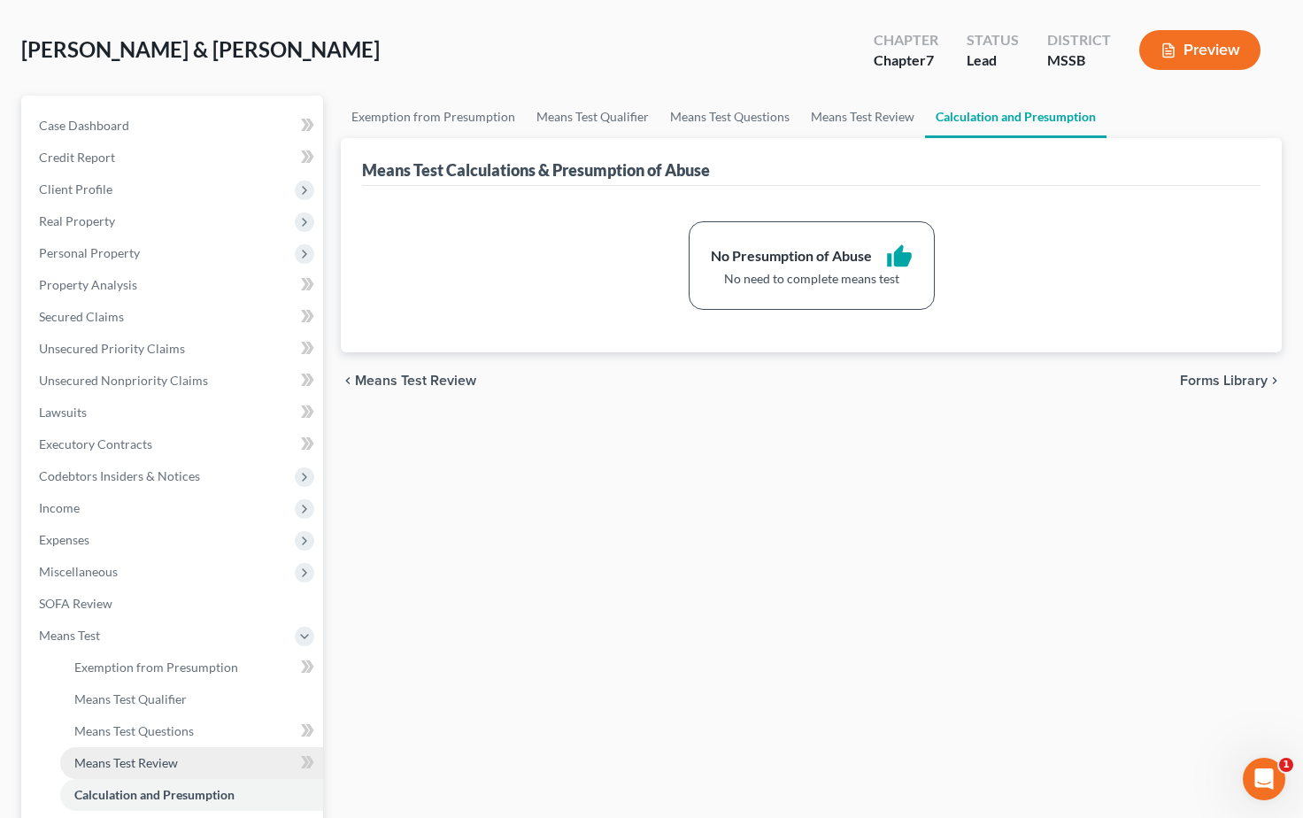
click at [138, 764] on span "Means Test Review" at bounding box center [126, 762] width 104 height 15
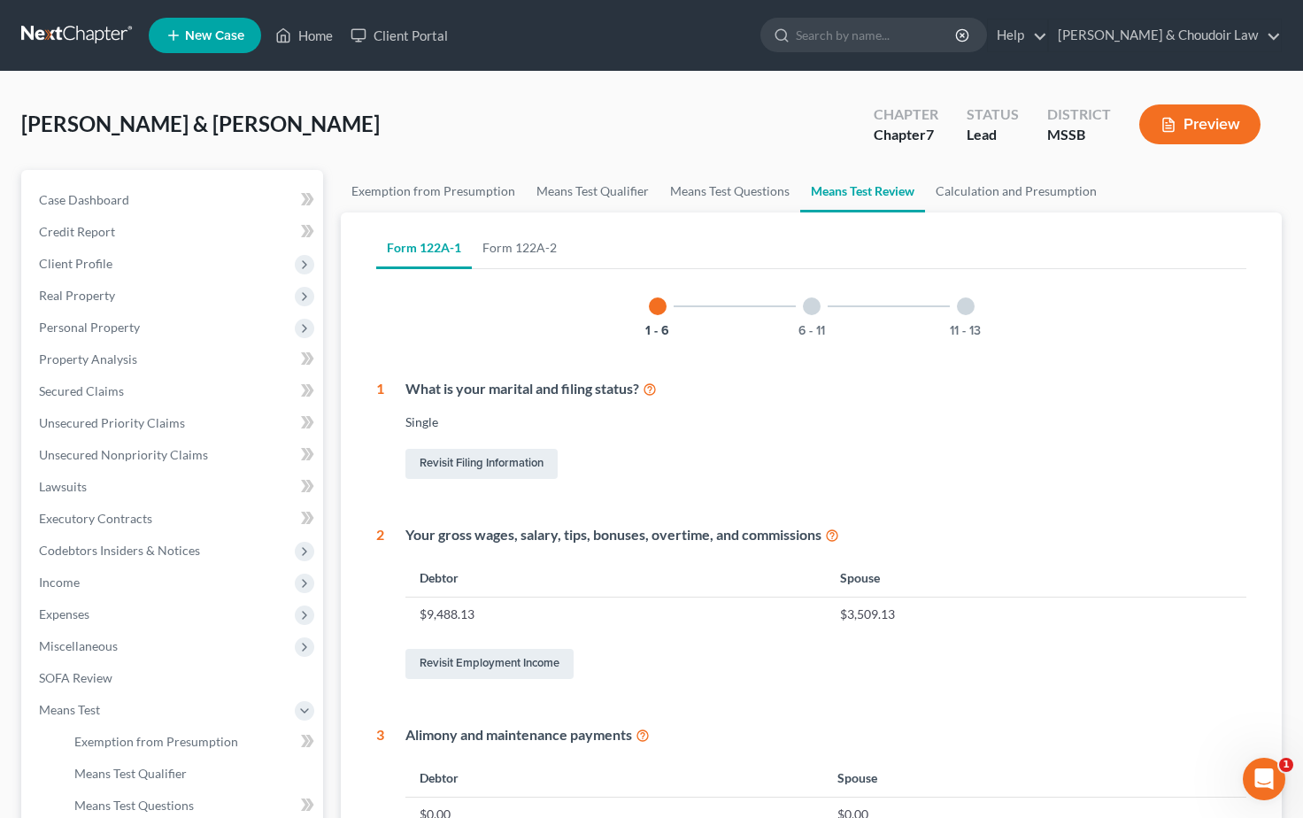
click at [1197, 135] on button "Preview" at bounding box center [1200, 124] width 121 height 40
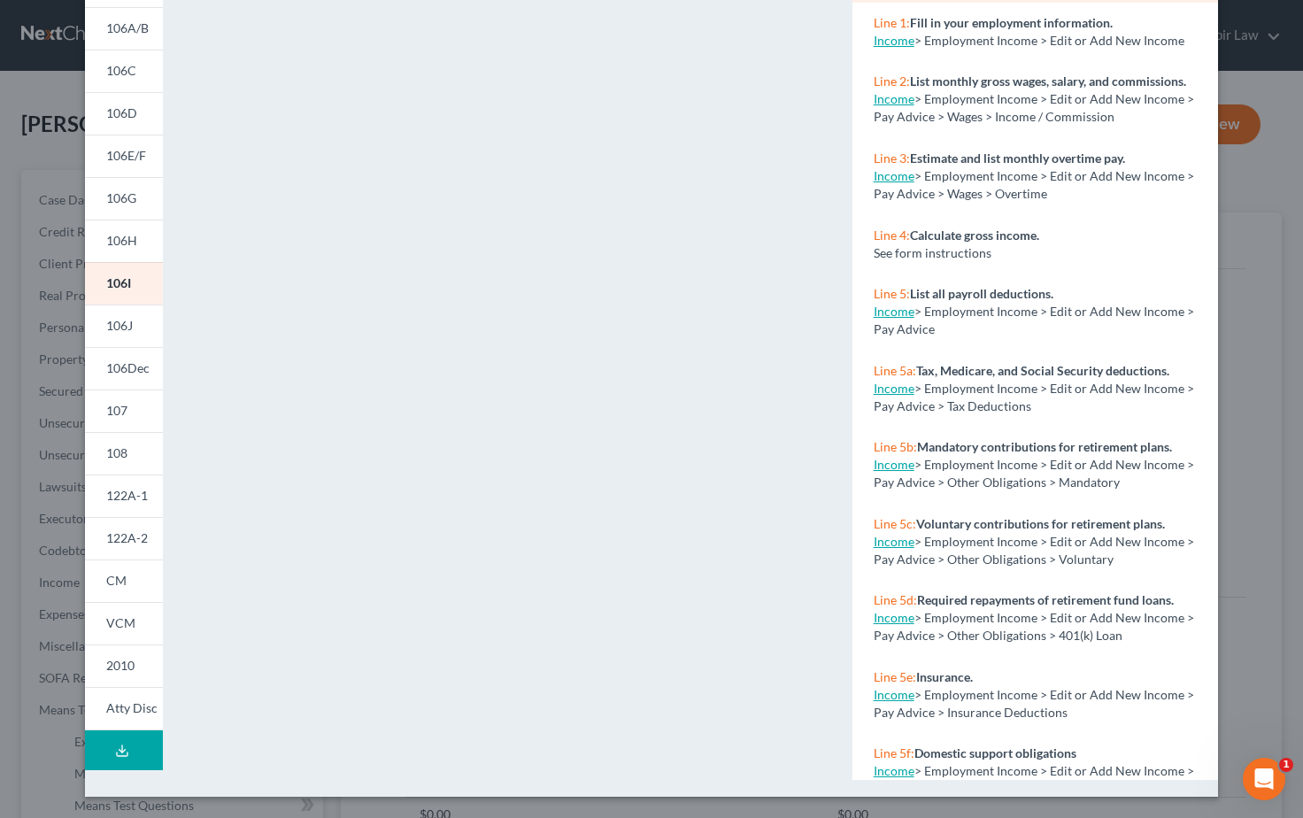
scroll to position [181, 0]
click at [126, 495] on span "122A-1" at bounding box center [127, 495] width 42 height 15
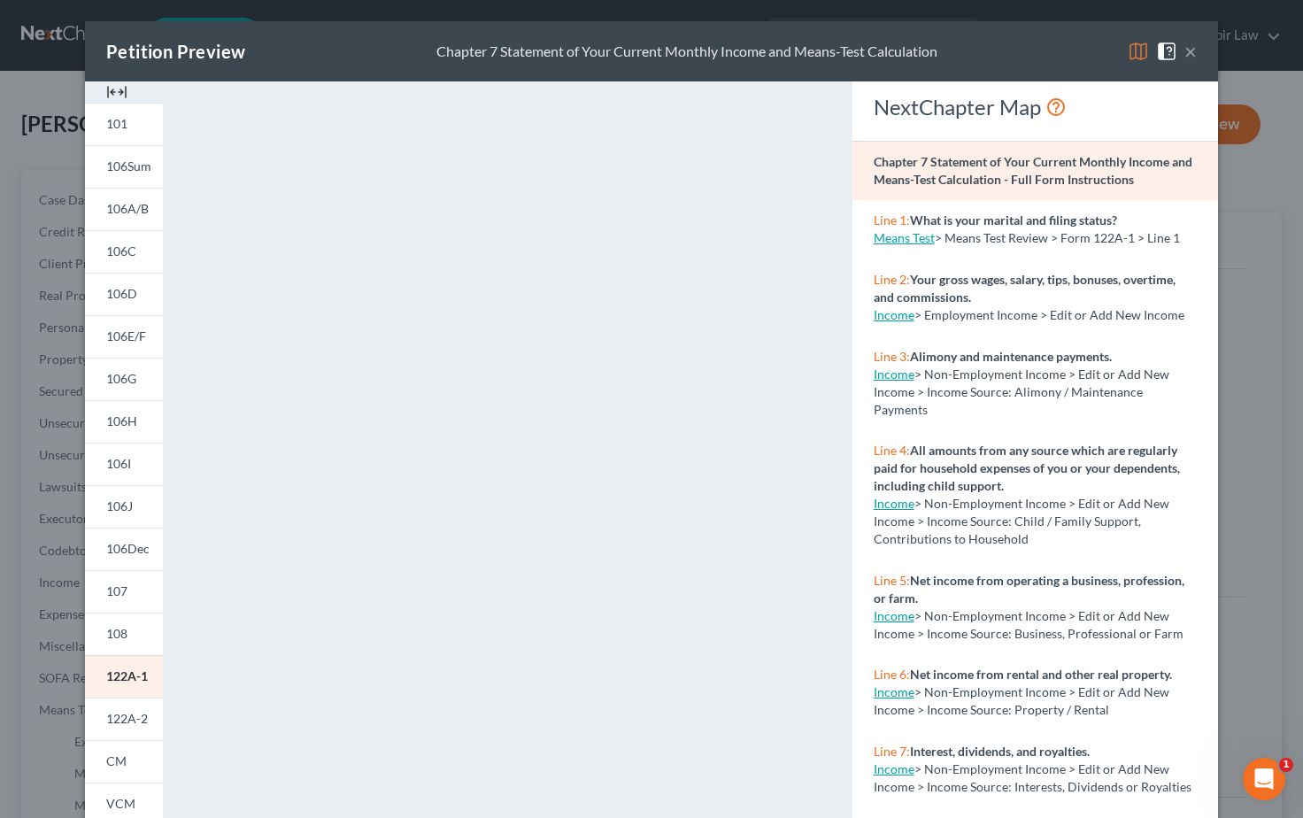
scroll to position [0, 0]
click at [1188, 50] on button "×" at bounding box center [1191, 51] width 12 height 21
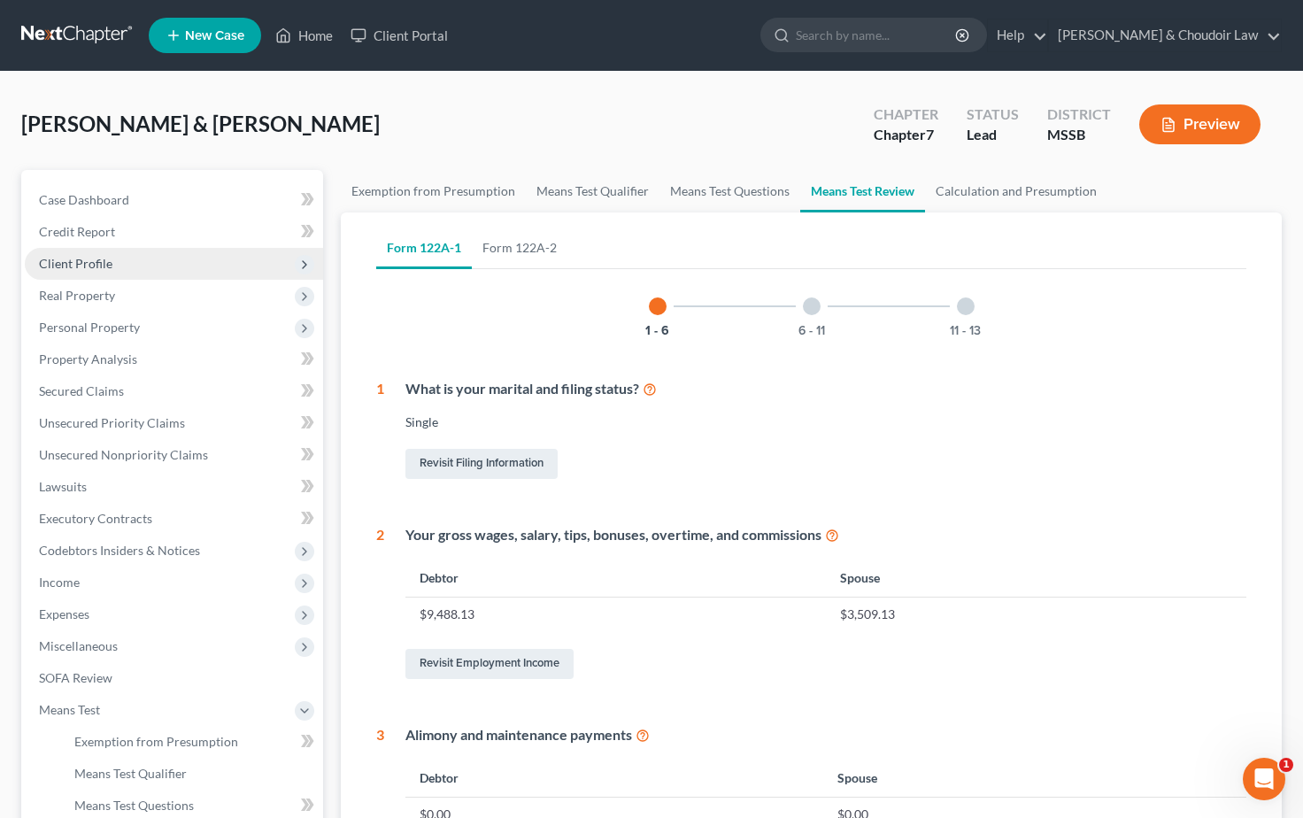
click at [84, 270] on span "Client Profile" at bounding box center [75, 263] width 73 height 15
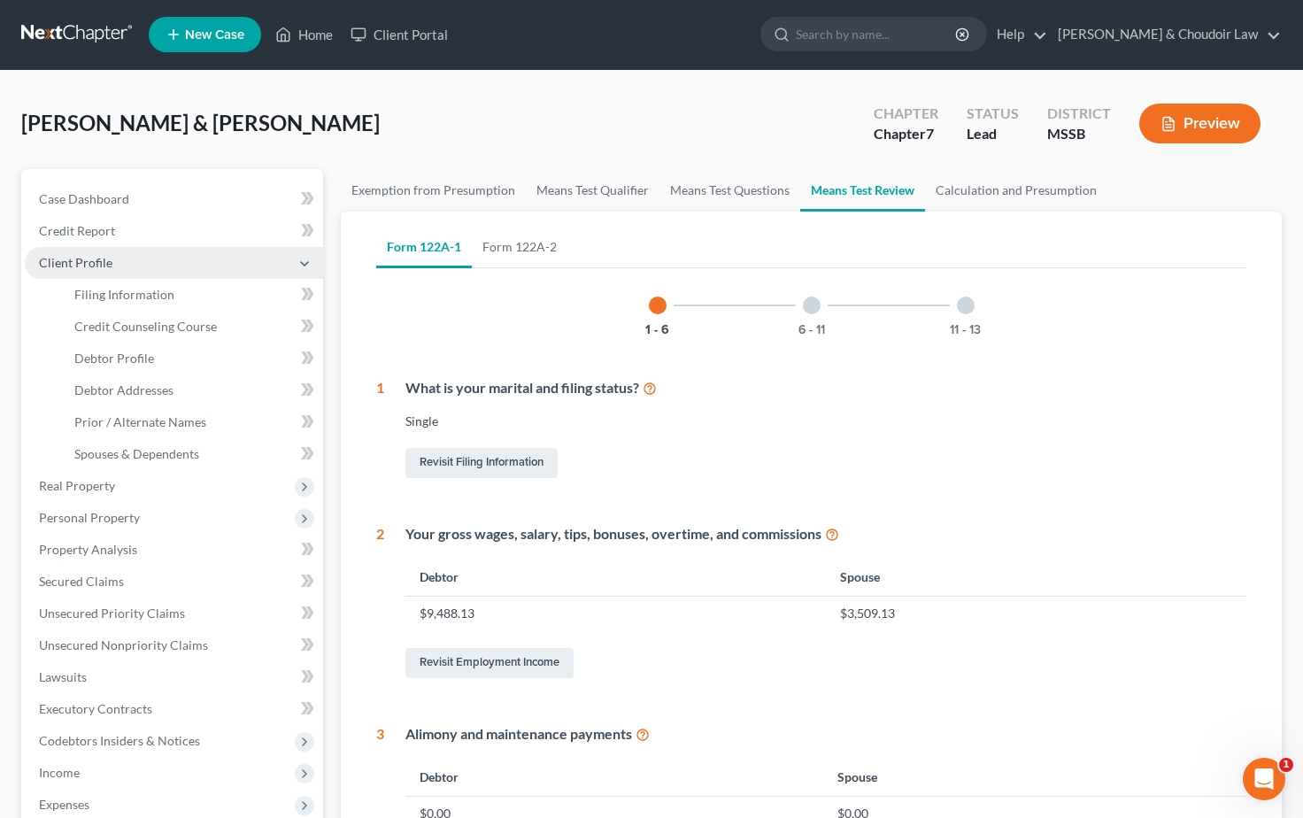
scroll to position [2, 0]
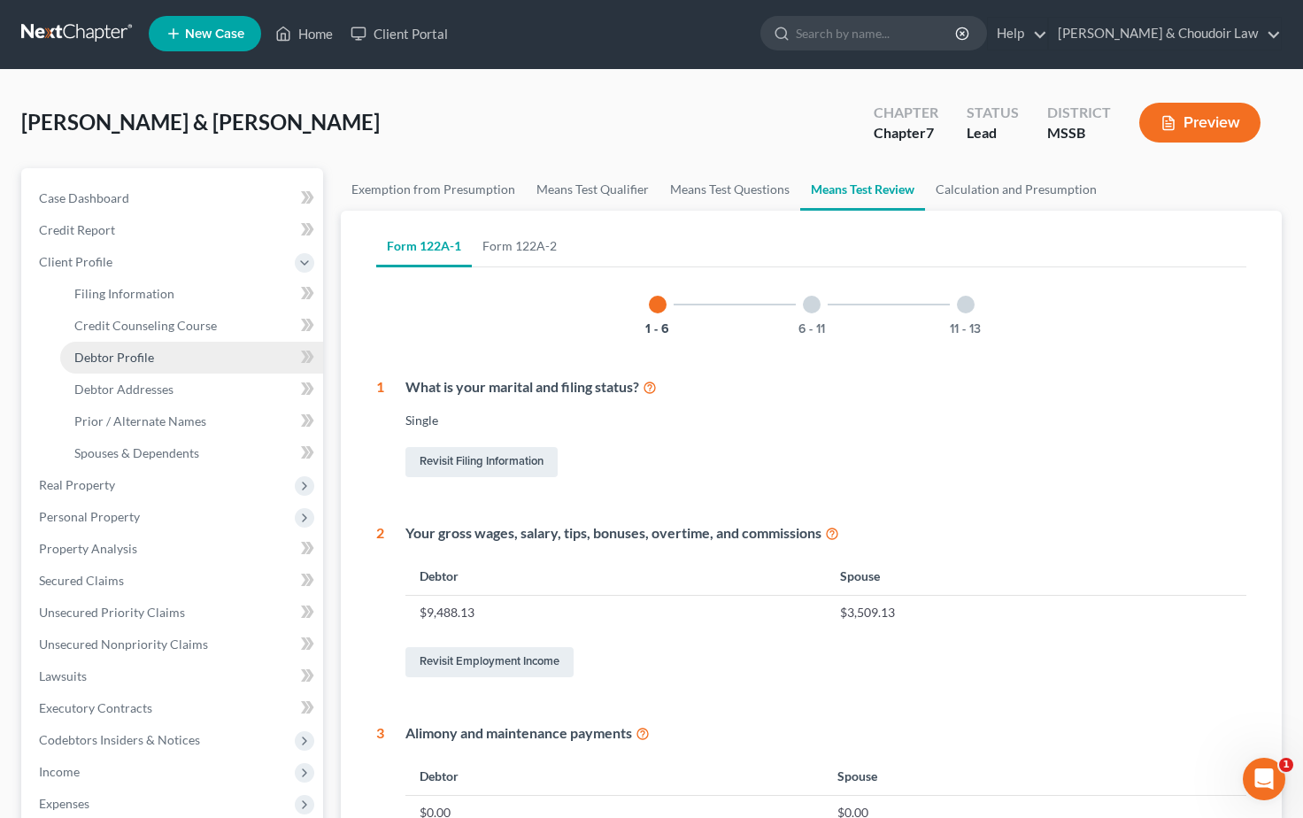
click at [147, 356] on span "Debtor Profile" at bounding box center [114, 357] width 80 height 15
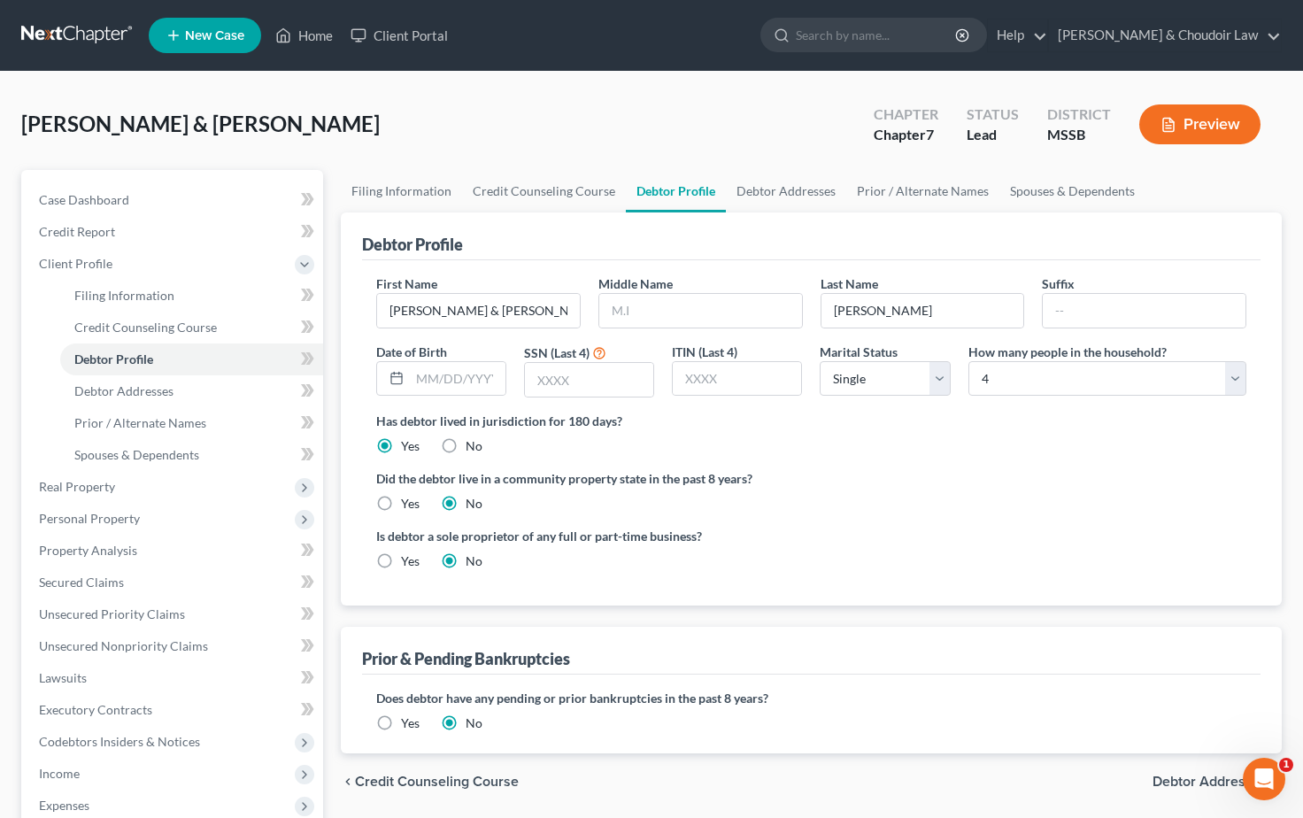
click at [1216, 121] on button "Preview" at bounding box center [1200, 124] width 121 height 40
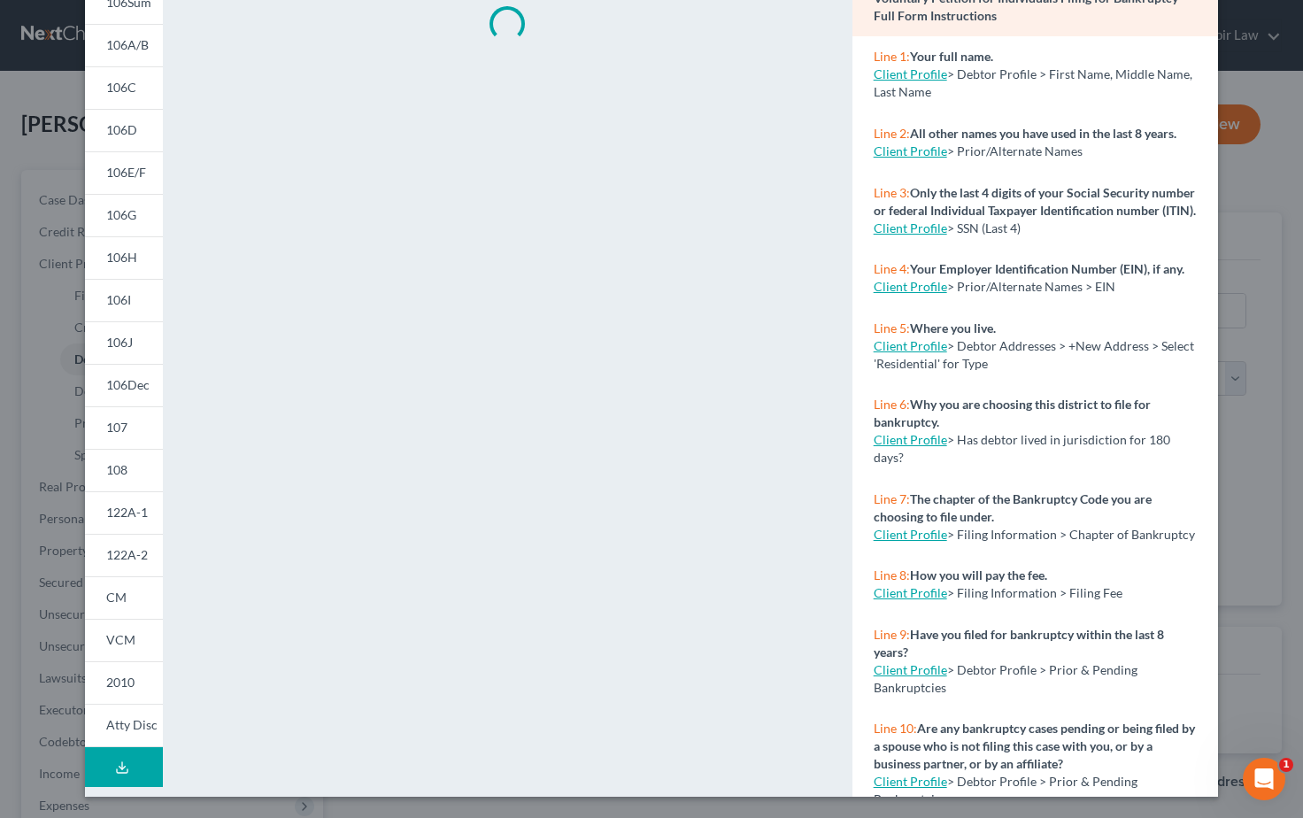
scroll to position [164, 0]
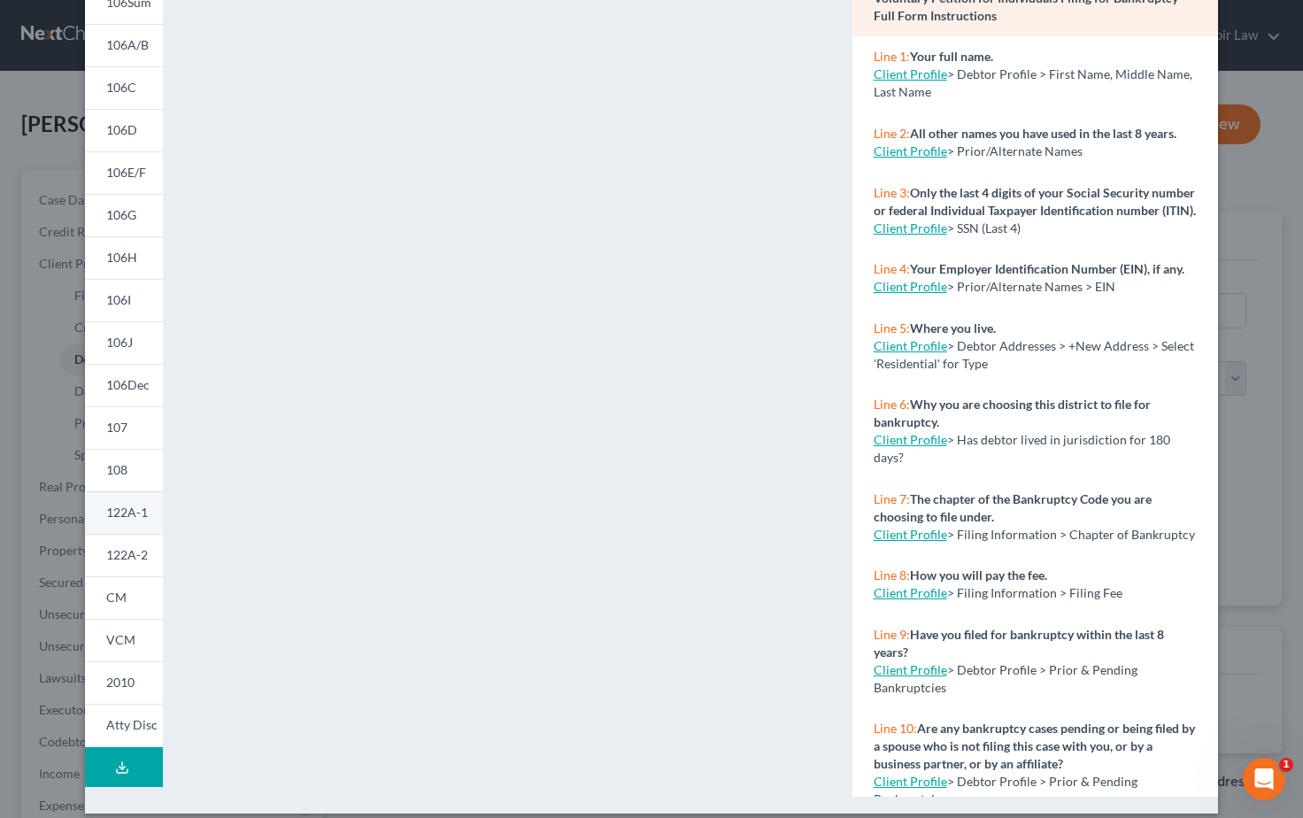
click at [105, 516] on link "122A-1" at bounding box center [124, 512] width 78 height 43
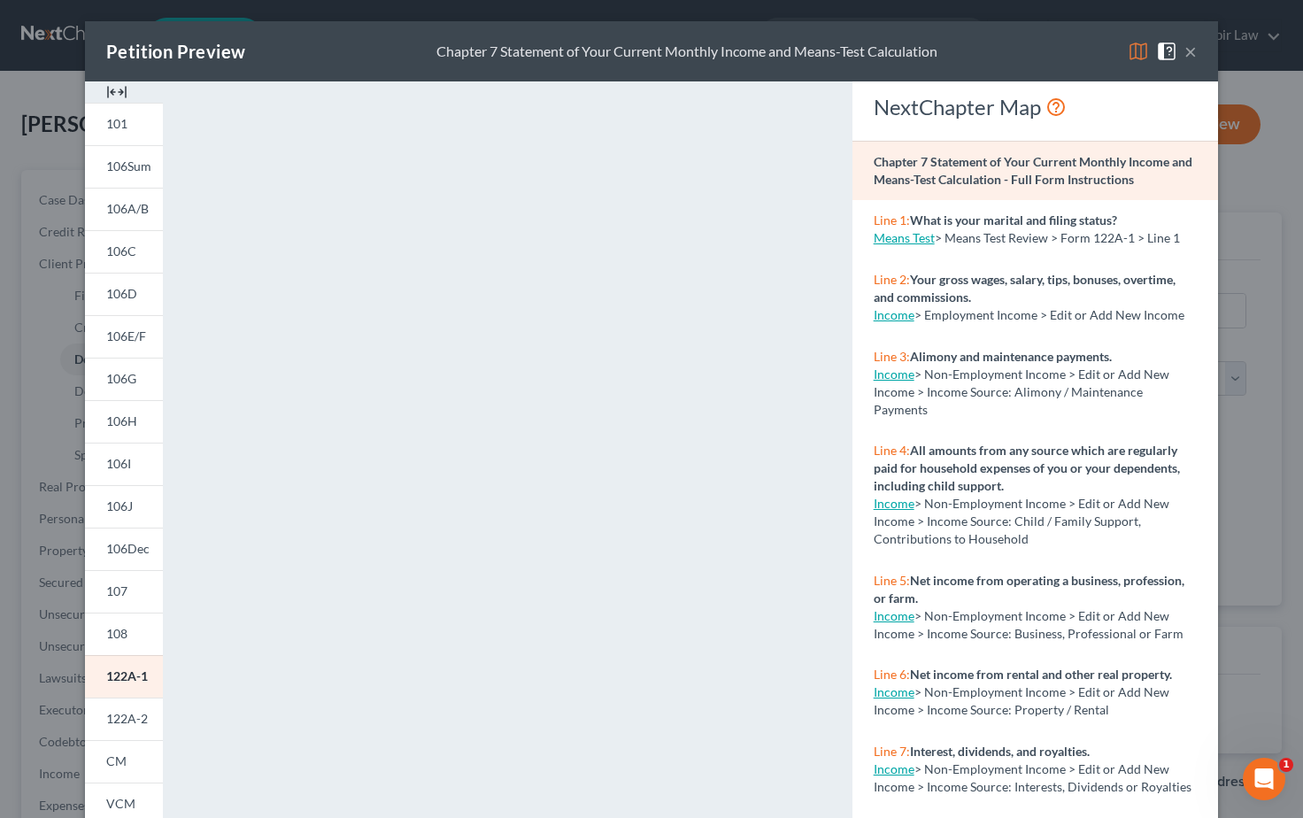
scroll to position [0, 0]
click at [1193, 51] on button "×" at bounding box center [1191, 51] width 12 height 21
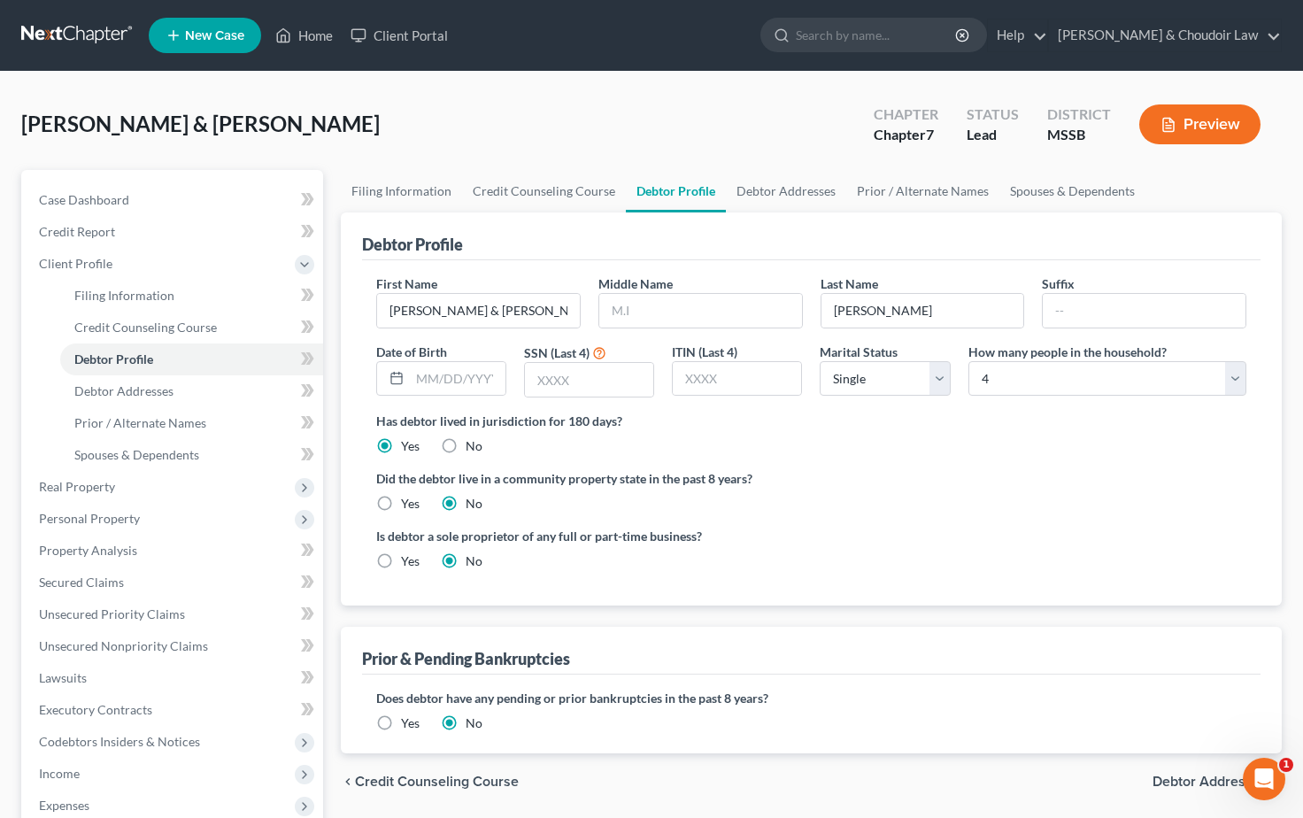
click at [352, 131] on div "Beeson, Joshua & Marka Upgraded Chapter Chapter 7 Status Lead District MSSB Pre…" at bounding box center [651, 131] width 1261 height 77
click at [351, 147] on div "Beeson, Joshua & Marka Upgraded Chapter Chapter 7 Status Lead District MSSB Pre…" at bounding box center [651, 131] width 1261 height 77
click at [71, 32] on link at bounding box center [77, 35] width 113 height 32
